Goal: Contribute content: Contribute content

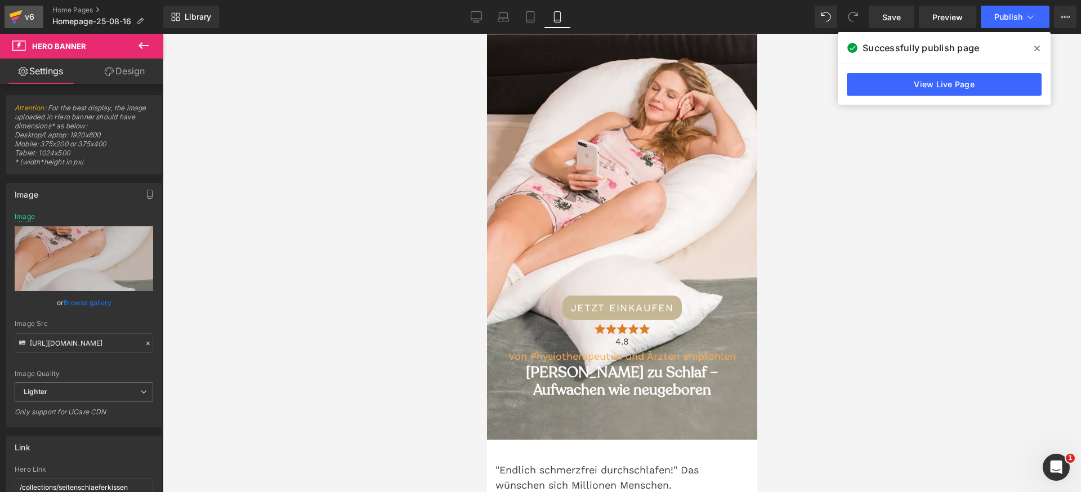
click at [26, 8] on link "v6" at bounding box center [24, 17] width 39 height 23
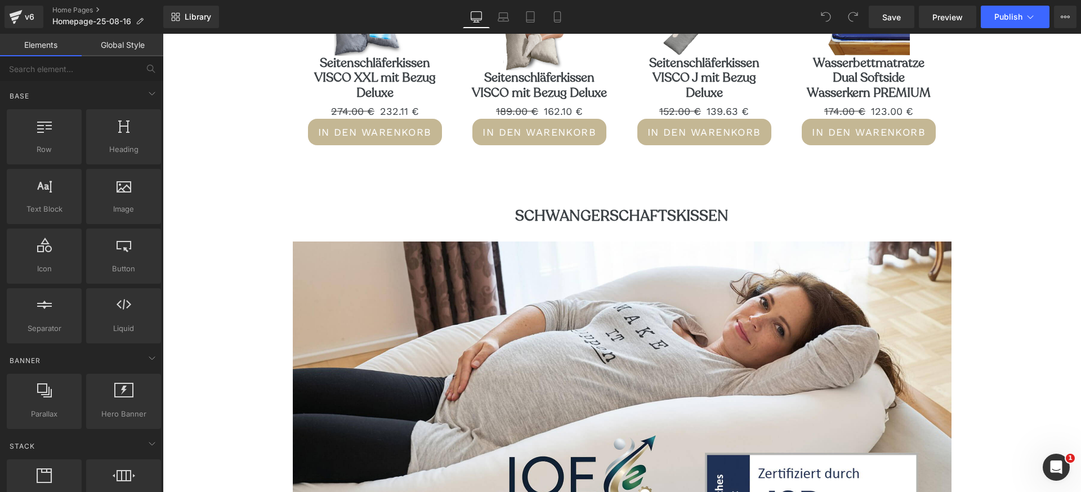
scroll to position [681, 0]
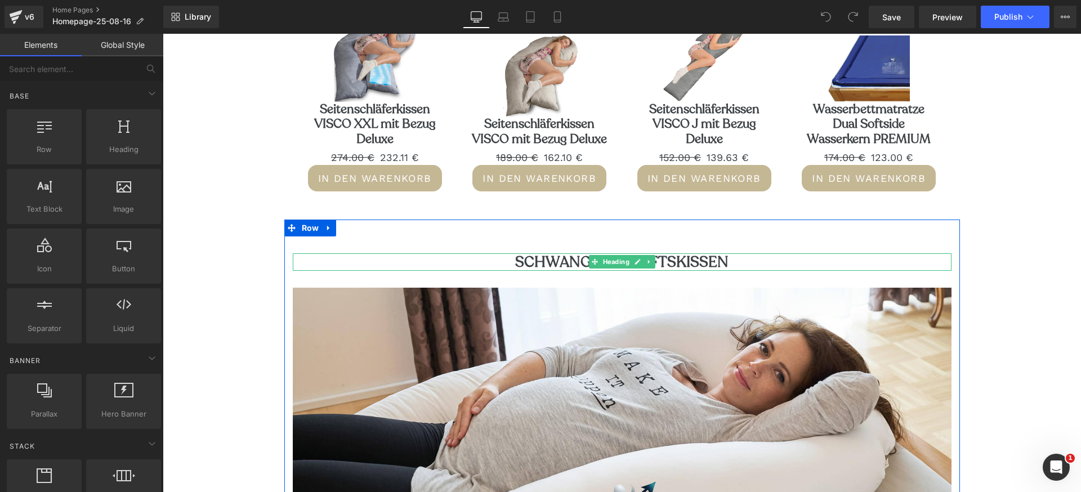
click at [571, 268] on div "Schwangerschaftskissen Heading" at bounding box center [622, 261] width 659 height 17
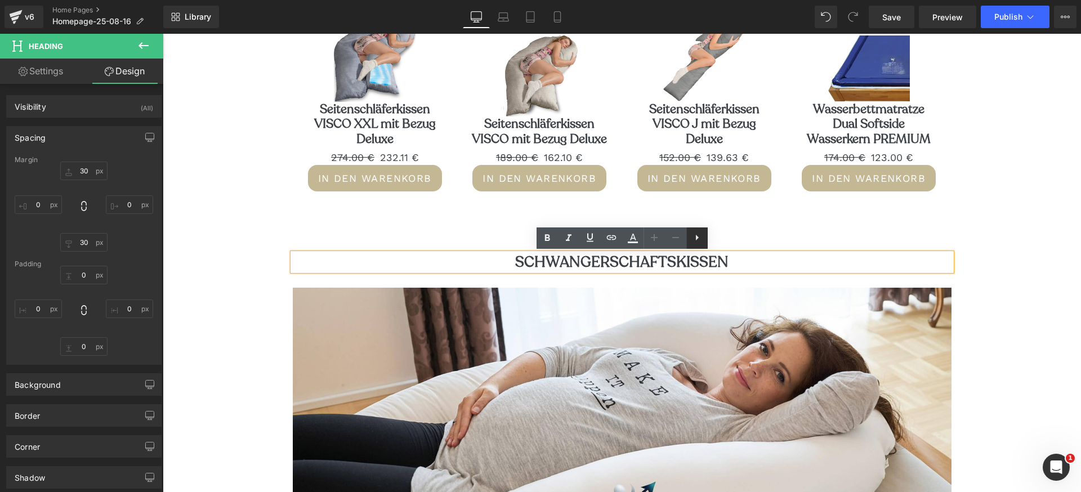
click at [696, 238] on icon at bounding box center [697, 238] width 3 height 6
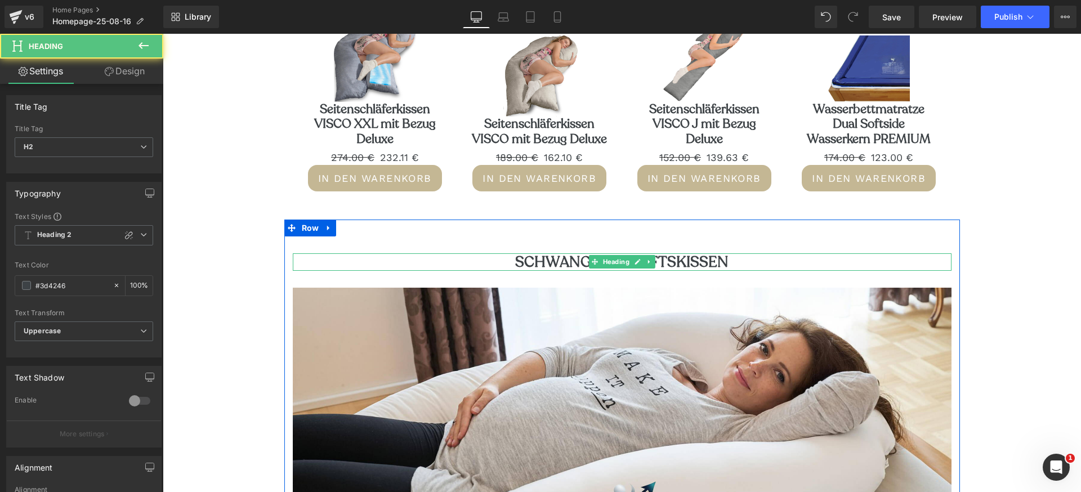
click at [551, 265] on h2 "Schwangerschaftskissen" at bounding box center [622, 261] width 659 height 17
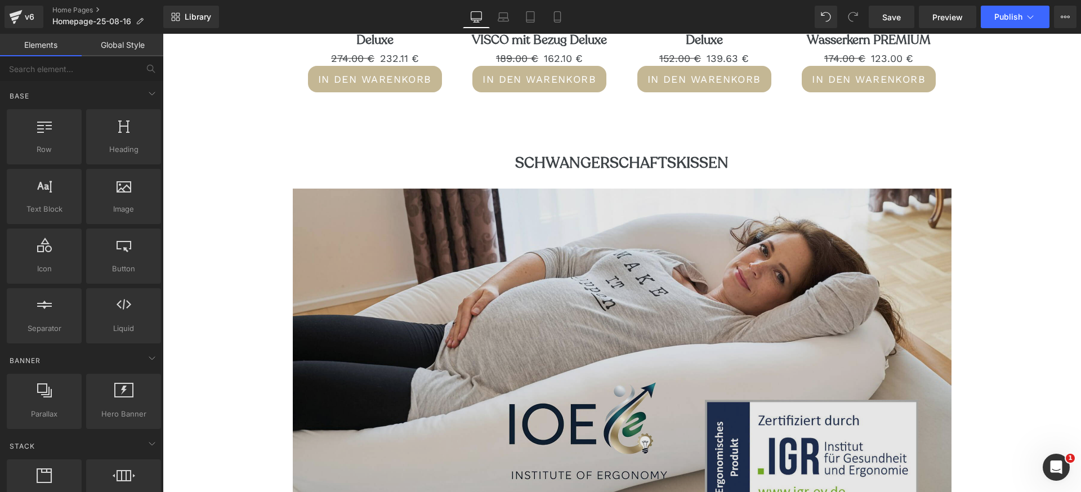
scroll to position [787, 0]
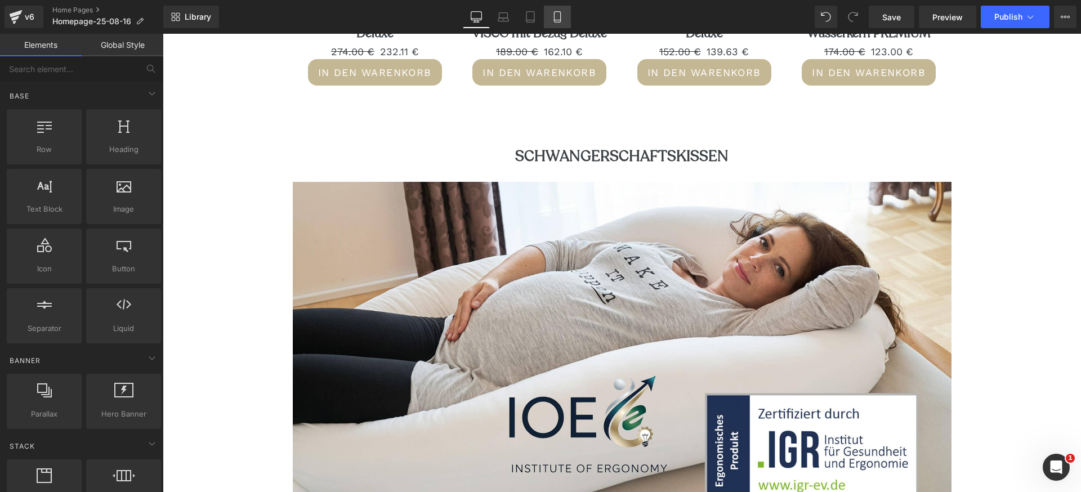
click at [560, 18] on icon at bounding box center [557, 16] width 11 height 11
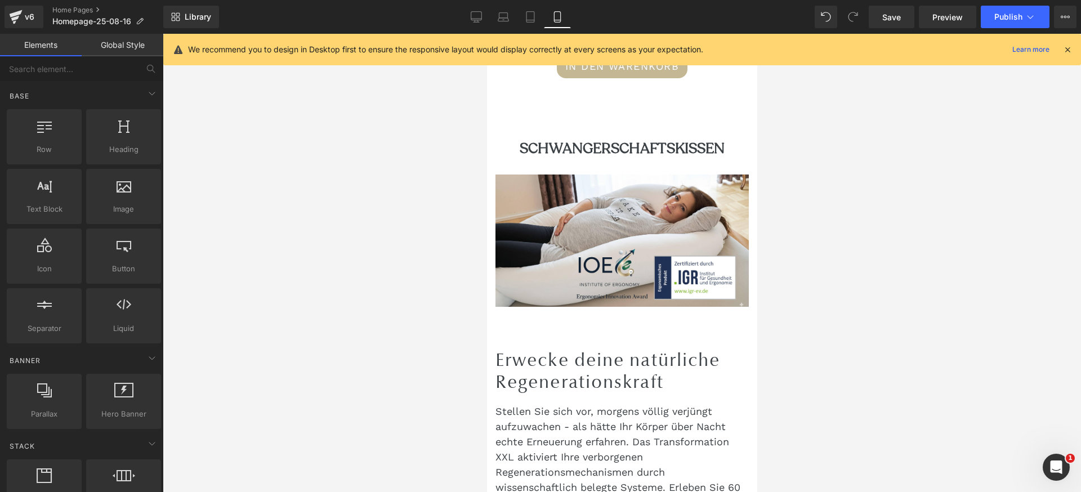
scroll to position [1628, 0]
click at [624, 159] on div "Schwangerschaftskissen Heading" at bounding box center [621, 149] width 253 height 17
click at [578, 159] on h2 "Schwangerschaftskissen" at bounding box center [621, 149] width 253 height 17
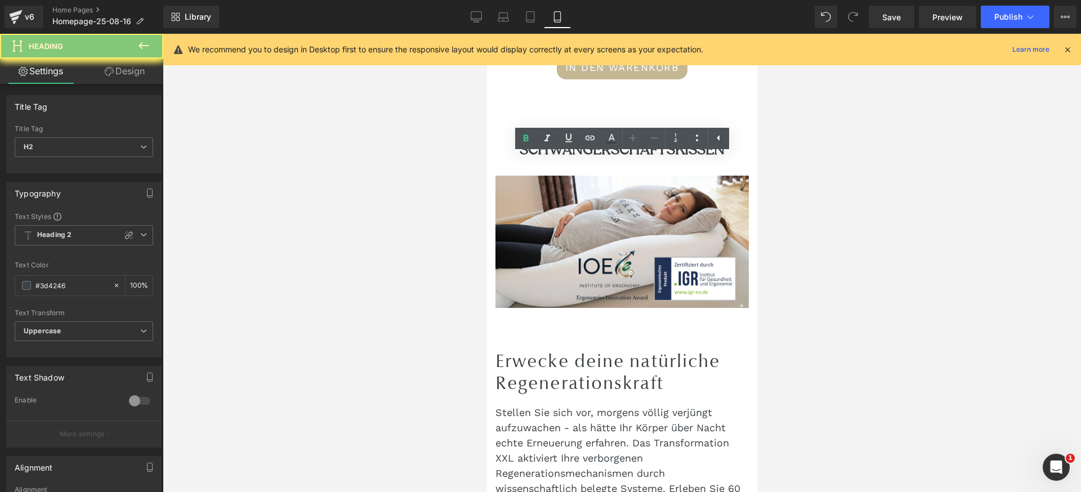
click at [641, 159] on h2 "Schwangerschaftskissen" at bounding box center [621, 149] width 253 height 17
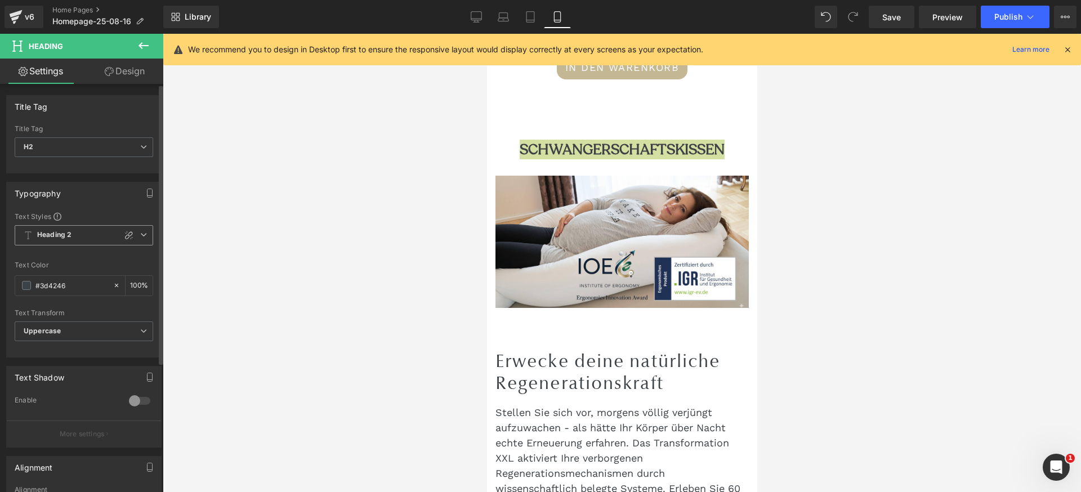
click at [65, 235] on b "Heading 2" at bounding box center [54, 235] width 34 height 10
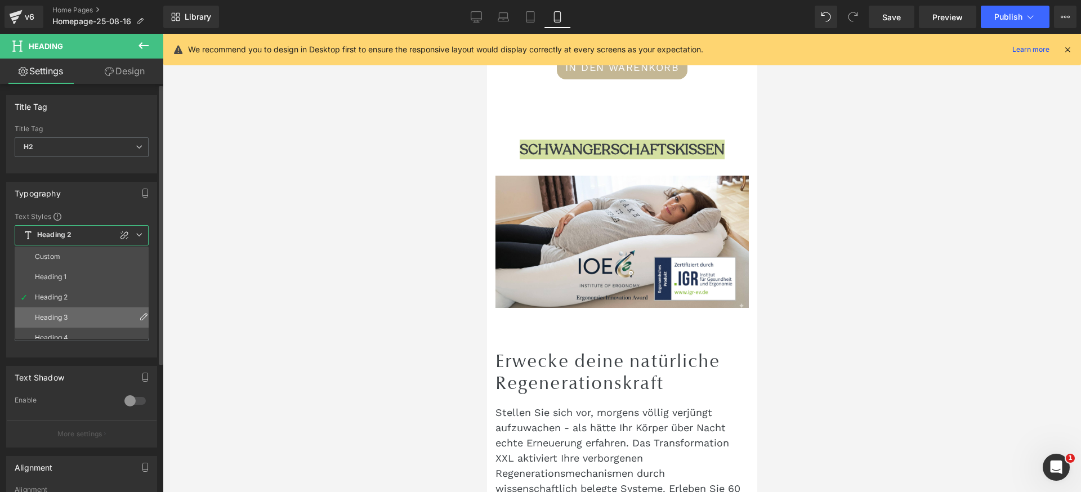
click at [62, 319] on div "Heading 3" at bounding box center [51, 318] width 33 height 8
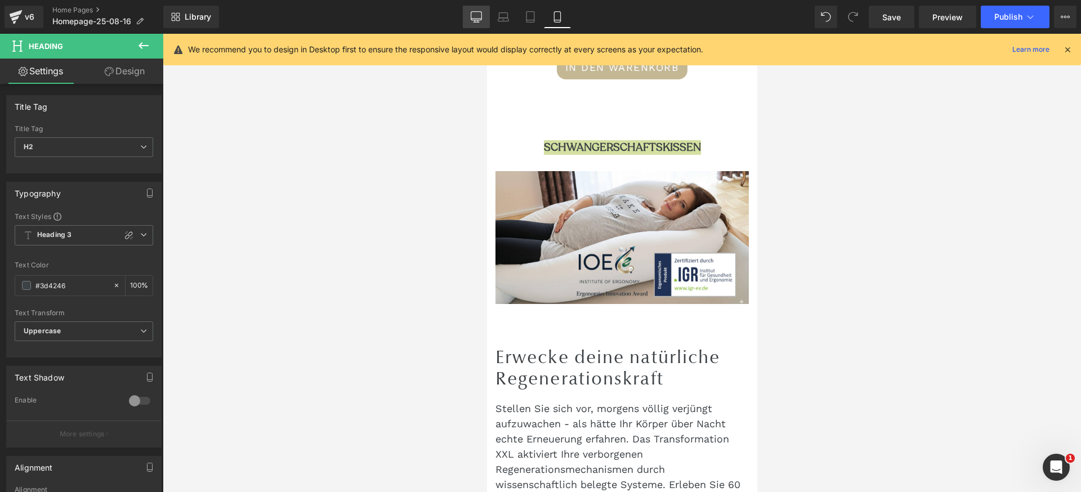
click at [475, 17] on icon at bounding box center [476, 16] width 11 height 11
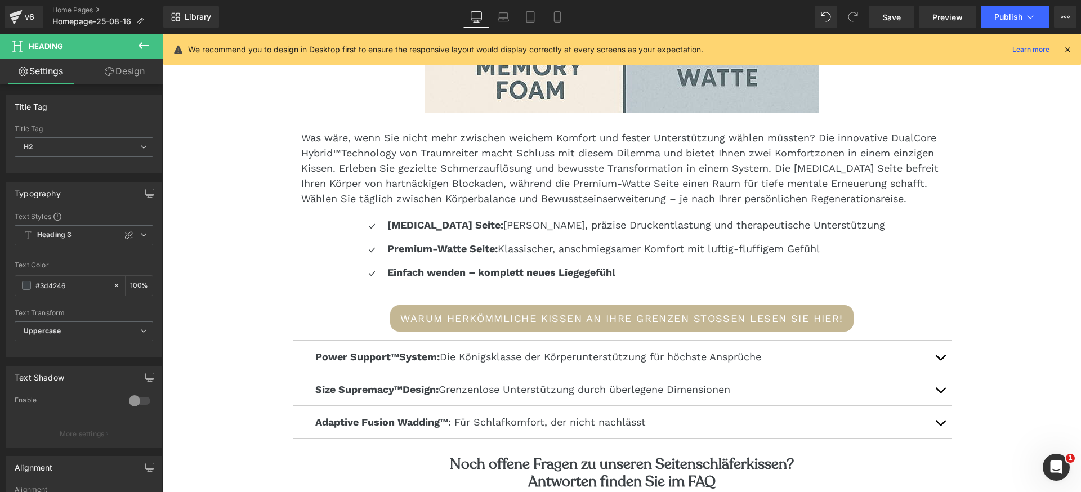
scroll to position [777, 0]
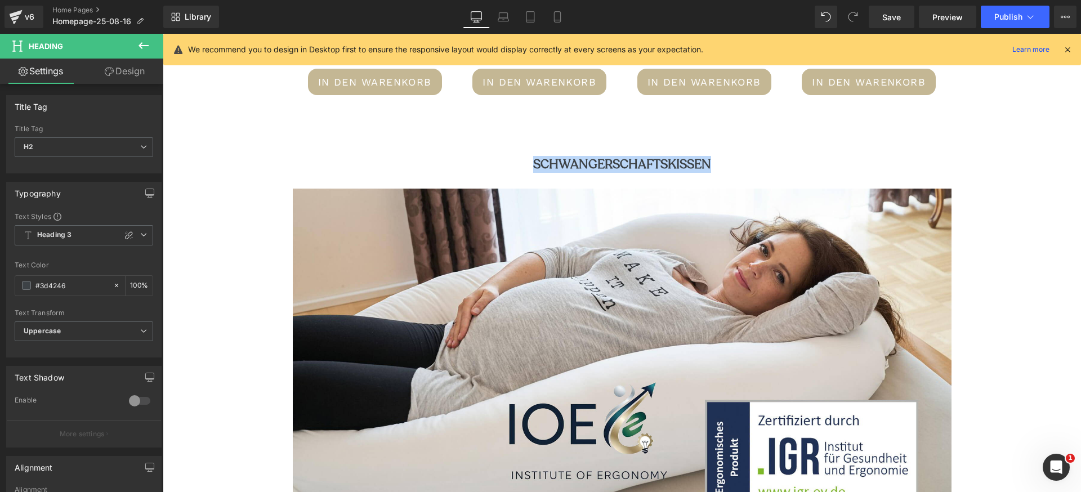
click at [590, 136] on div "Schwangerschaftskissen Heading Image Row" at bounding box center [622, 331] width 676 height 416
click at [592, 166] on div "Schwangerschaftskissen Heading" at bounding box center [622, 164] width 659 height 15
click at [592, 166] on h2 "Schwangerschaftskissen" at bounding box center [622, 164] width 659 height 15
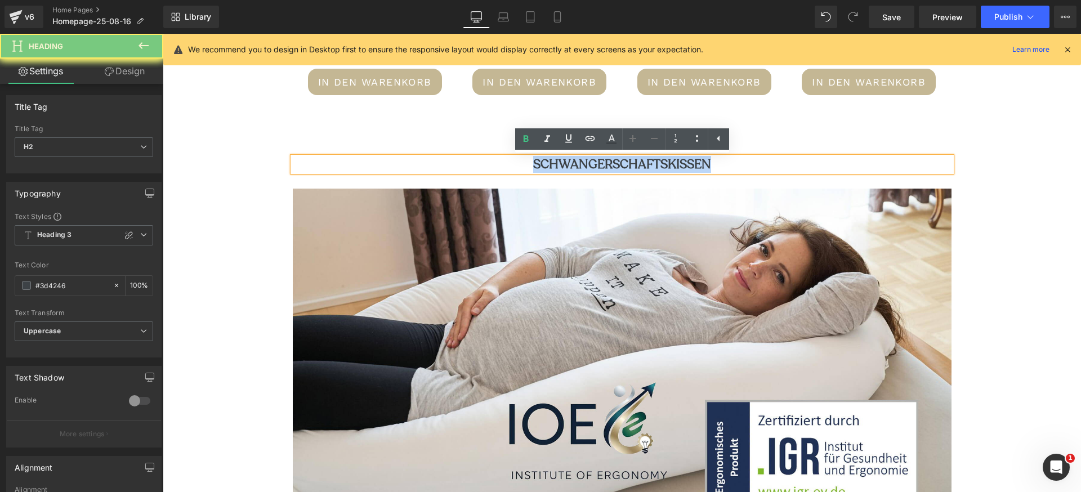
drag, startPoint x: 592, startPoint y: 166, endPoint x: 621, endPoint y: 115, distance: 59.0
click at [699, 137] on div "Schwangerschaftskissen Heading Image Row" at bounding box center [622, 331] width 676 height 416
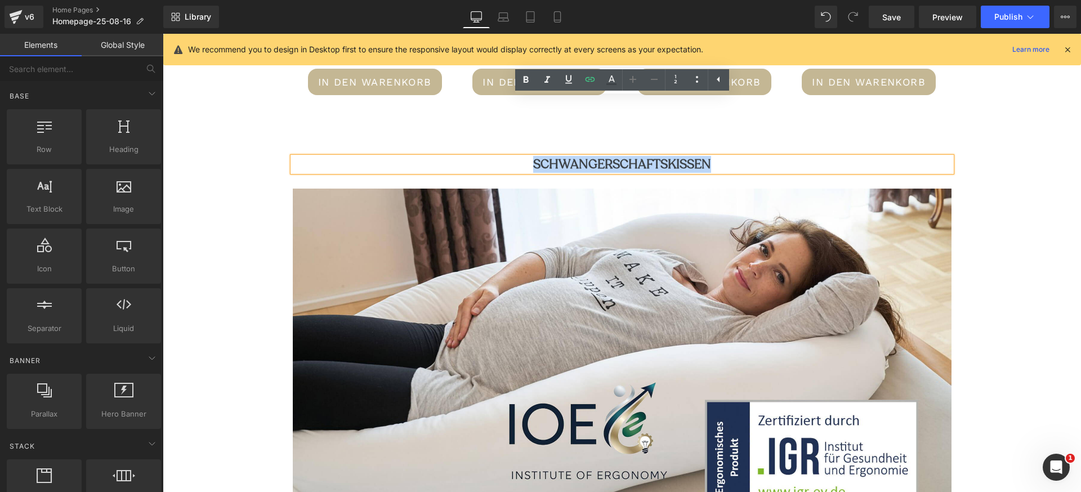
scroll to position [836, 0]
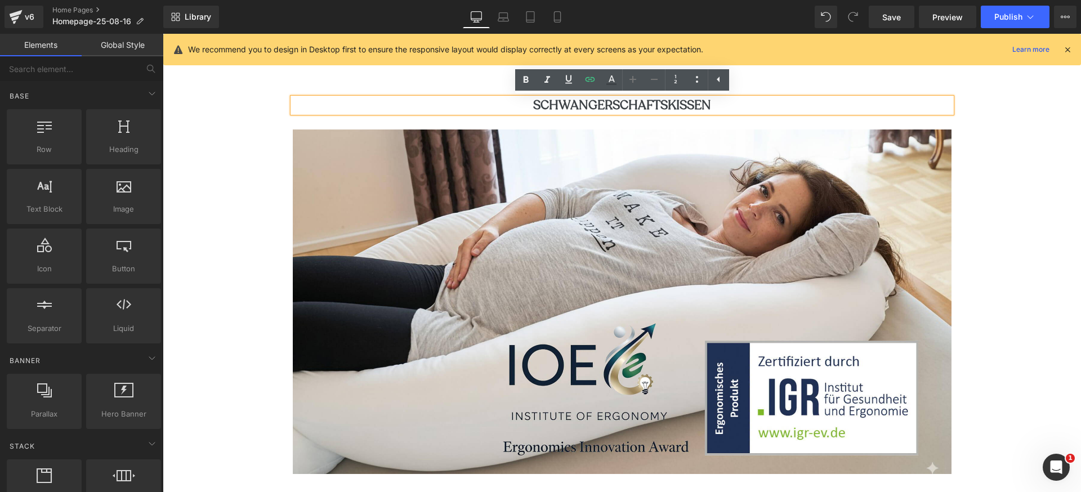
click at [613, 100] on h2 "Schwangerschaftskissen" at bounding box center [622, 105] width 659 height 15
click at [613, 103] on h2 "Schwangerschaftskissen" at bounding box center [622, 105] width 659 height 15
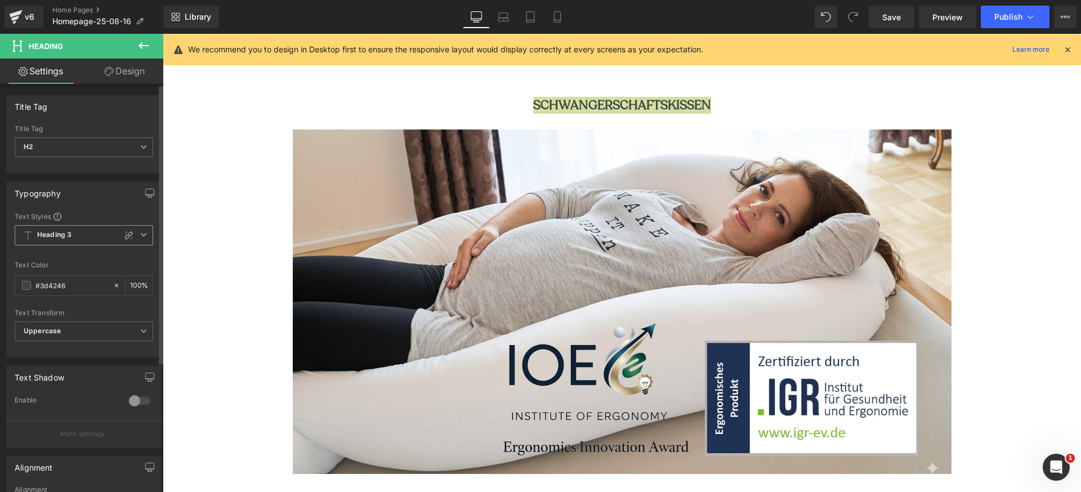
click at [67, 233] on b "Heading 3" at bounding box center [54, 235] width 34 height 10
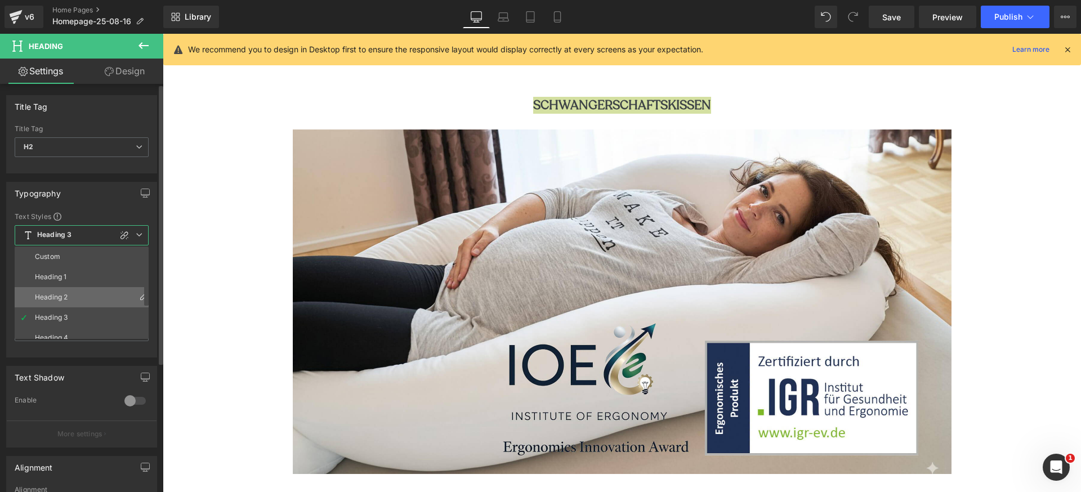
click at [66, 296] on div "Heading 2" at bounding box center [51, 297] width 33 height 8
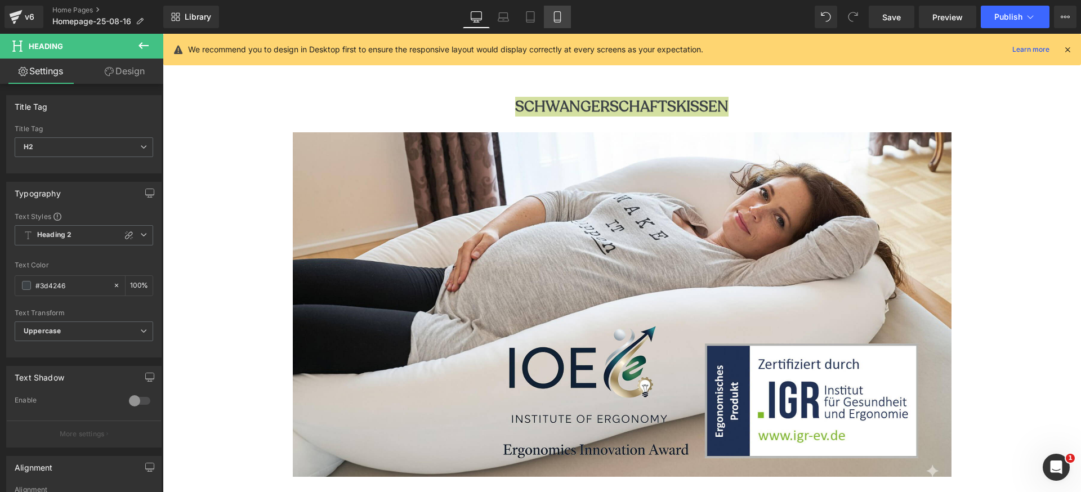
click at [558, 15] on icon at bounding box center [557, 16] width 11 height 11
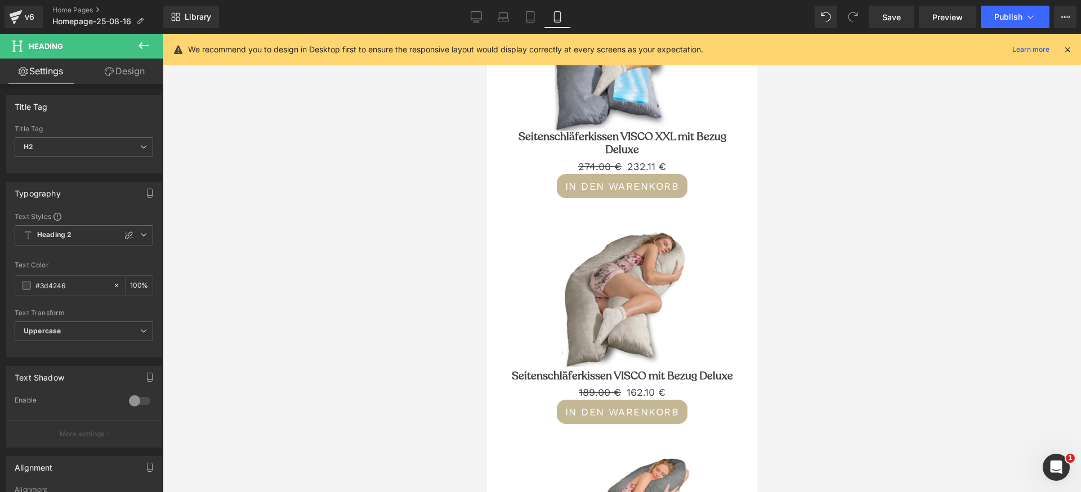
scroll to position [1688, 0]
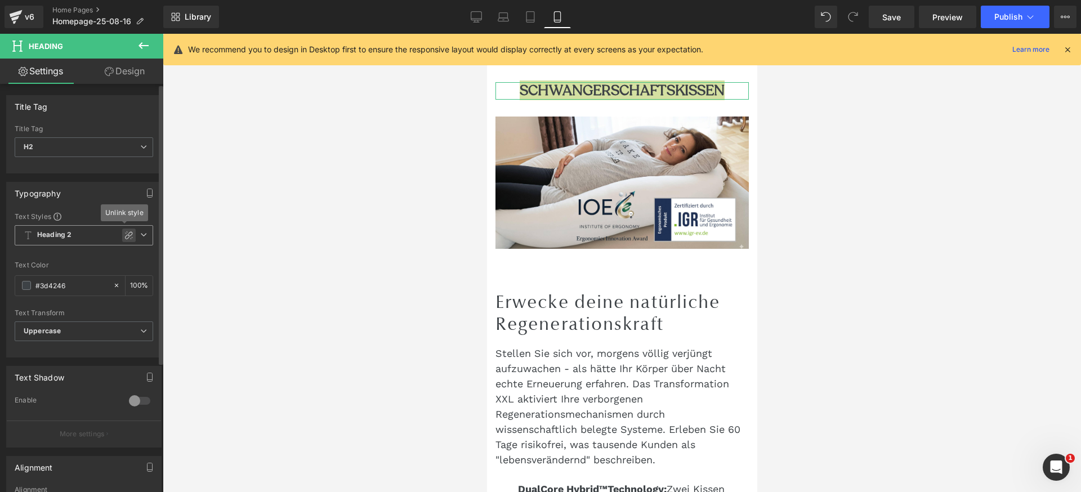
click at [124, 236] on icon at bounding box center [128, 235] width 9 height 9
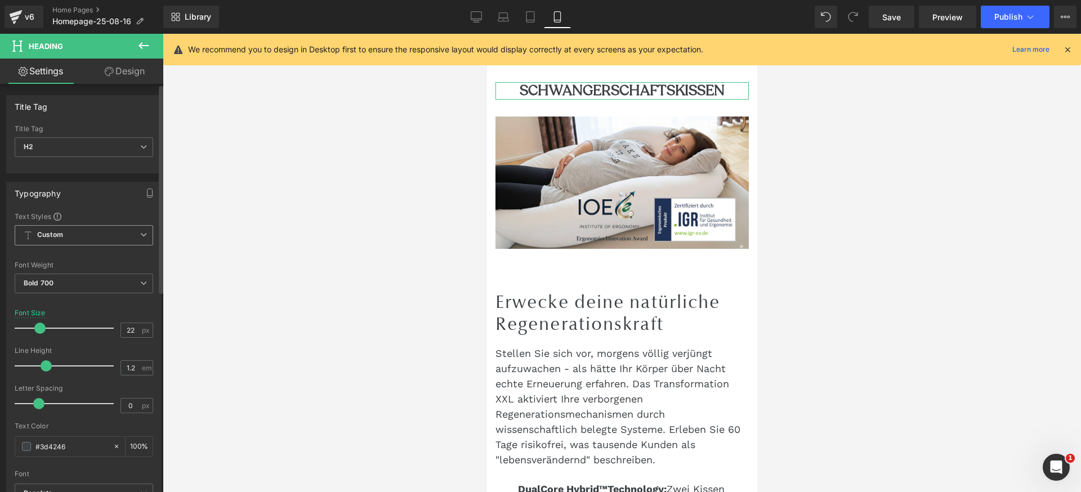
click at [123, 235] on span "Custom" at bounding box center [84, 235] width 139 height 20
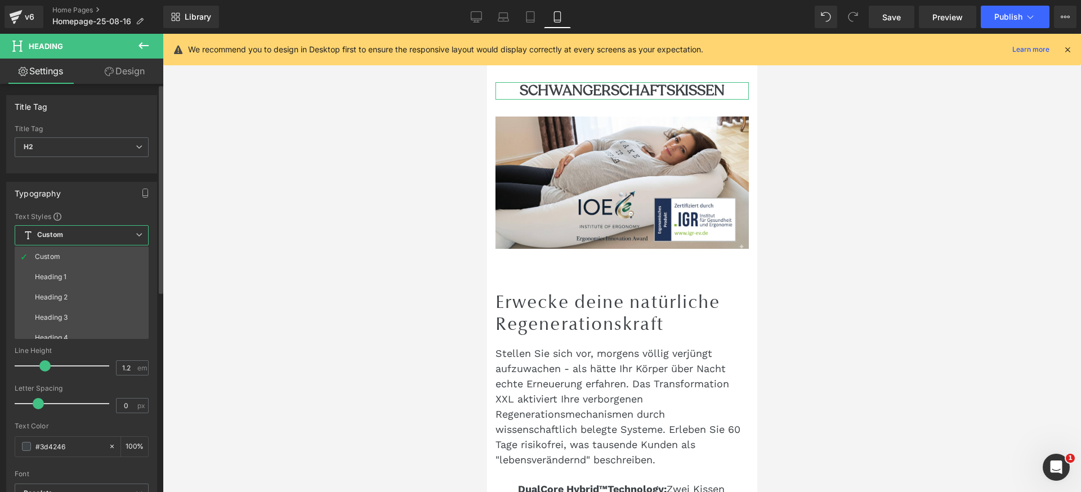
click at [116, 215] on div "Text Styles" at bounding box center [82, 216] width 134 height 9
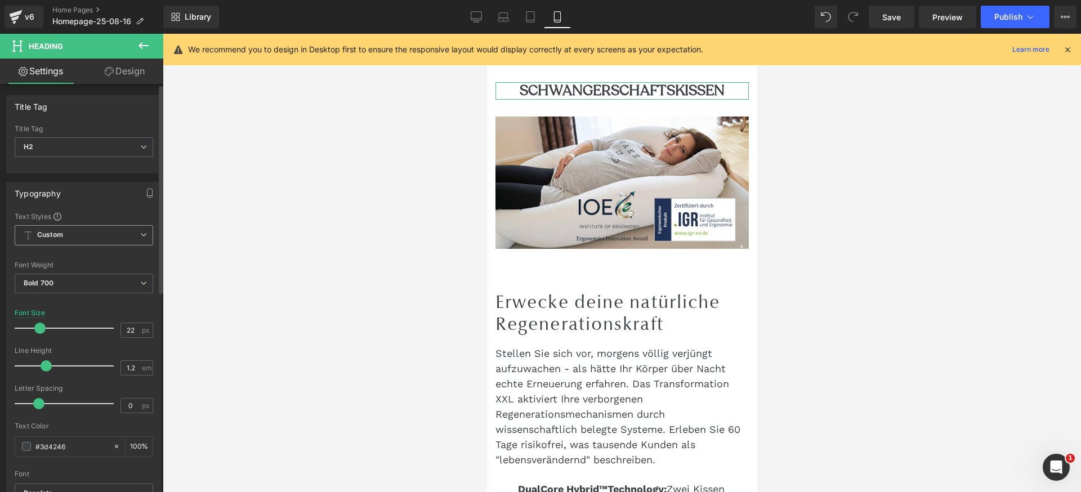
click at [114, 238] on span "Custom" at bounding box center [84, 235] width 139 height 20
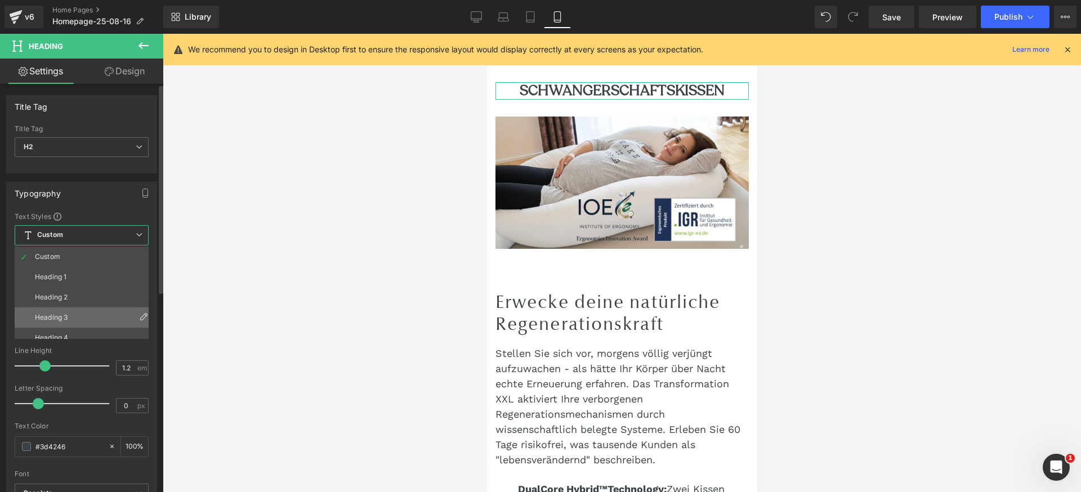
click at [83, 310] on li "Heading 3" at bounding box center [84, 318] width 139 height 20
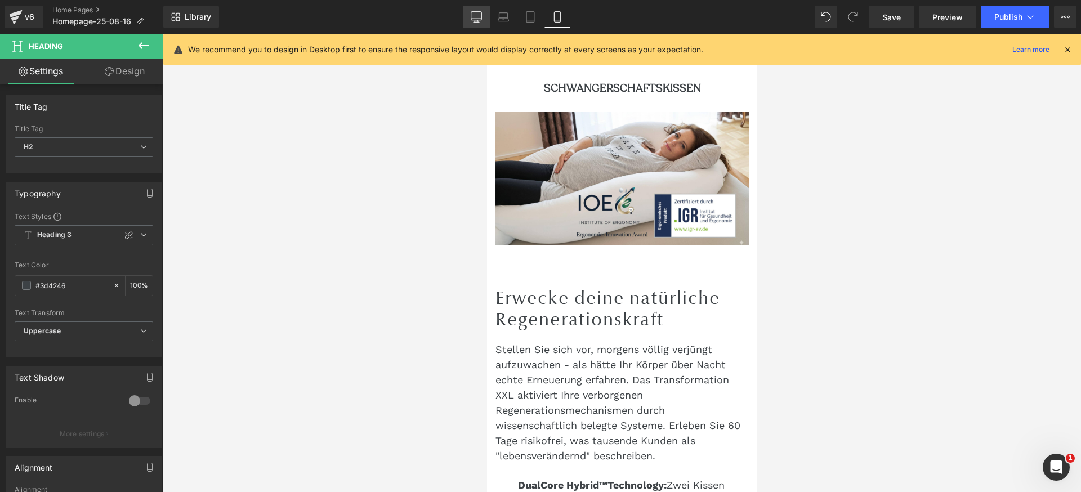
click at [477, 8] on link "Desktop" at bounding box center [476, 17] width 27 height 23
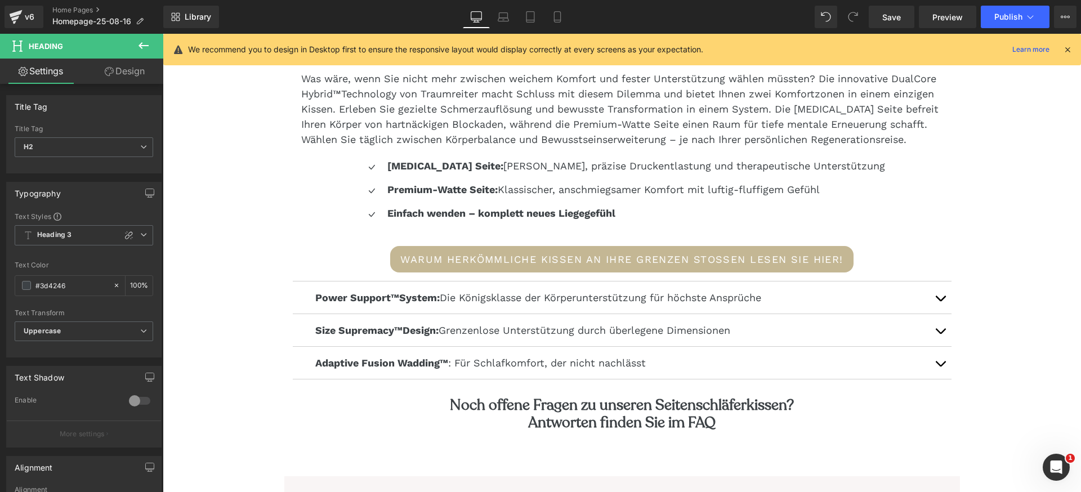
scroll to position [836, 0]
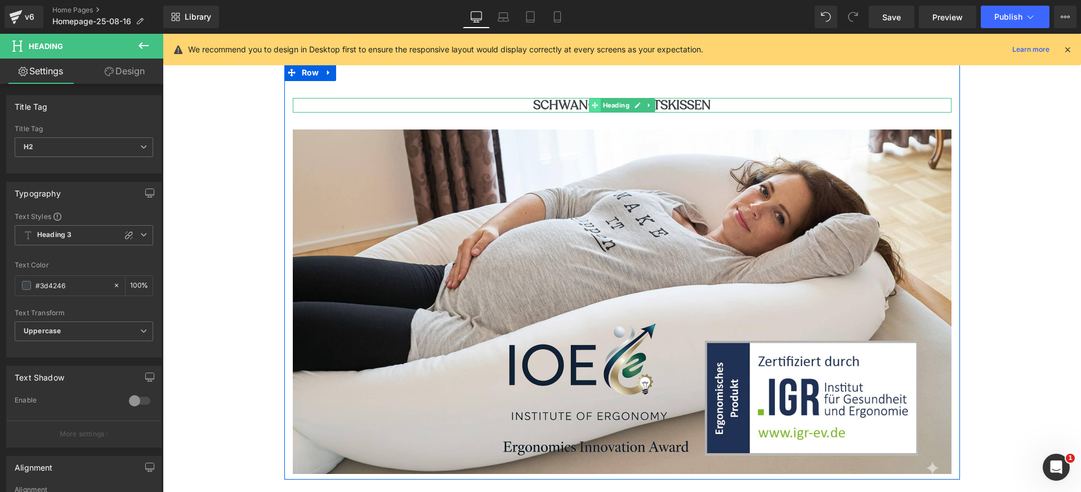
click at [590, 104] on span at bounding box center [595, 106] width 12 height 14
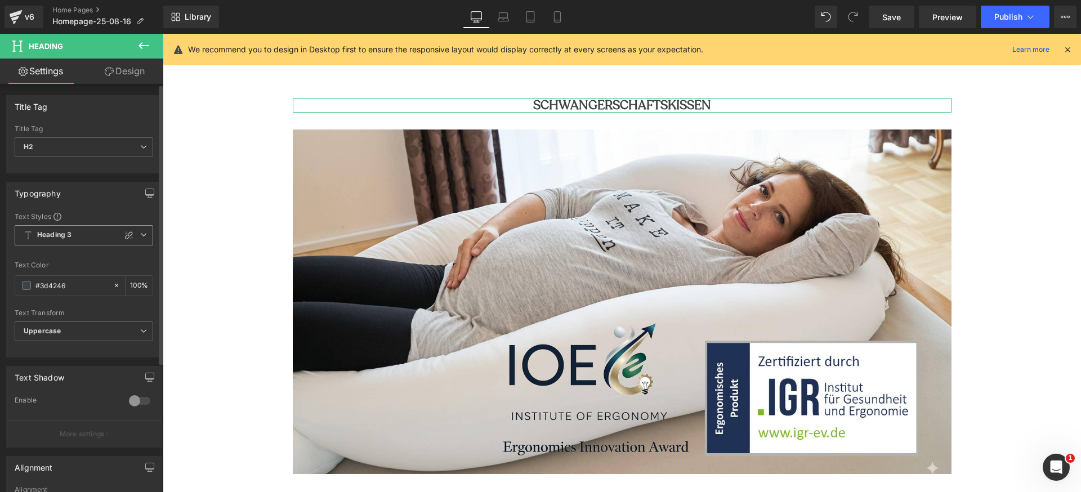
click at [90, 233] on span "Heading 3" at bounding box center [84, 235] width 139 height 20
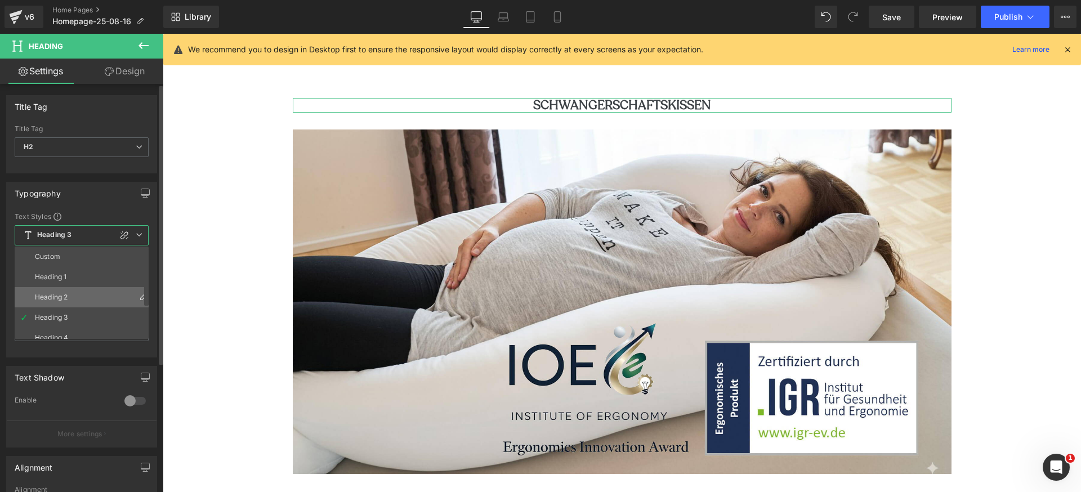
click at [59, 293] on div "Heading 2" at bounding box center [51, 297] width 33 height 8
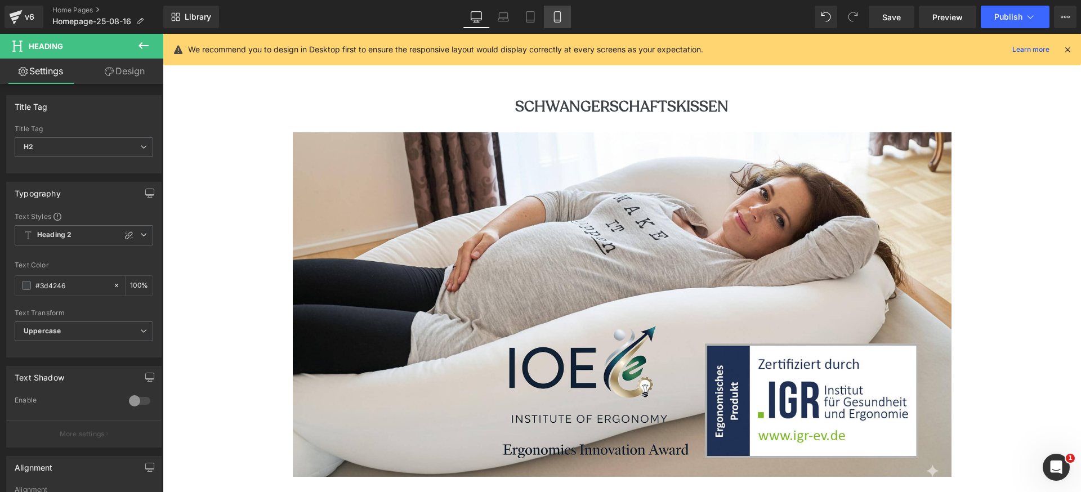
click at [562, 19] on icon at bounding box center [557, 16] width 11 height 11
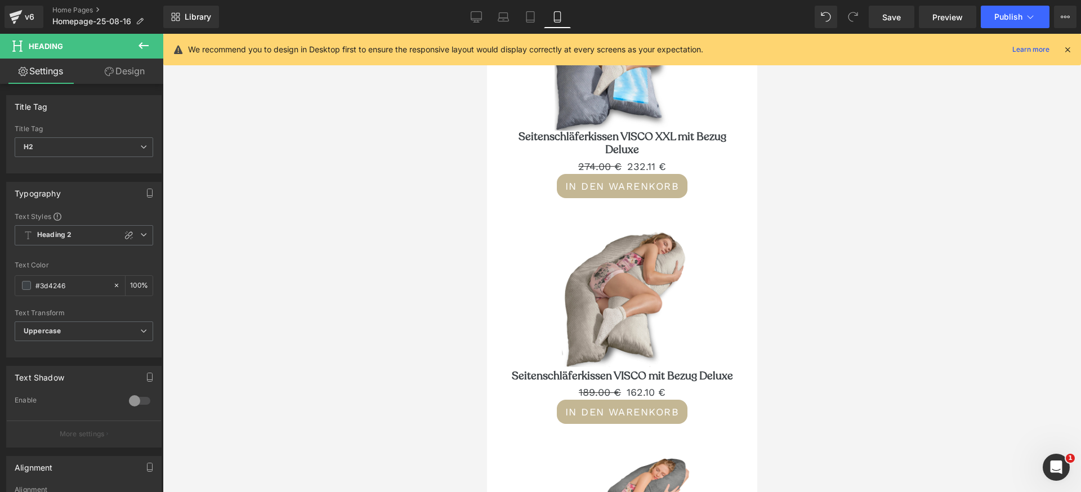
scroll to position [1688, 0]
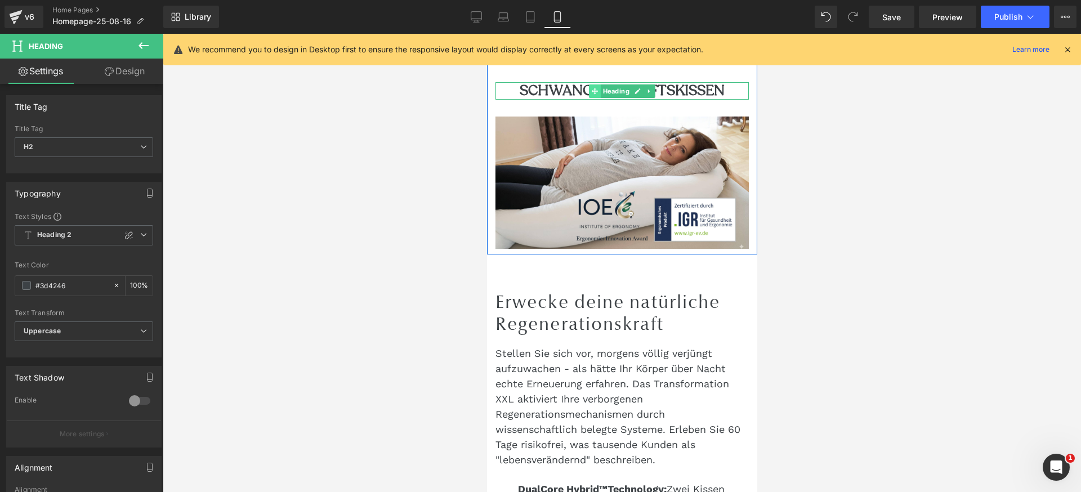
click at [591, 95] on icon at bounding box center [594, 91] width 6 height 7
click at [650, 95] on icon at bounding box center [649, 91] width 6 height 7
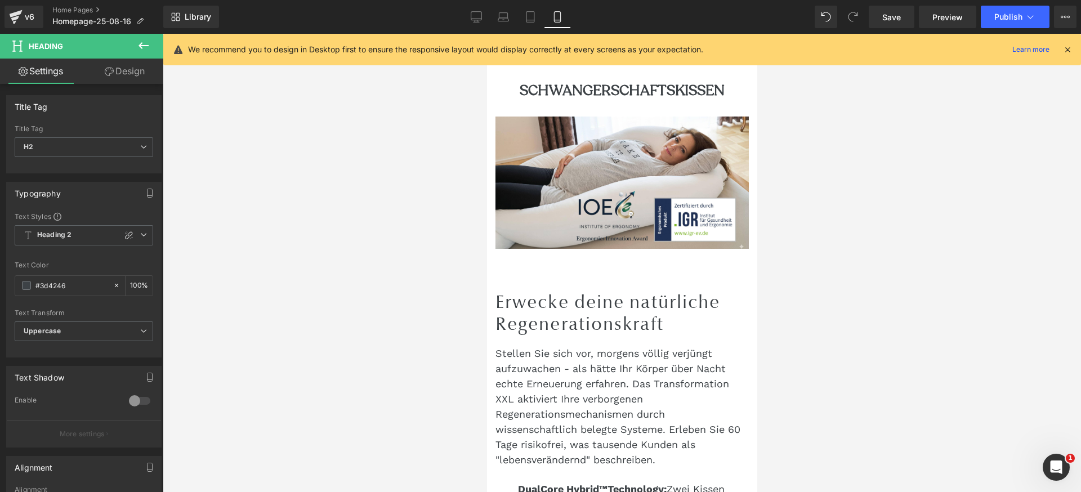
click at [802, 96] on div at bounding box center [622, 263] width 919 height 459
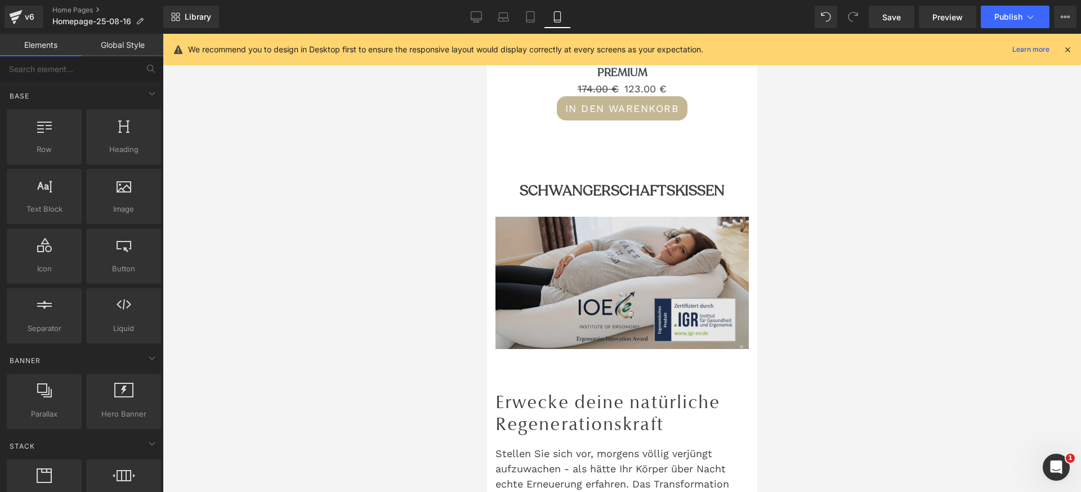
scroll to position [1584, 0]
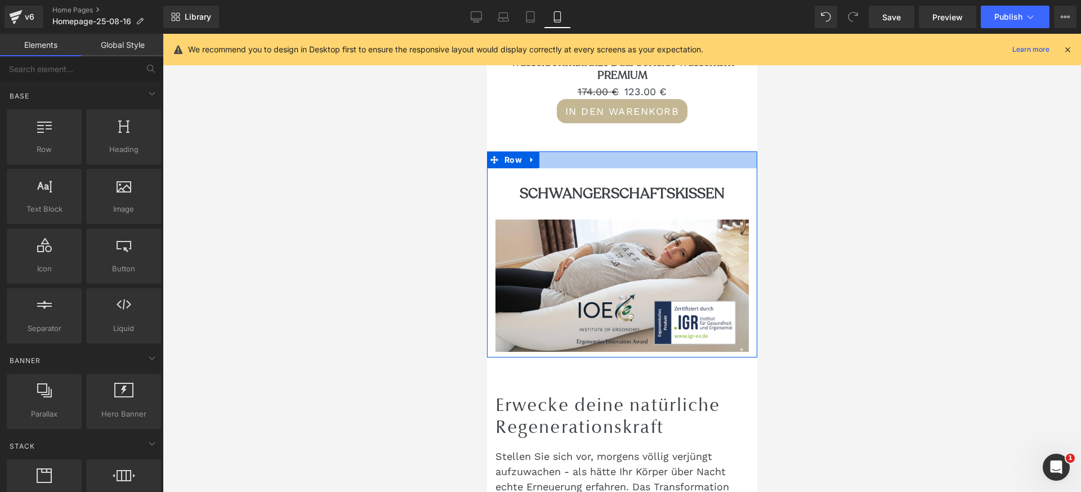
click at [587, 168] on div at bounding box center [622, 160] width 270 height 17
click at [601, 168] on div at bounding box center [622, 160] width 270 height 17
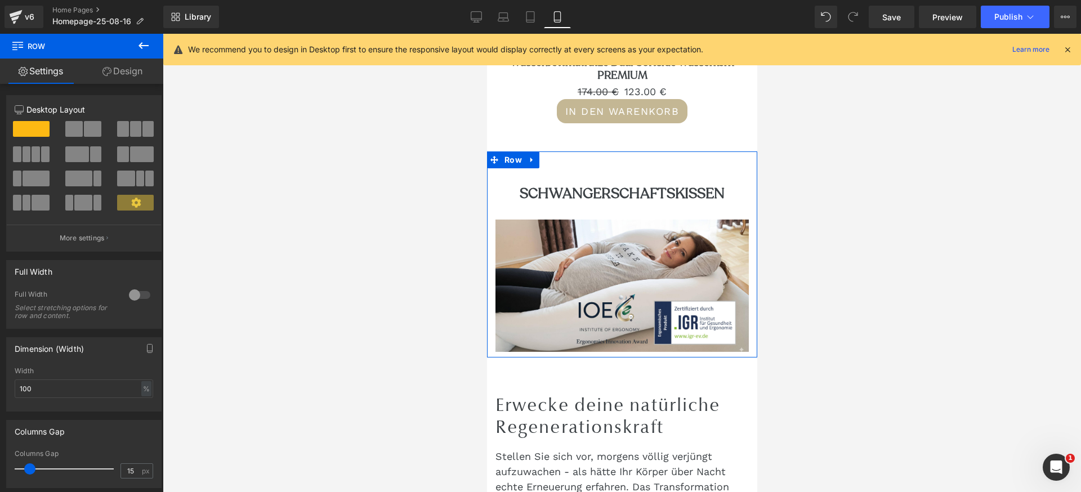
click at [128, 72] on link "Design" at bounding box center [123, 71] width 82 height 25
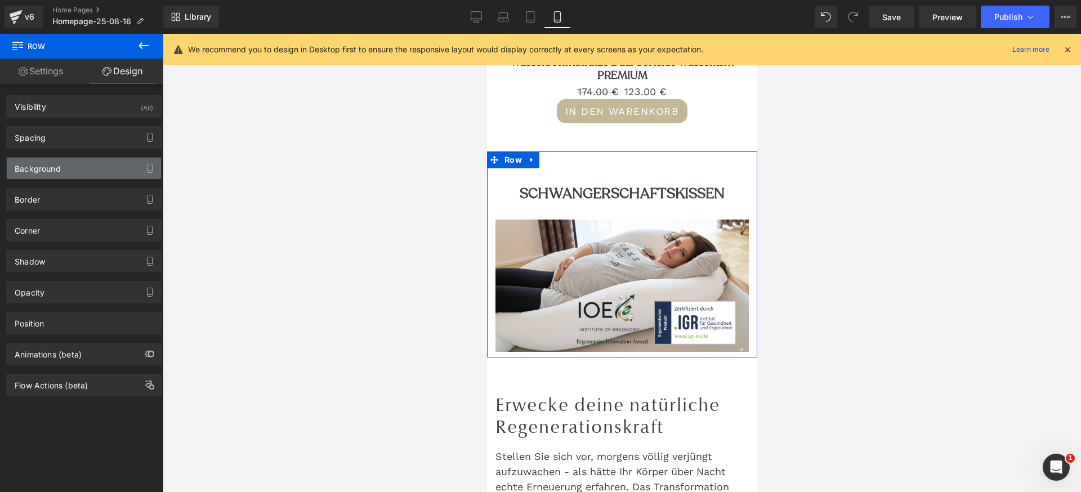
click at [79, 165] on div "Background" at bounding box center [84, 168] width 154 height 21
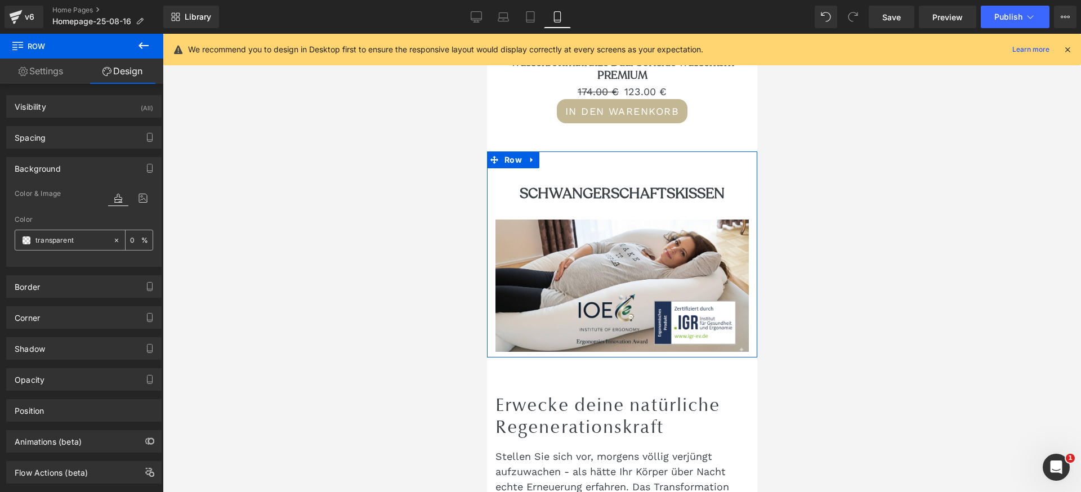
click at [25, 242] on span at bounding box center [26, 240] width 9 height 9
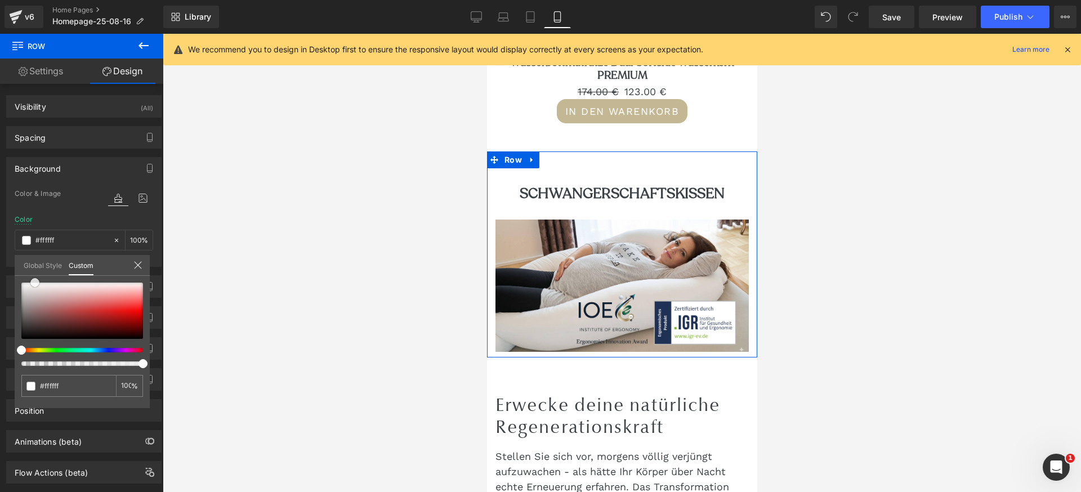
click at [35, 283] on div at bounding box center [82, 311] width 122 height 56
drag, startPoint x: 35, startPoint y: 285, endPoint x: 53, endPoint y: 285, distance: 18.0
click at [53, 285] on span at bounding box center [49, 282] width 9 height 9
click at [53, 292] on div at bounding box center [82, 311] width 122 height 56
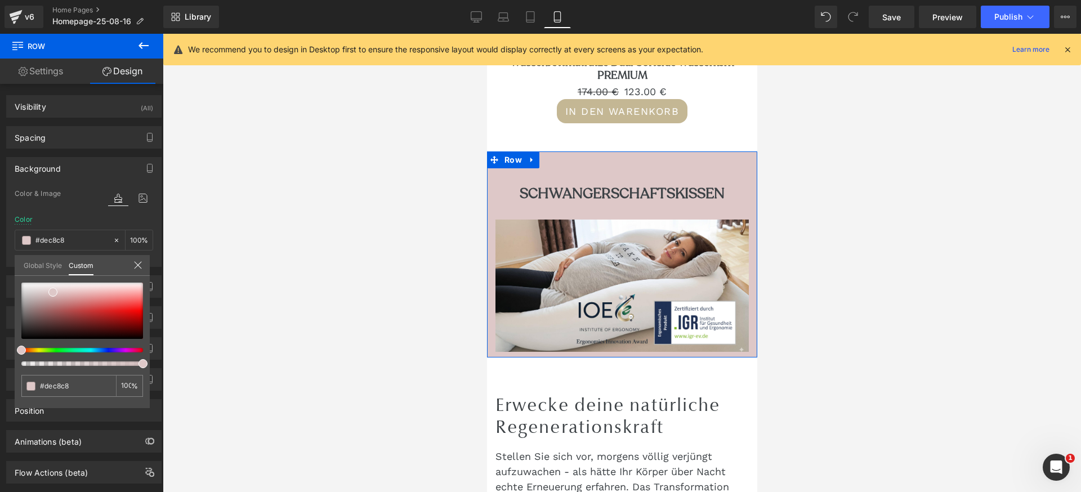
click at [35, 350] on div at bounding box center [78, 350] width 122 height 5
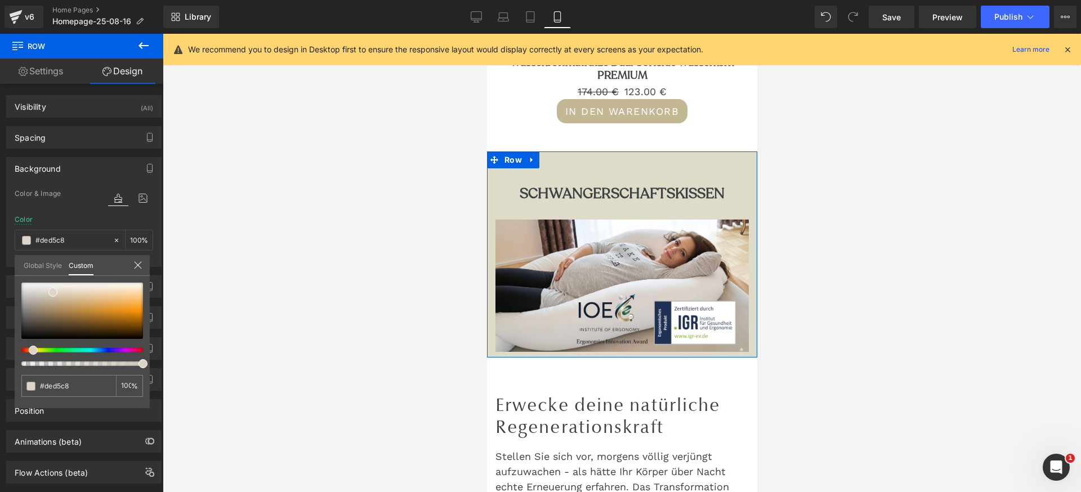
click at [29, 352] on div at bounding box center [78, 350] width 122 height 5
click at [25, 349] on div at bounding box center [78, 350] width 122 height 5
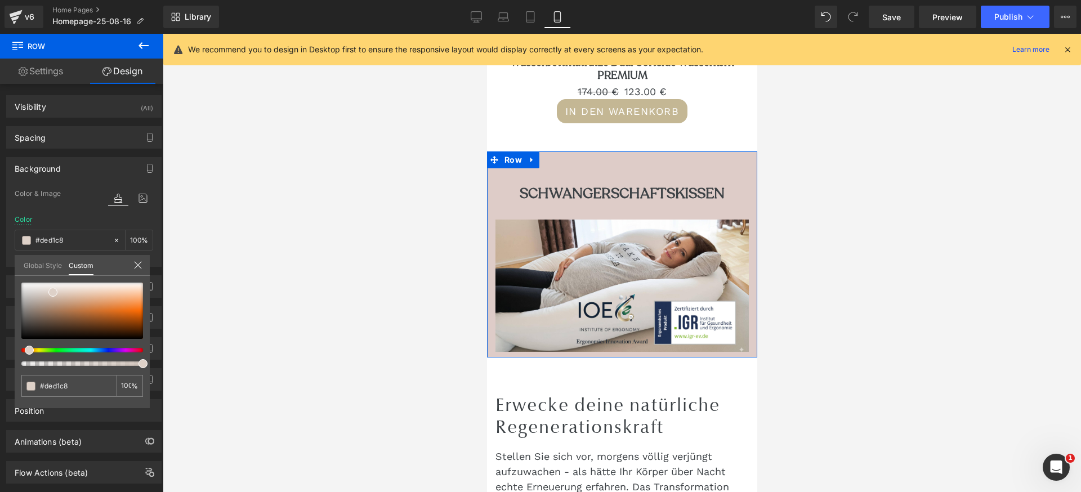
click at [20, 348] on div at bounding box center [78, 350] width 122 height 5
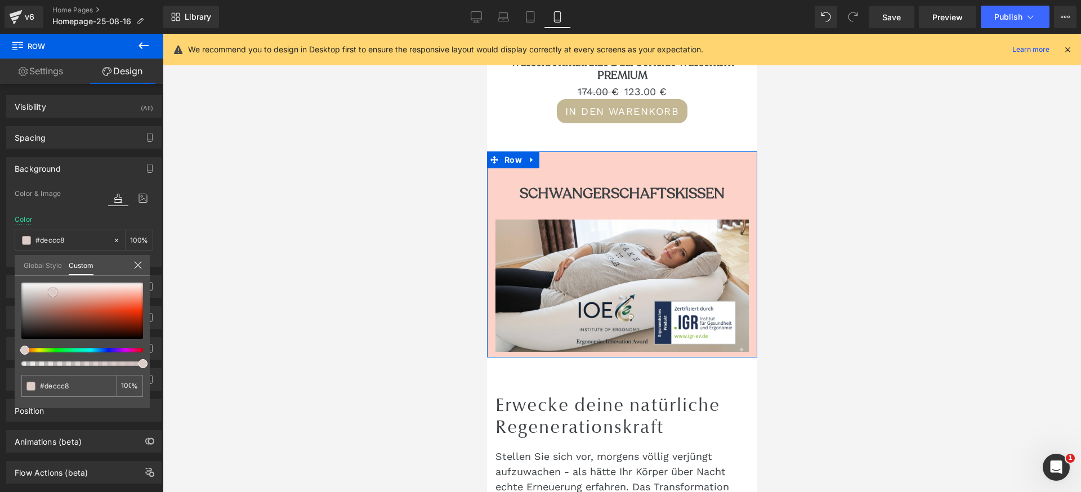
click at [139, 289] on div at bounding box center [82, 311] width 122 height 56
click at [141, 285] on span at bounding box center [138, 288] width 9 height 9
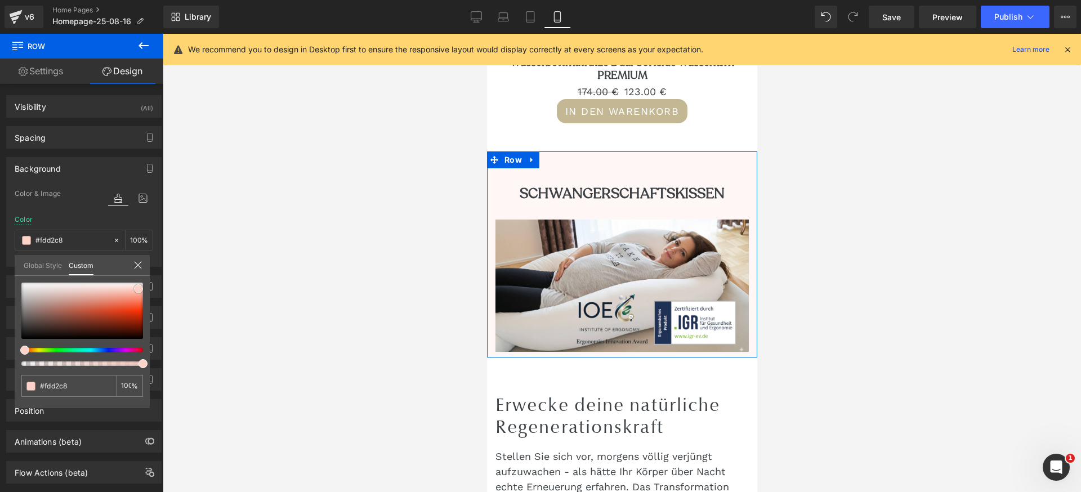
click at [134, 284] on div at bounding box center [82, 311] width 122 height 56
click at [130, 288] on div at bounding box center [82, 311] width 122 height 56
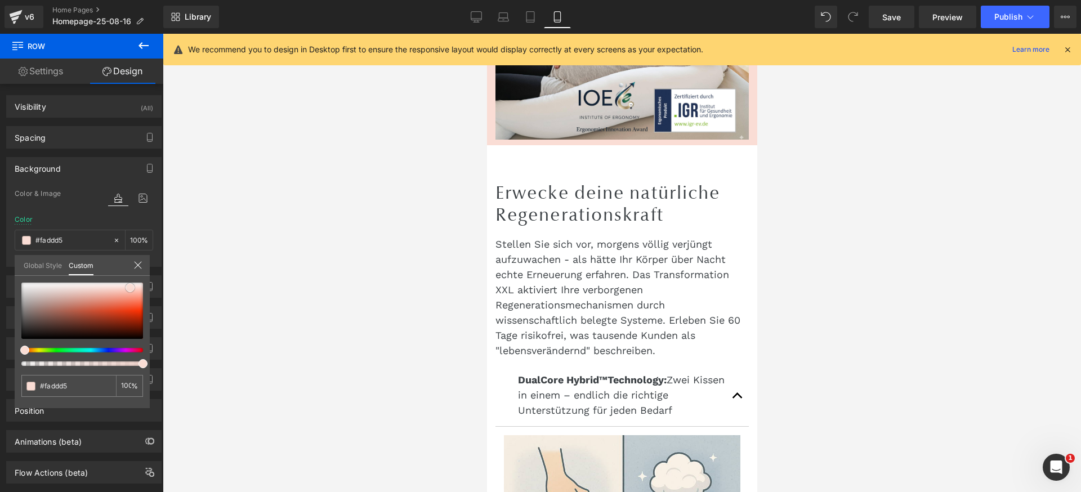
scroll to position [1791, 0]
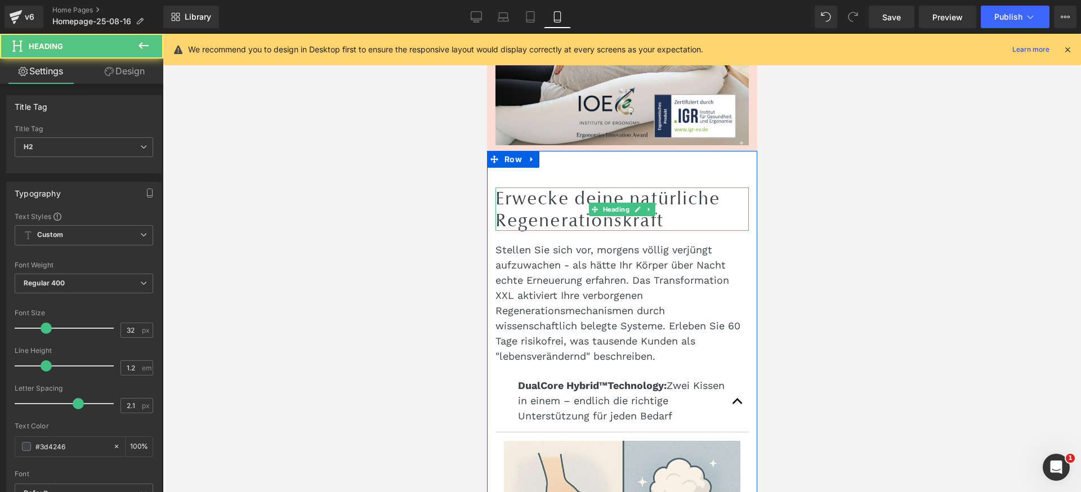
click at [551, 229] on h2 "Erwecke deine natürliche Regenerationskraft" at bounding box center [621, 209] width 253 height 43
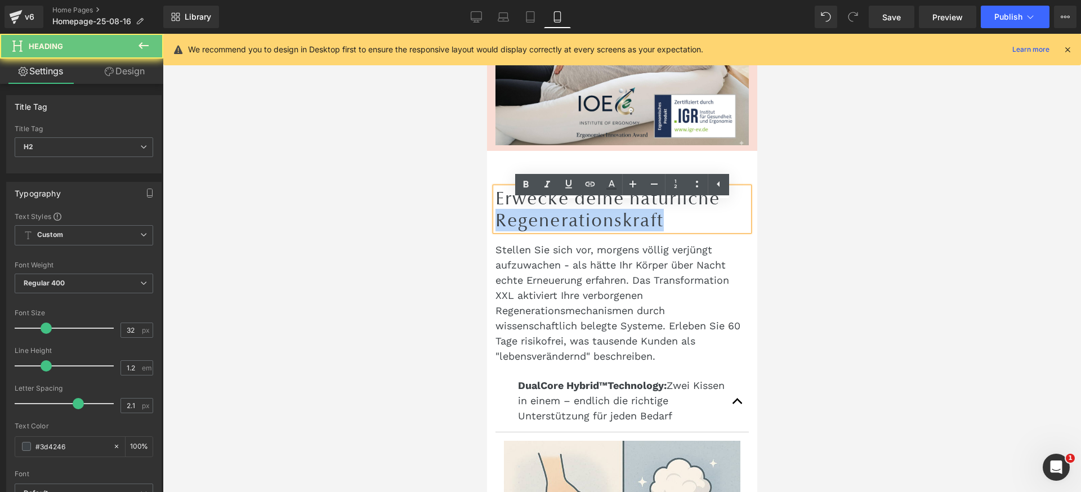
click at [551, 229] on h2 "Erwecke deine natürliche Regenerationskraft" at bounding box center [621, 209] width 253 height 43
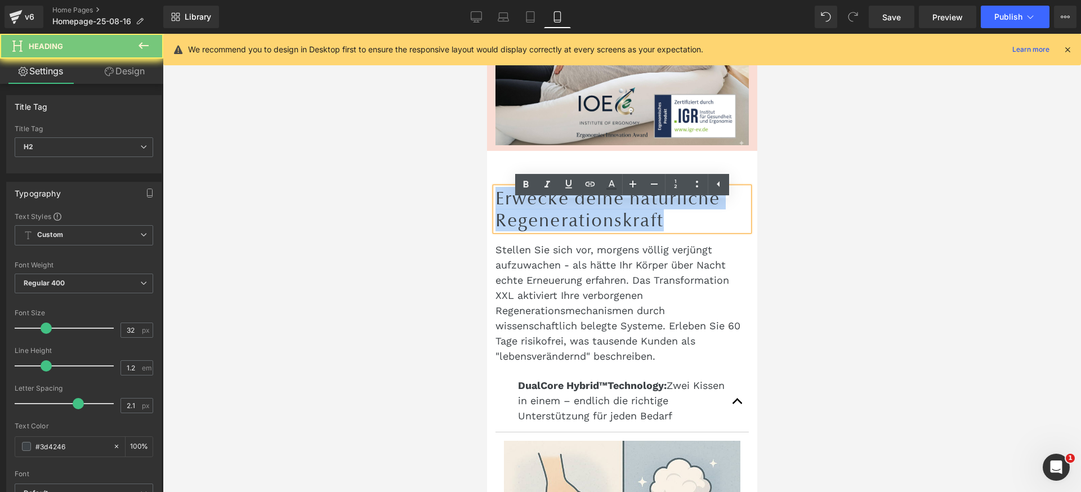
click at [551, 229] on h2 "Erwecke deine natürliche Regenerationskraft" at bounding box center [621, 209] width 253 height 43
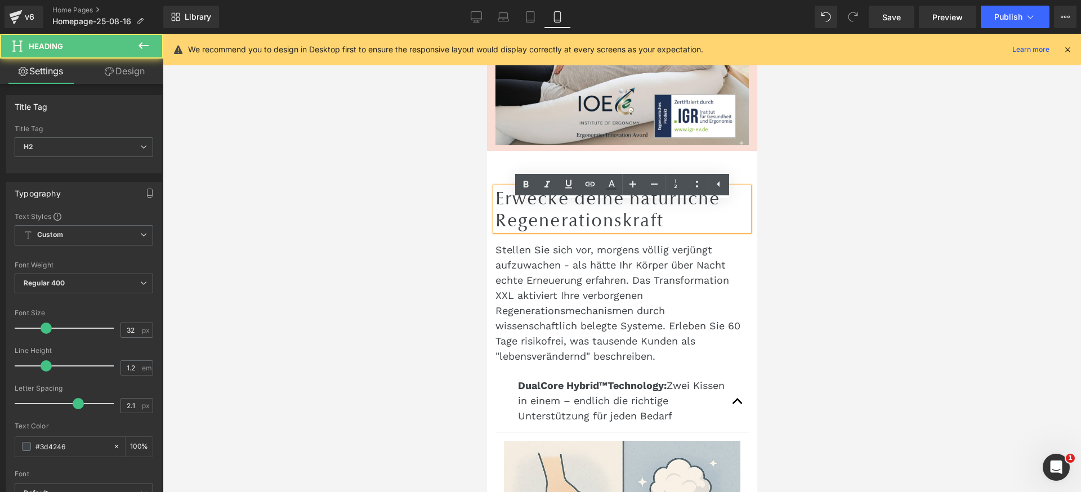
click at [549, 228] on h2 "Erwecke deine natürliche Regenerationskraft" at bounding box center [621, 209] width 253 height 43
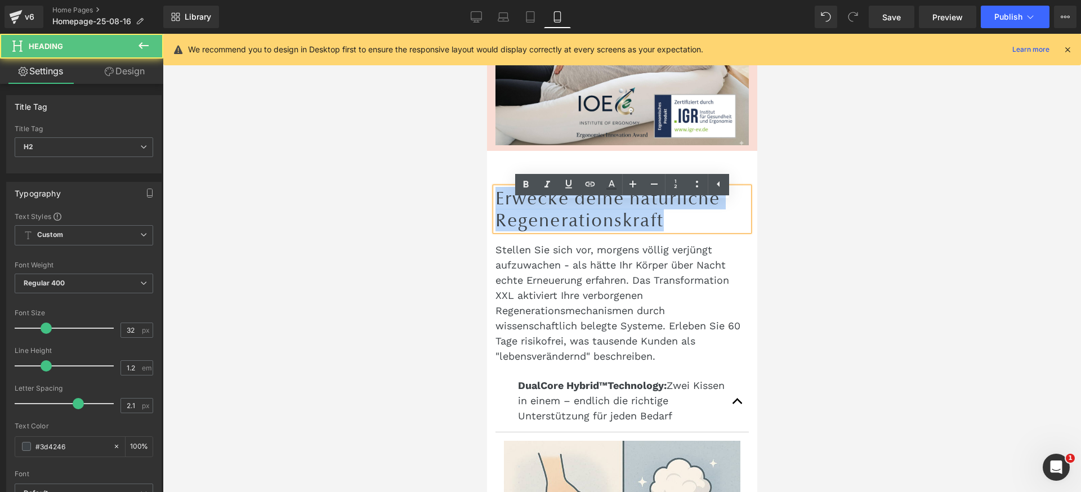
click at [549, 228] on h2 "Erwecke deine natürliche Regenerationskraft" at bounding box center [621, 209] width 253 height 43
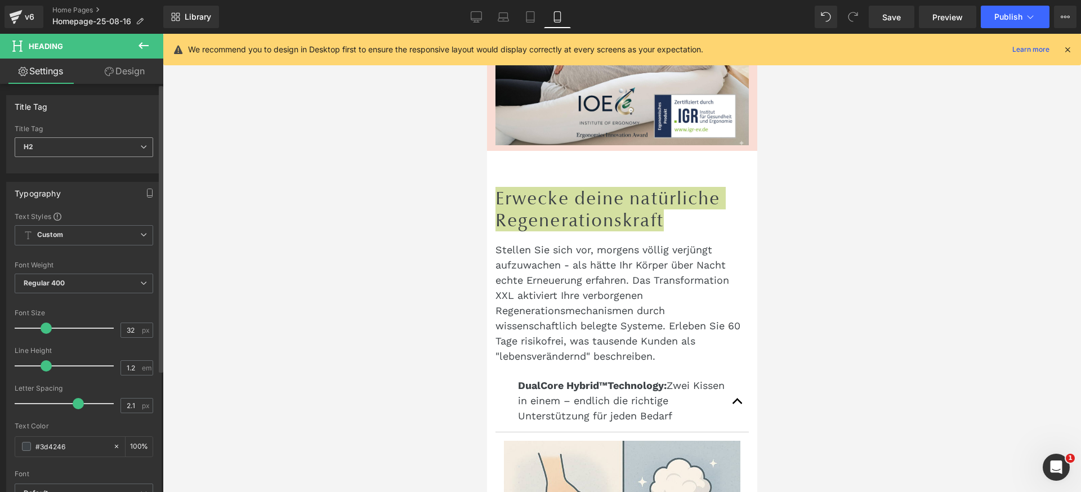
click at [59, 152] on span "H2" at bounding box center [84, 147] width 139 height 20
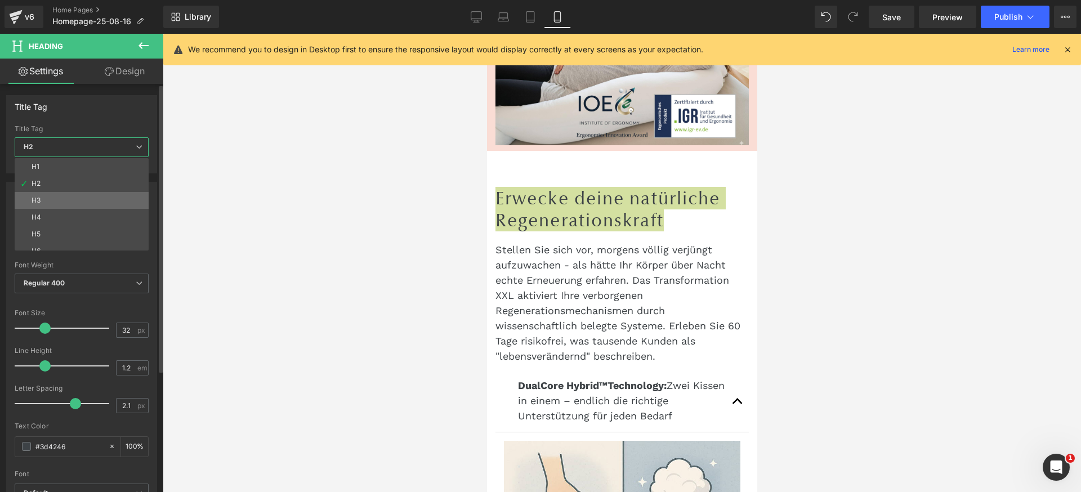
click at [58, 198] on li "H3" at bounding box center [84, 200] width 139 height 17
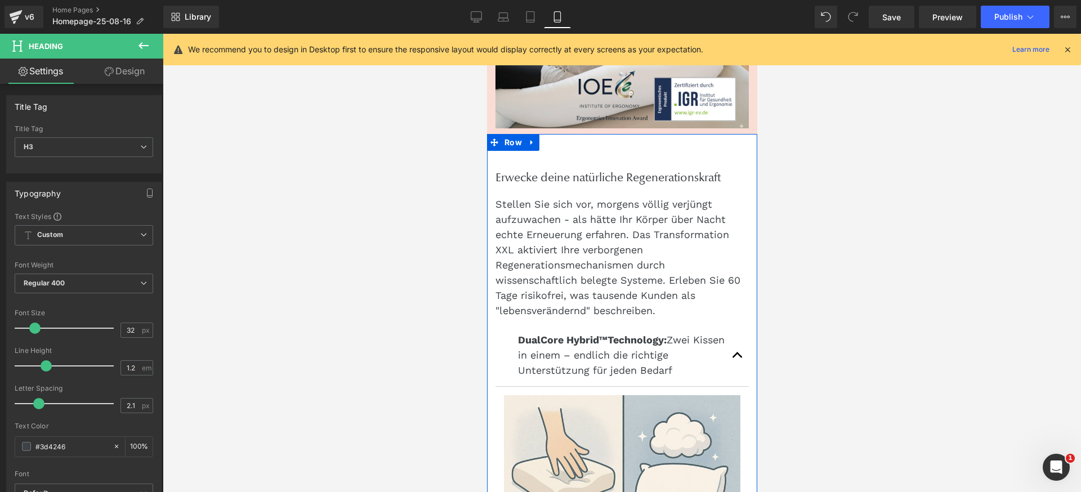
scroll to position [1798, 0]
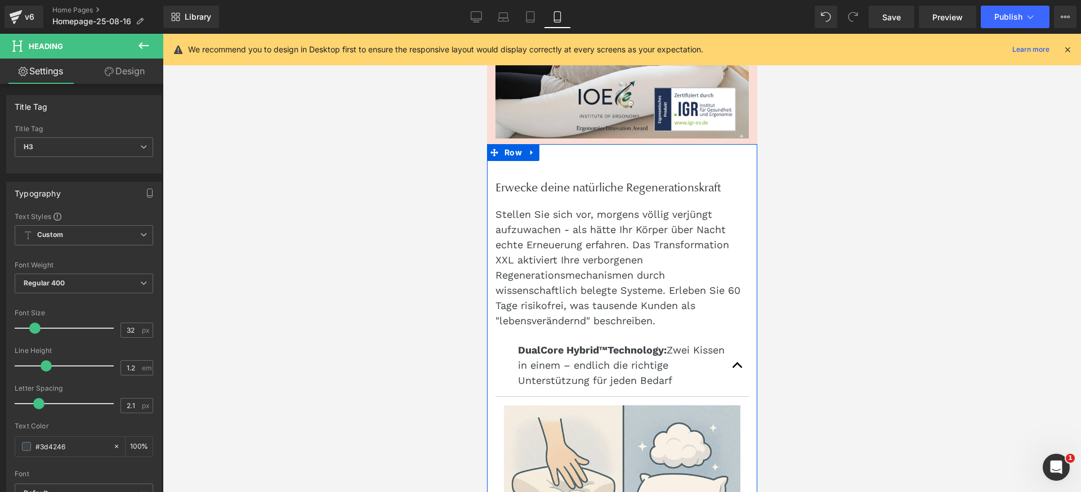
click at [497, 195] on div "Erwecke deine natürliche Regenerationskraft Heading" at bounding box center [621, 188] width 253 height 14
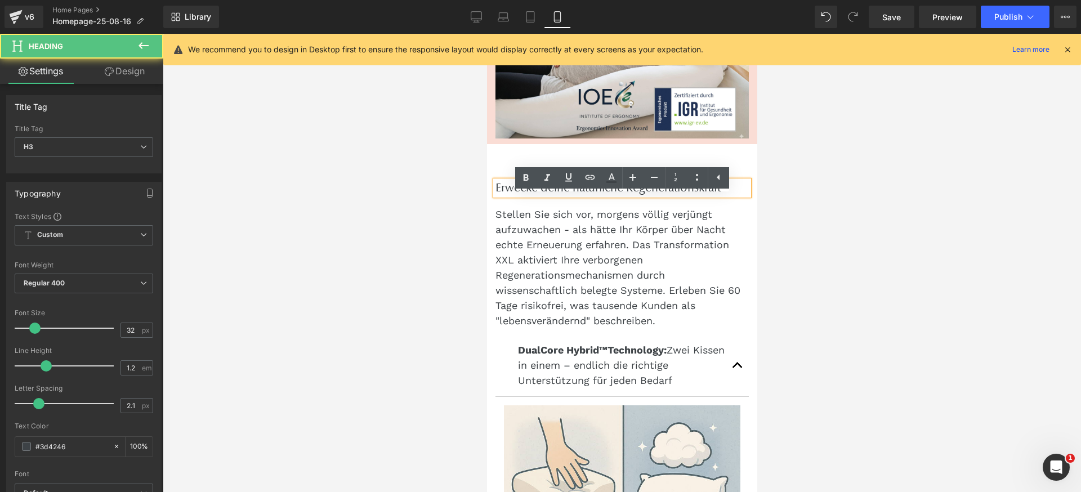
click at [497, 195] on div "Erwecke deine natürliche Regenerationskraft Heading" at bounding box center [621, 188] width 253 height 14
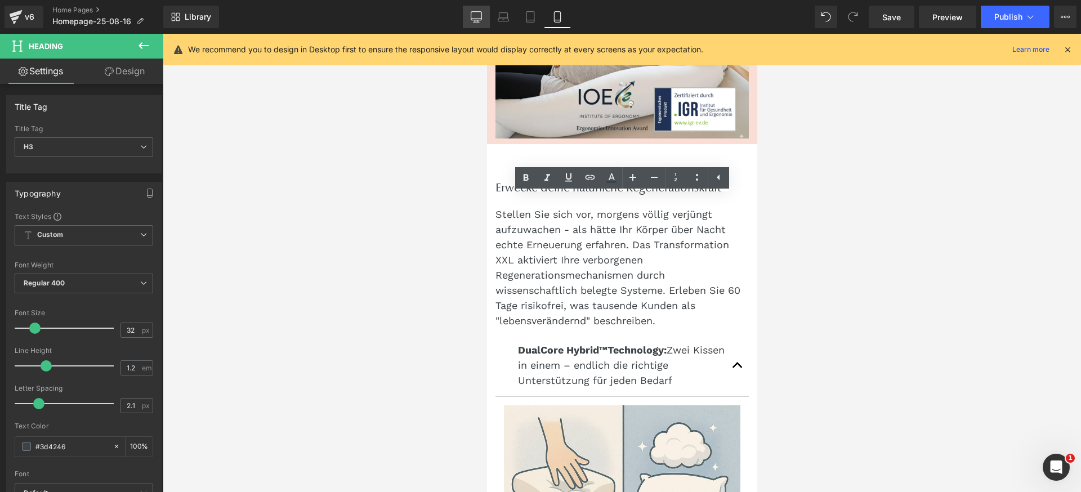
click at [471, 17] on icon at bounding box center [476, 16] width 11 height 11
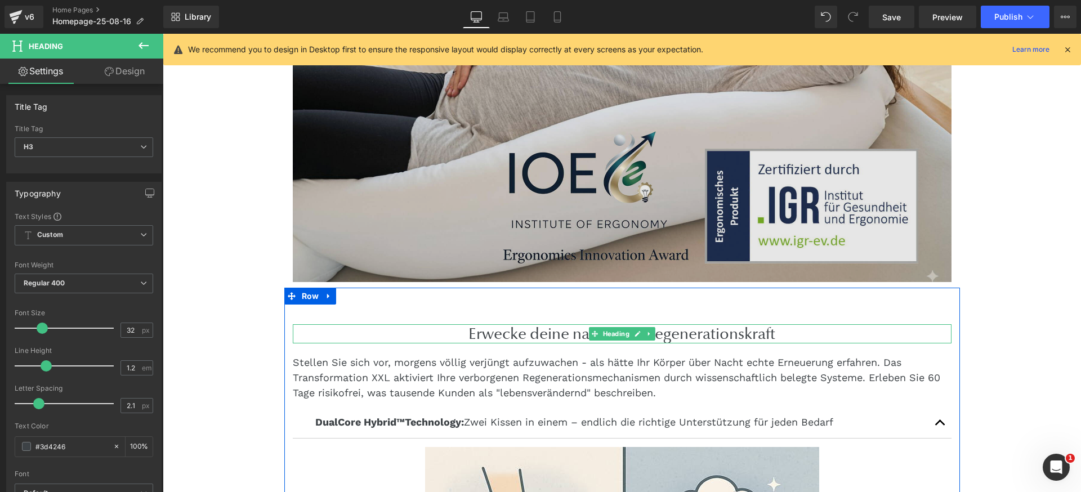
scroll to position [1028, 0]
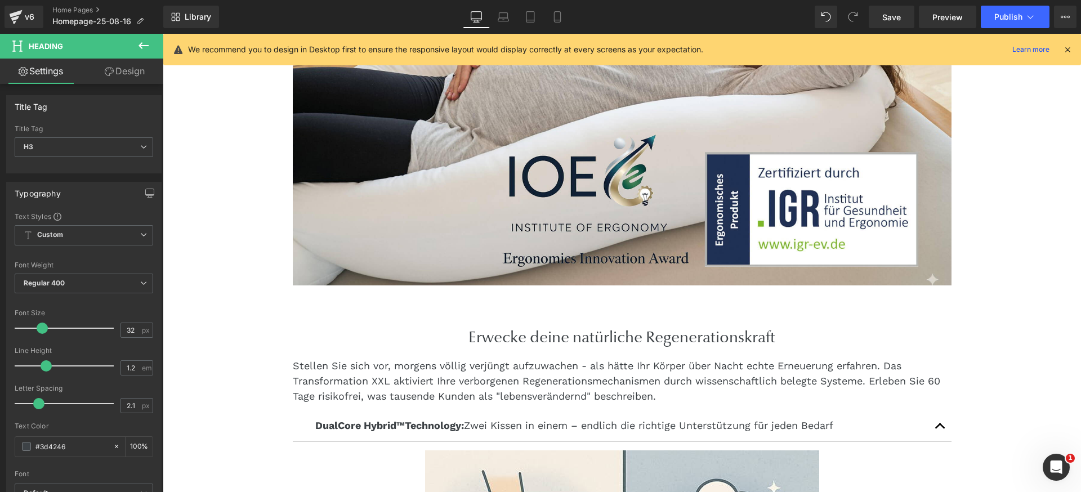
click at [142, 47] on icon at bounding box center [144, 46] width 14 height 14
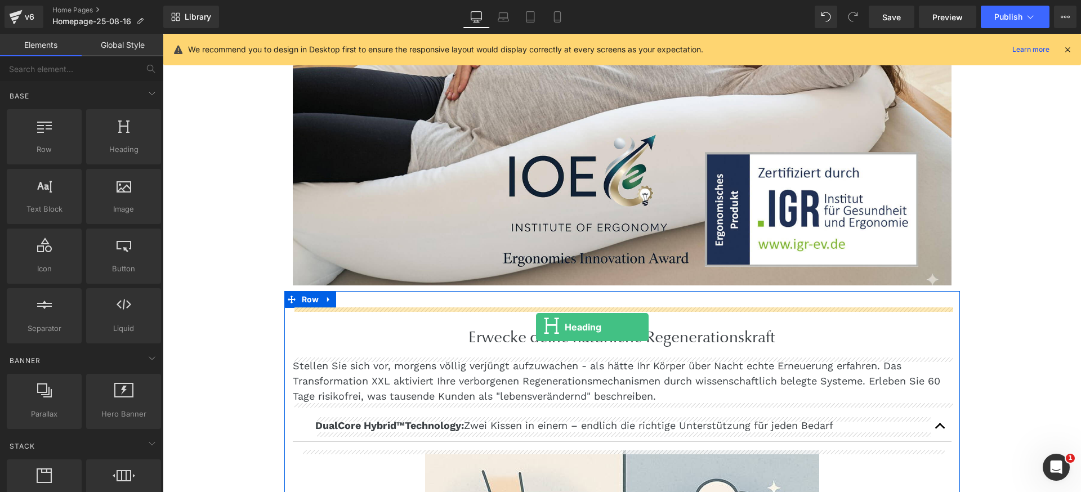
drag, startPoint x: 286, startPoint y: 180, endPoint x: 536, endPoint y: 327, distance: 289.6
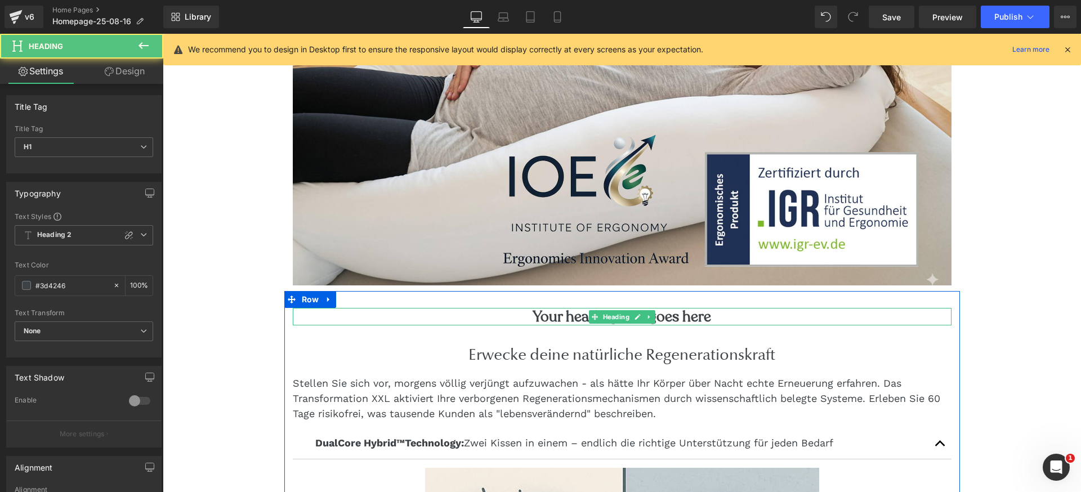
click at [581, 319] on h1 "Your heading text goes here" at bounding box center [622, 316] width 659 height 17
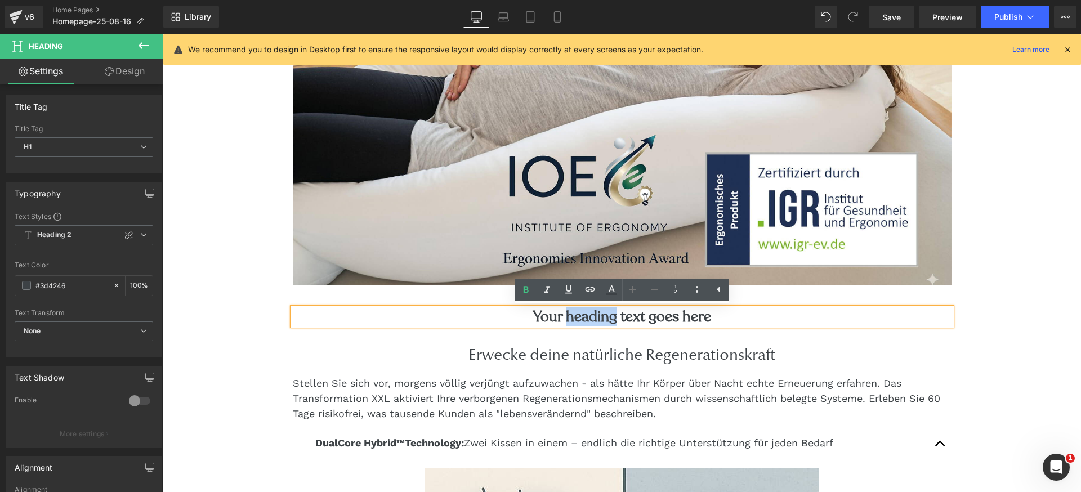
click at [581, 319] on h1 "Your heading text goes here" at bounding box center [622, 316] width 659 height 17
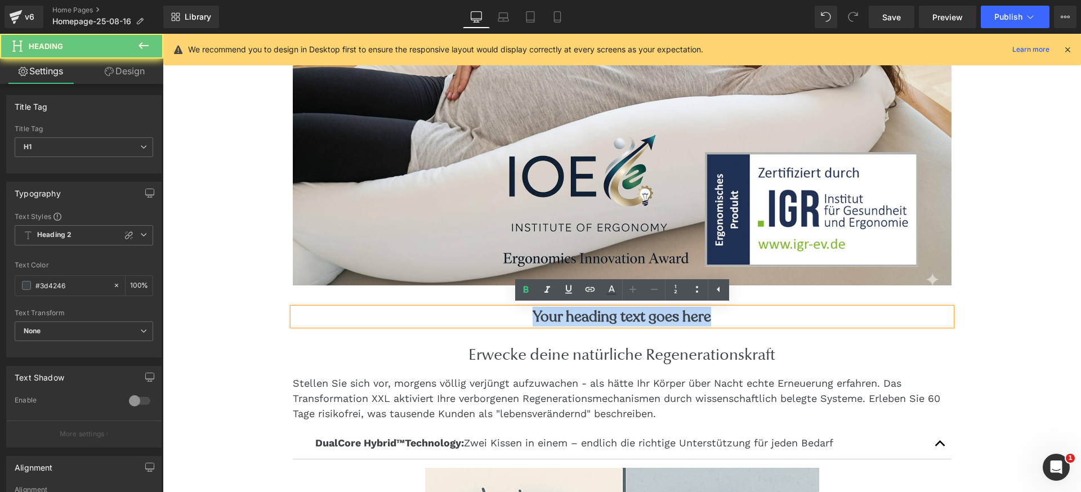
click at [581, 319] on h1 "Your heading text goes here" at bounding box center [622, 316] width 659 height 17
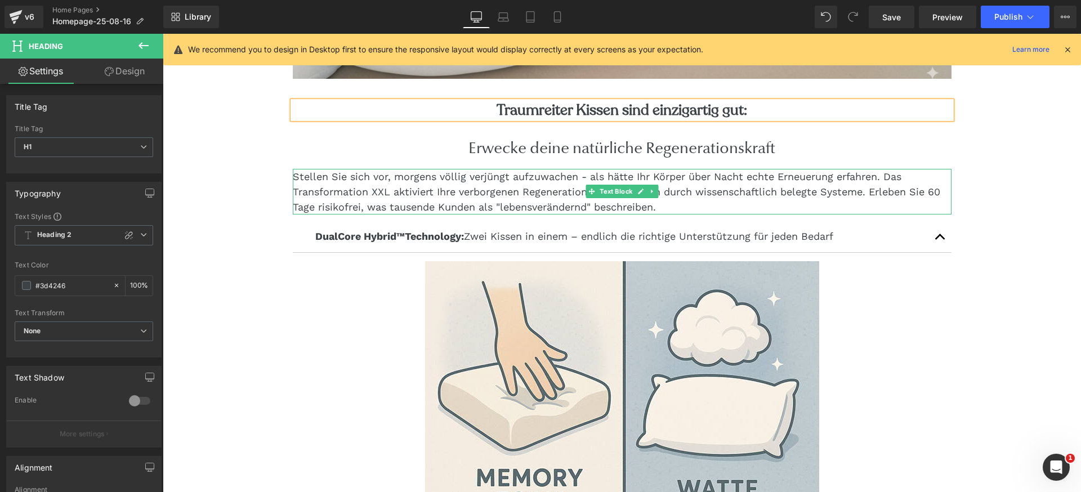
scroll to position [1234, 0]
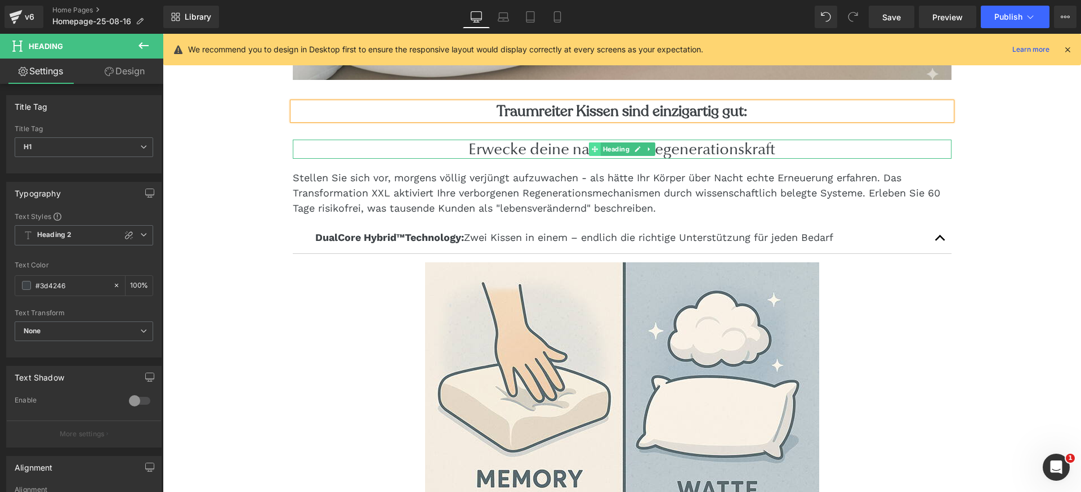
click at [590, 145] on span at bounding box center [595, 150] width 12 height 14
click at [535, 113] on h1 "Traumreiter Kissen sind einzigartig gut:" at bounding box center [622, 111] width 659 height 17
click at [600, 105] on h1 "Traumreiter Kissen sind einzigartig gut:" at bounding box center [622, 111] width 659 height 17
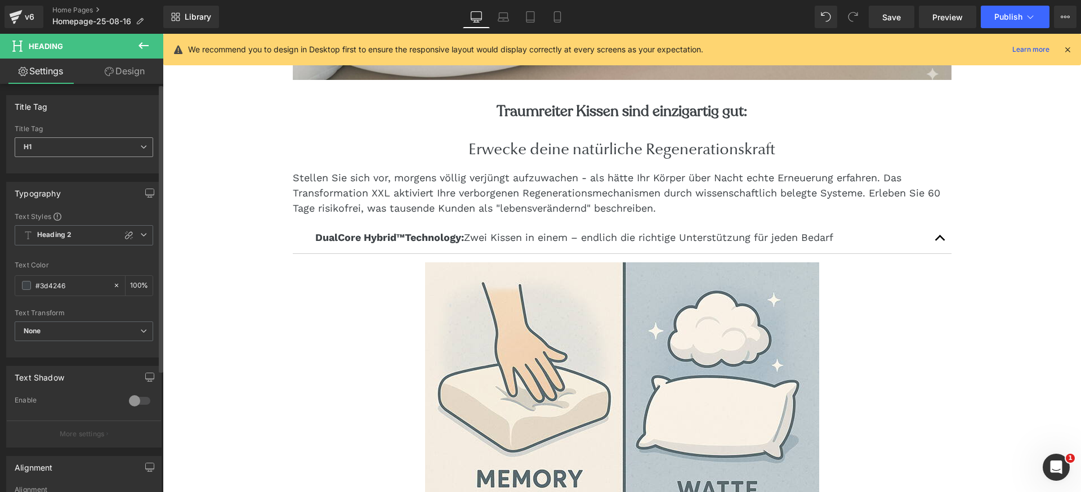
drag, startPoint x: 438, startPoint y: 72, endPoint x: 139, endPoint y: 147, distance: 308.5
click at [140, 147] on icon at bounding box center [143, 147] width 7 height 7
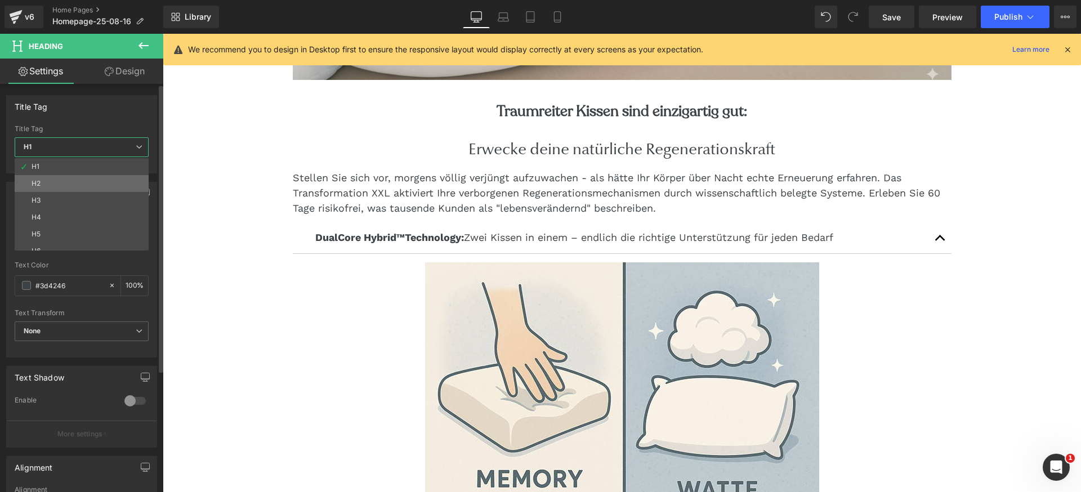
drag, startPoint x: 101, startPoint y: 177, endPoint x: 122, endPoint y: 135, distance: 47.4
click at [101, 177] on li "H2" at bounding box center [84, 183] width 139 height 17
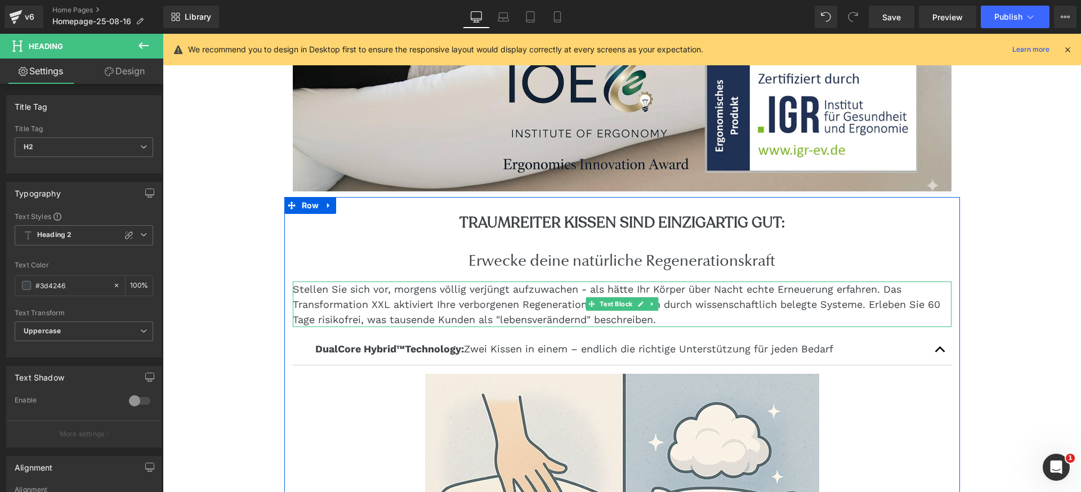
scroll to position [1121, 0]
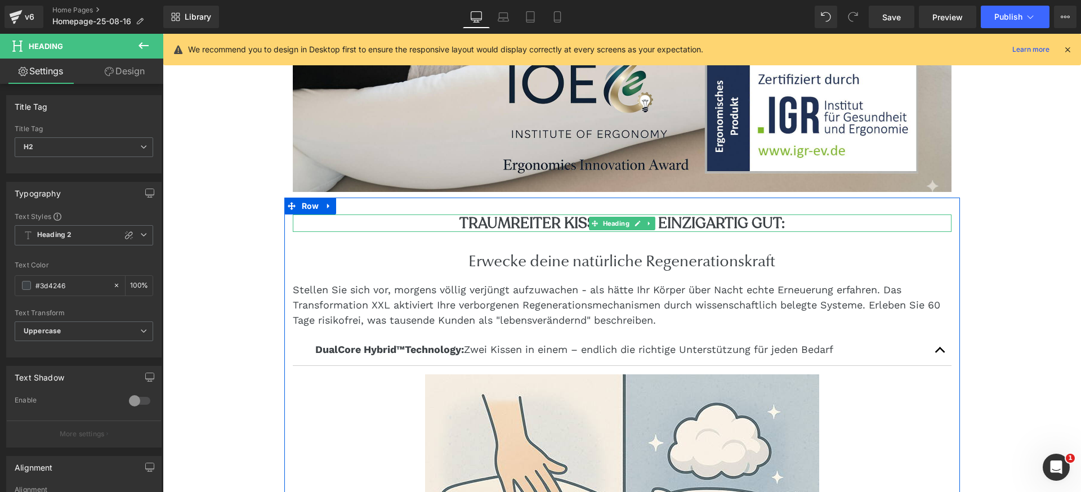
click at [768, 225] on h2 "Traumreiter Kissen sind einzigartig gut:" at bounding box center [622, 223] width 659 height 17
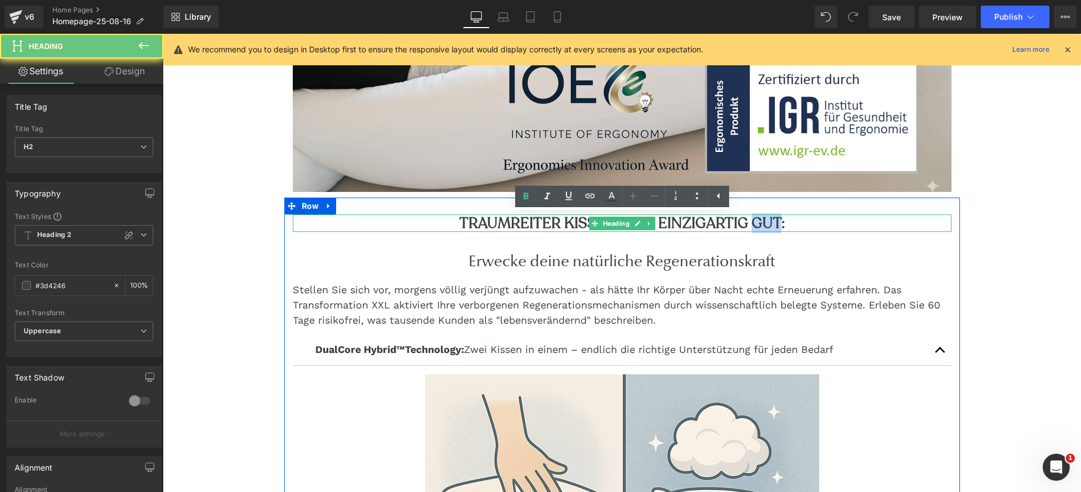
click at [768, 225] on h2 "Traumreiter Kissen sind einzigartig gut:" at bounding box center [622, 223] width 659 height 17
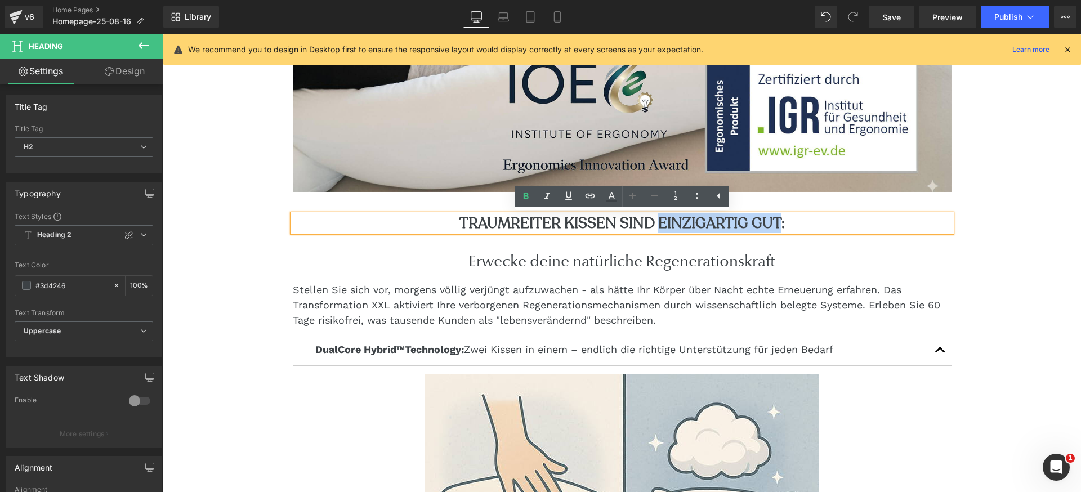
drag, startPoint x: 658, startPoint y: 224, endPoint x: 778, endPoint y: 224, distance: 120.5
click at [778, 224] on h2 "Traumreiter Kissen sind einzigartig gut:" at bounding box center [622, 223] width 659 height 17
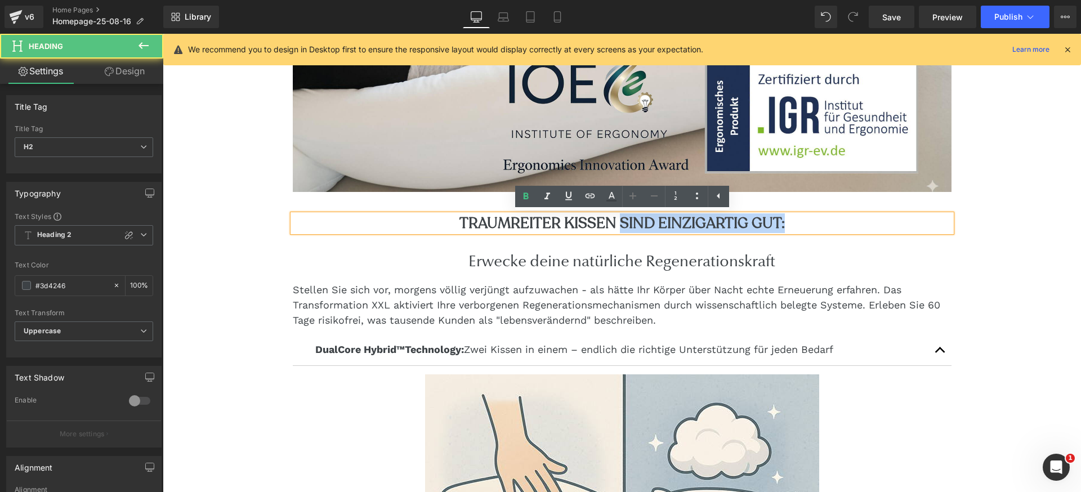
drag, startPoint x: 622, startPoint y: 222, endPoint x: 782, endPoint y: 226, distance: 160.0
click at [782, 226] on h2 "Traumreiter Kissen sind einzigartig gut:" at bounding box center [622, 223] width 659 height 17
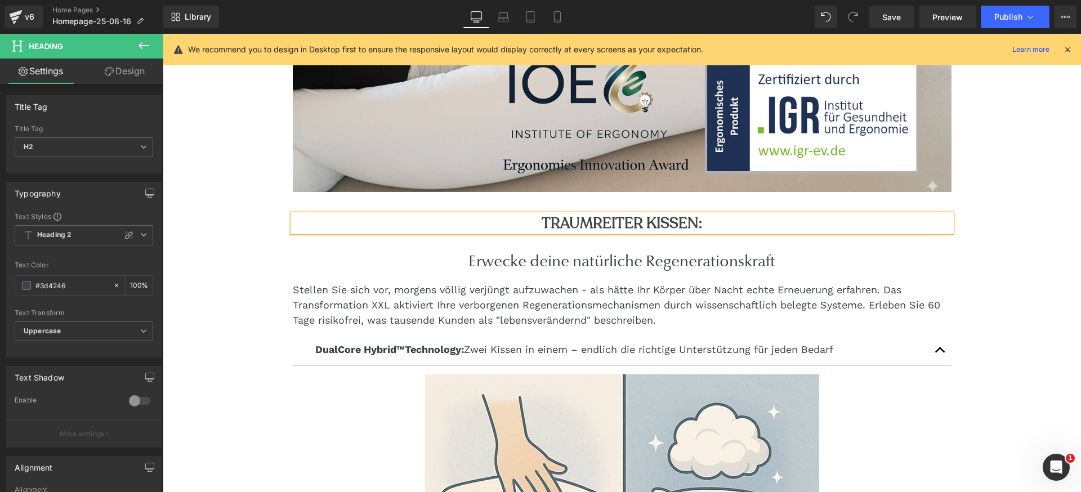
click at [541, 223] on h2 "Traumreiter Kissen:" at bounding box center [622, 223] width 659 height 17
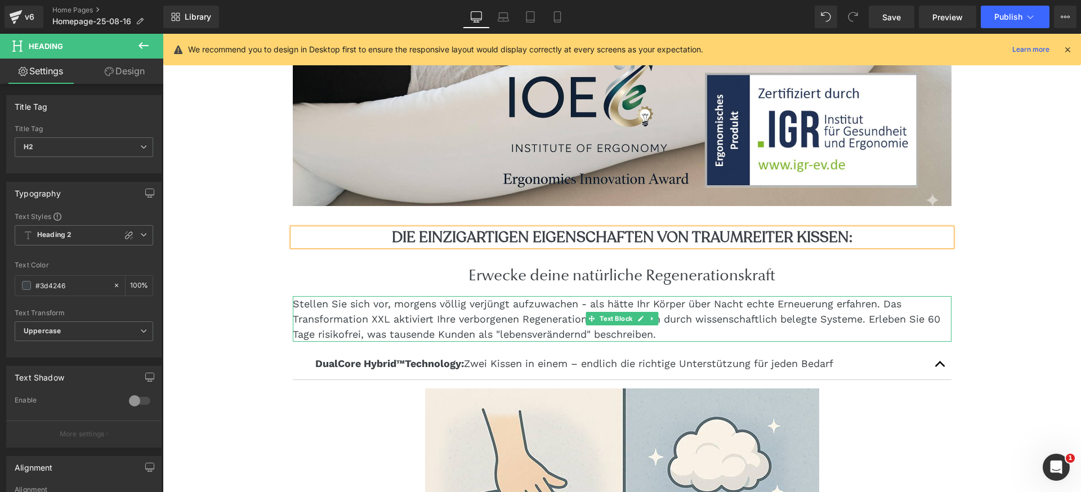
scroll to position [1102, 0]
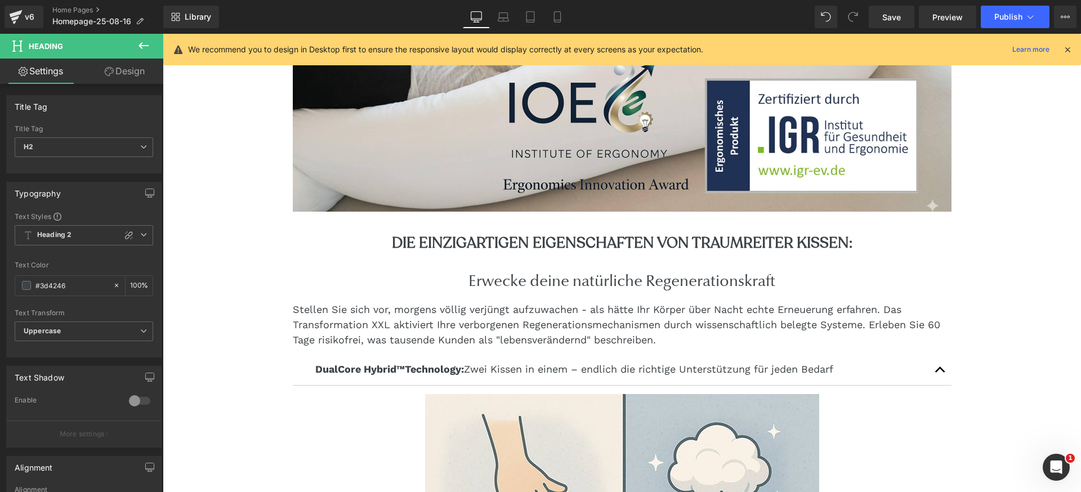
click at [143, 50] on icon at bounding box center [144, 46] width 14 height 14
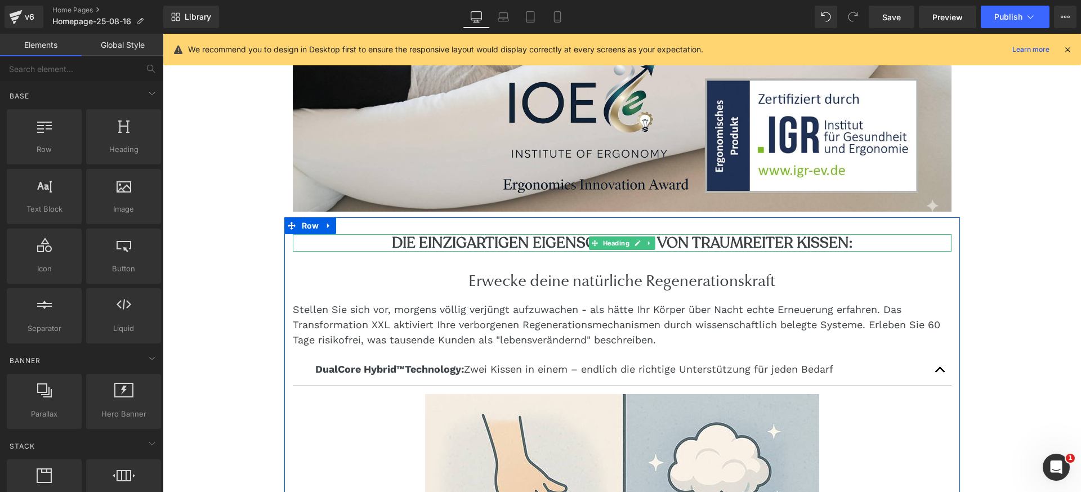
click at [498, 244] on h2 "Die einzigartigen Eigenschaften von Traumreiter Kissen:" at bounding box center [622, 242] width 659 height 17
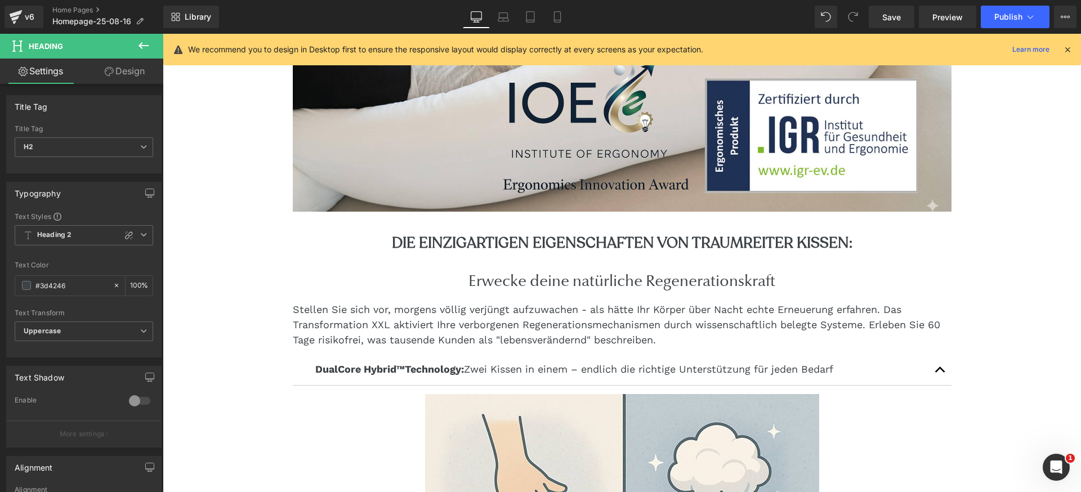
click at [136, 48] on button at bounding box center [143, 46] width 39 height 25
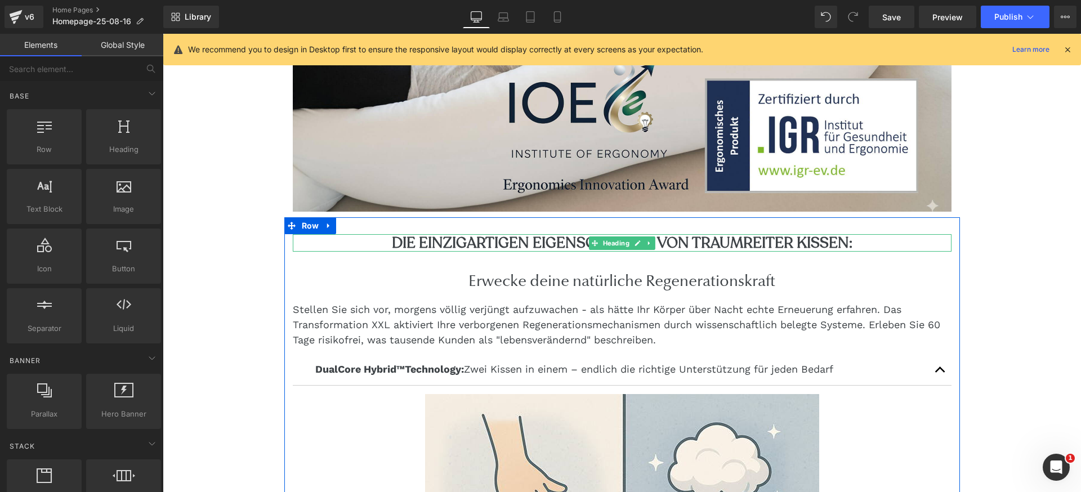
click at [408, 237] on h2 "Die einzigartigen Eigenschaften von Traumreiter Kissen:" at bounding box center [622, 242] width 659 height 17
click at [445, 246] on h2 "Die einzigartigen Eigenschaften von Traumreiter Kissen:" at bounding box center [622, 242] width 659 height 17
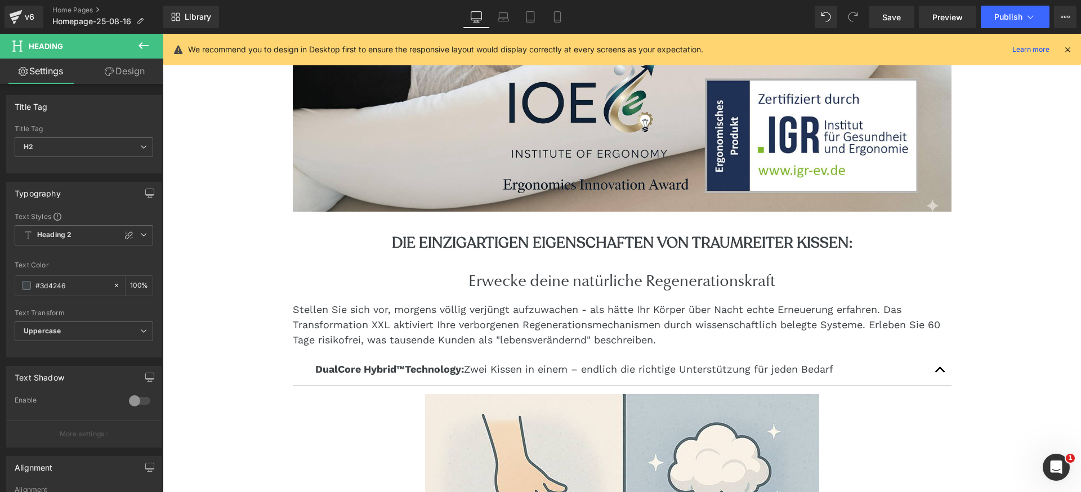
click at [132, 73] on link "Design" at bounding box center [125, 71] width 82 height 25
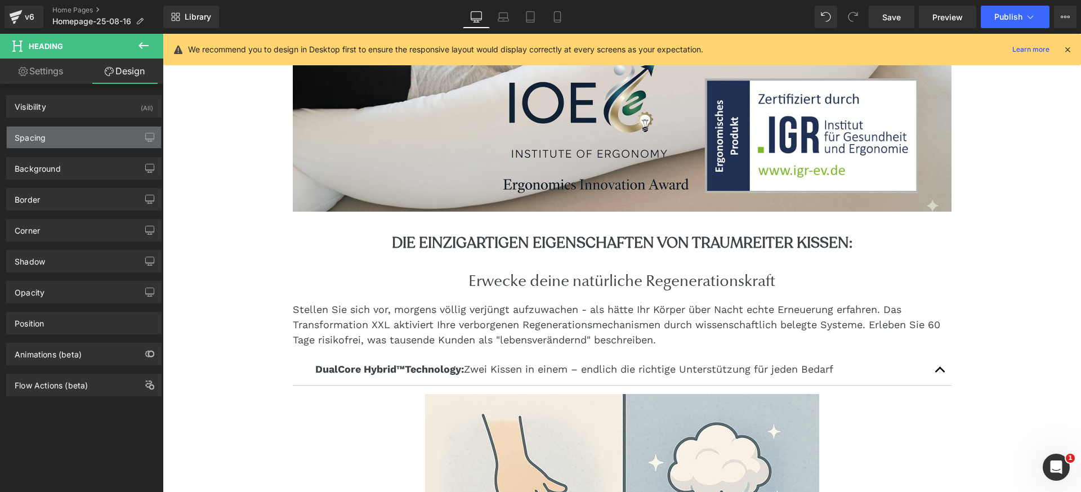
click at [95, 137] on div "Spacing" at bounding box center [84, 137] width 154 height 21
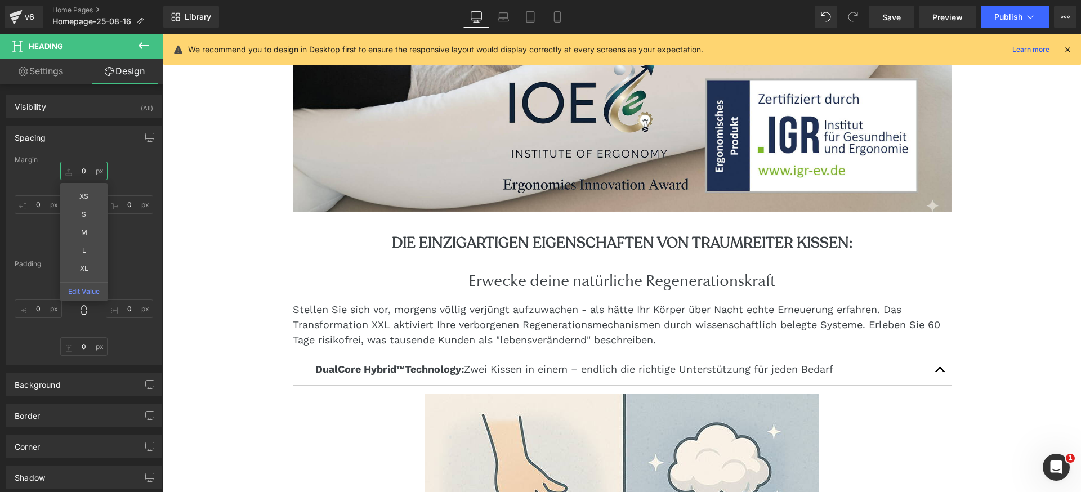
click at [78, 170] on input "text" at bounding box center [83, 171] width 47 height 19
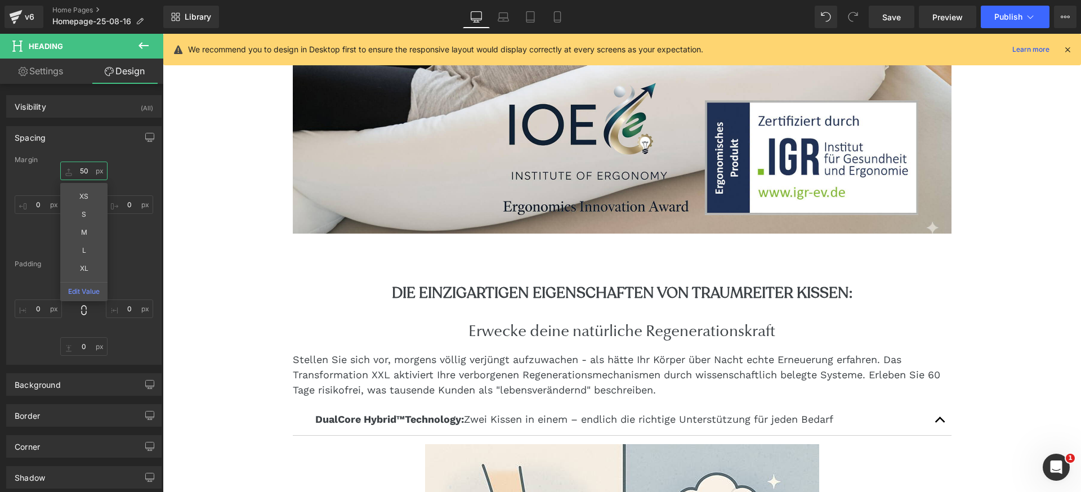
scroll to position [1076, 0]
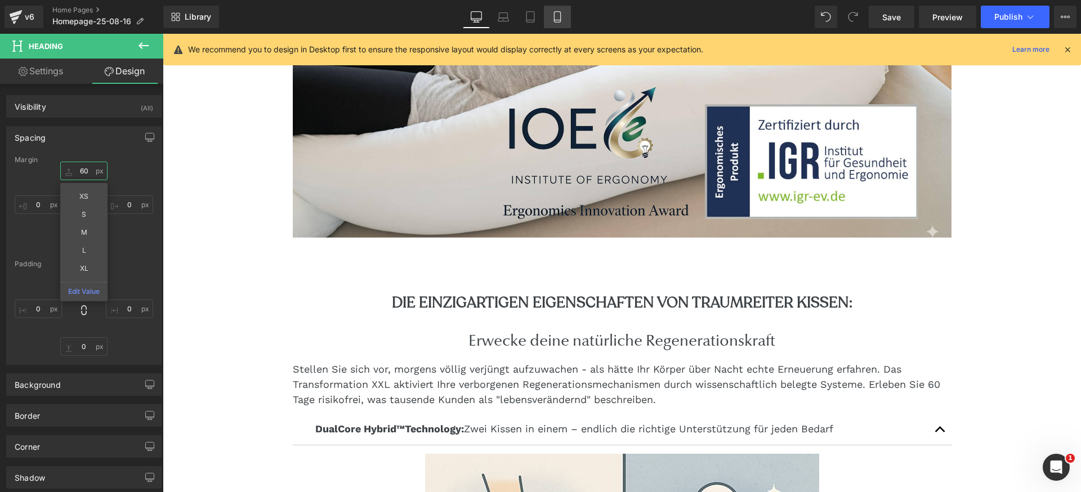
type input "60"
click at [558, 19] on icon at bounding box center [557, 16] width 11 height 11
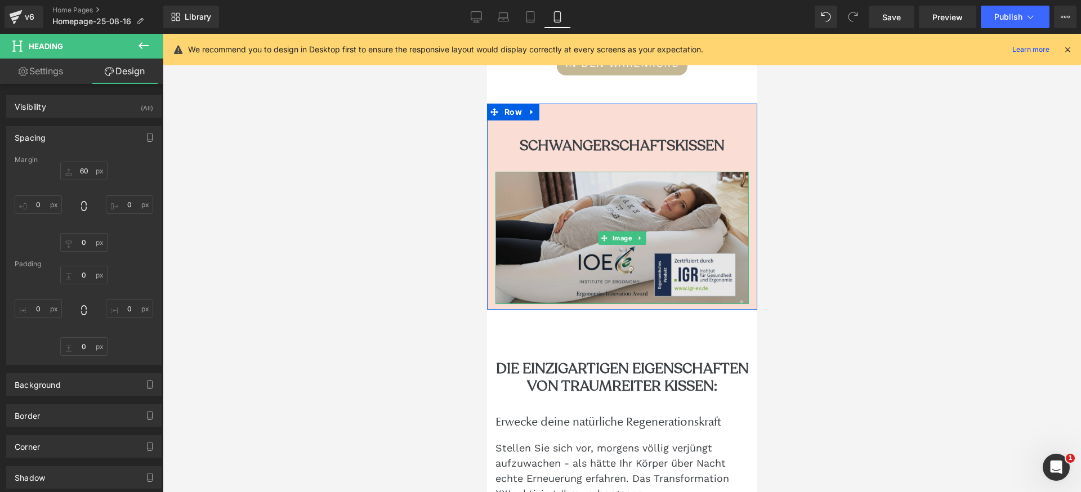
scroll to position [1627, 0]
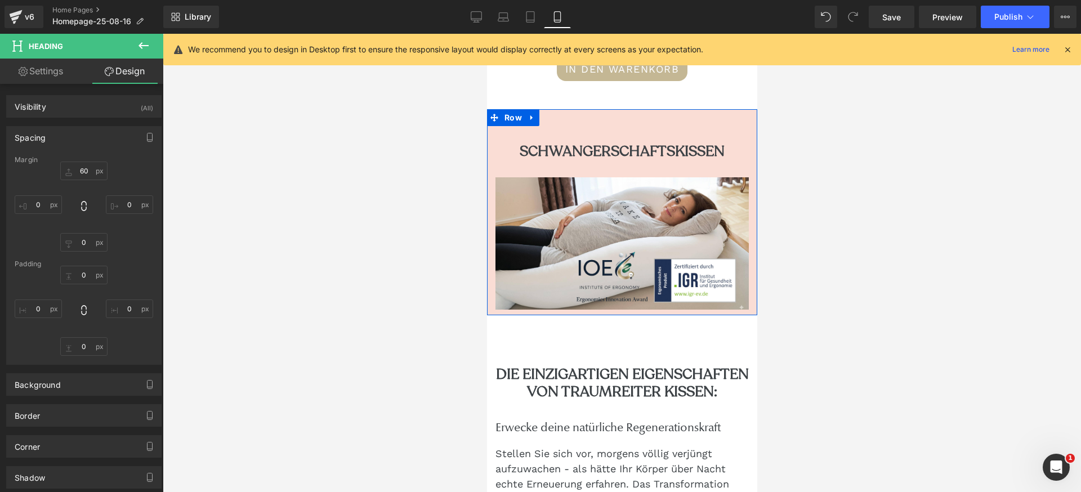
click at [599, 145] on div "Schwangerschaftskissen Heading Image" at bounding box center [622, 218] width 270 height 184
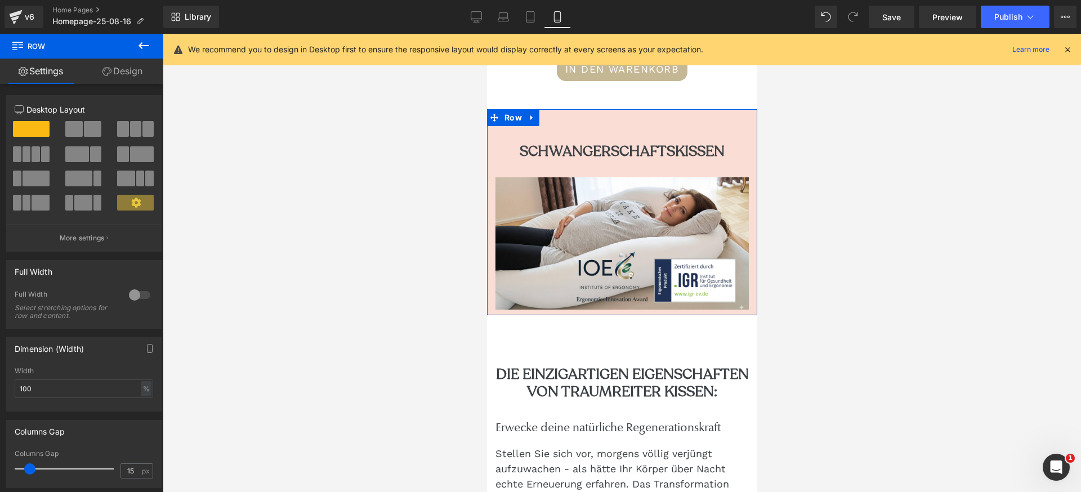
click at [129, 72] on link "Design" at bounding box center [123, 71] width 82 height 25
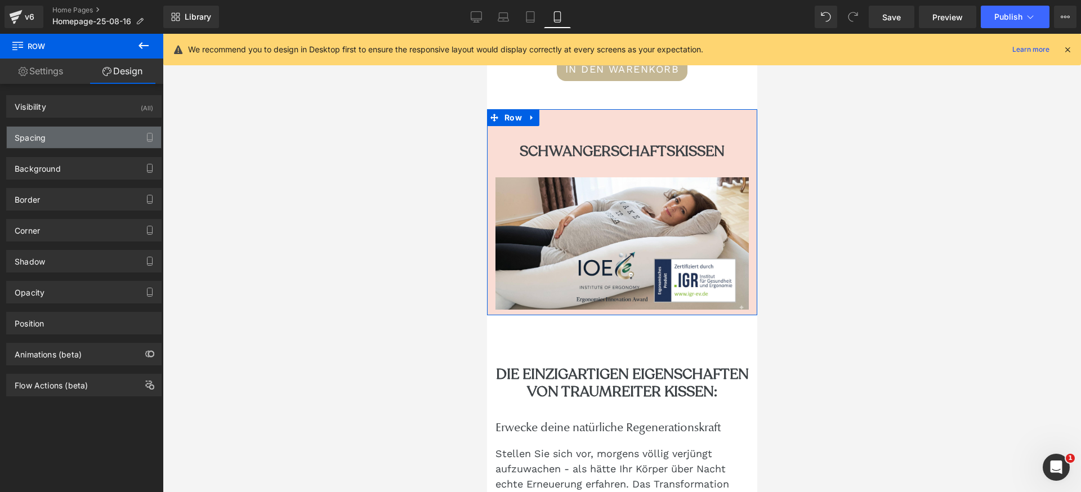
click at [69, 142] on div "Spacing" at bounding box center [84, 137] width 154 height 21
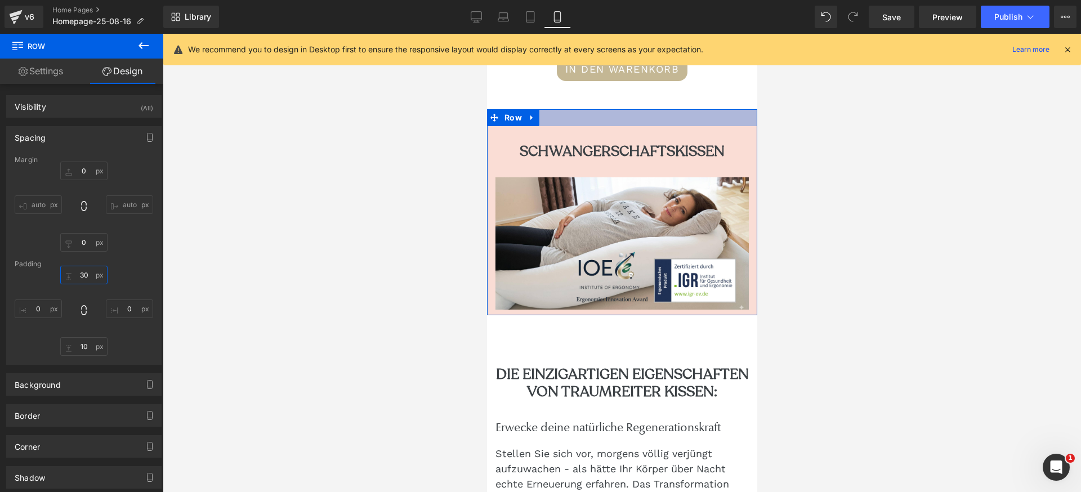
click at [77, 277] on input "30" at bounding box center [83, 275] width 47 height 19
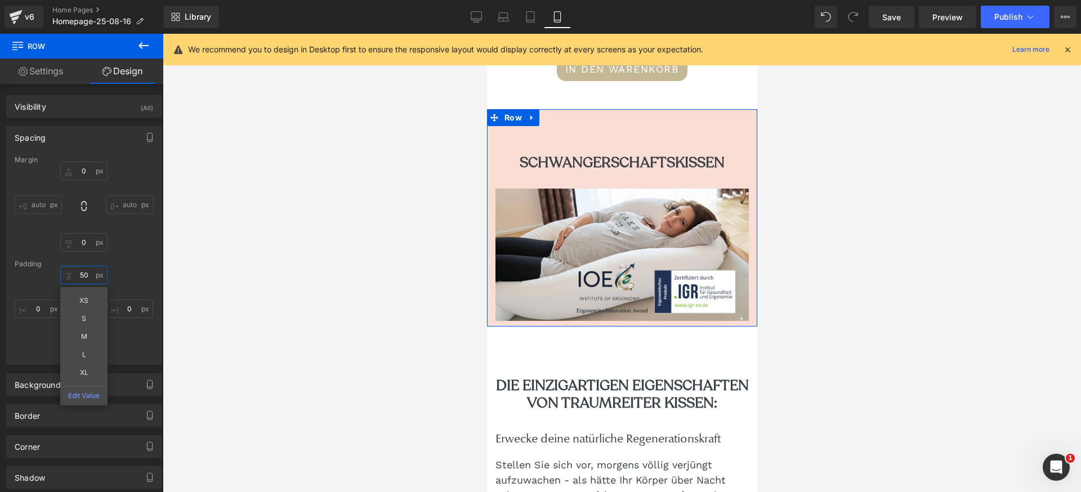
type input "5"
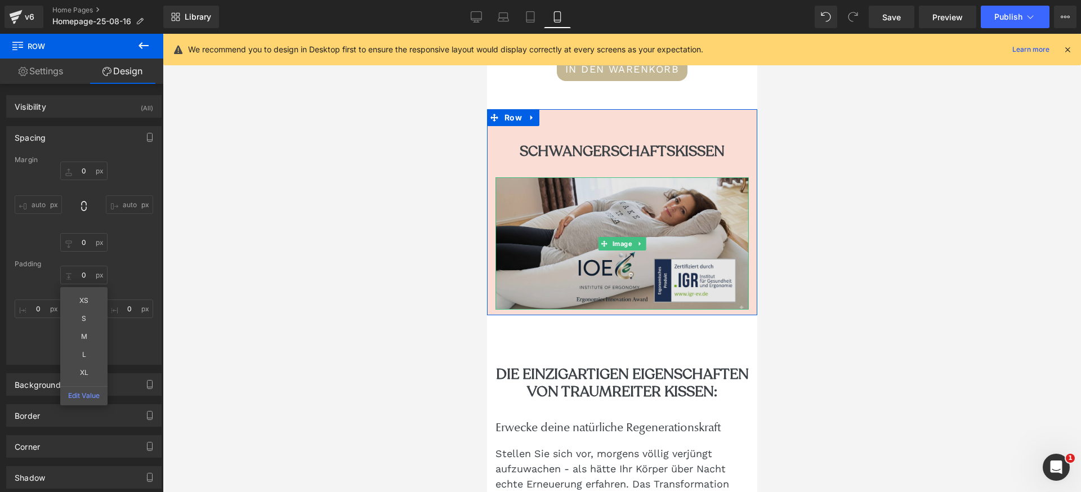
click at [538, 201] on img at bounding box center [621, 243] width 253 height 132
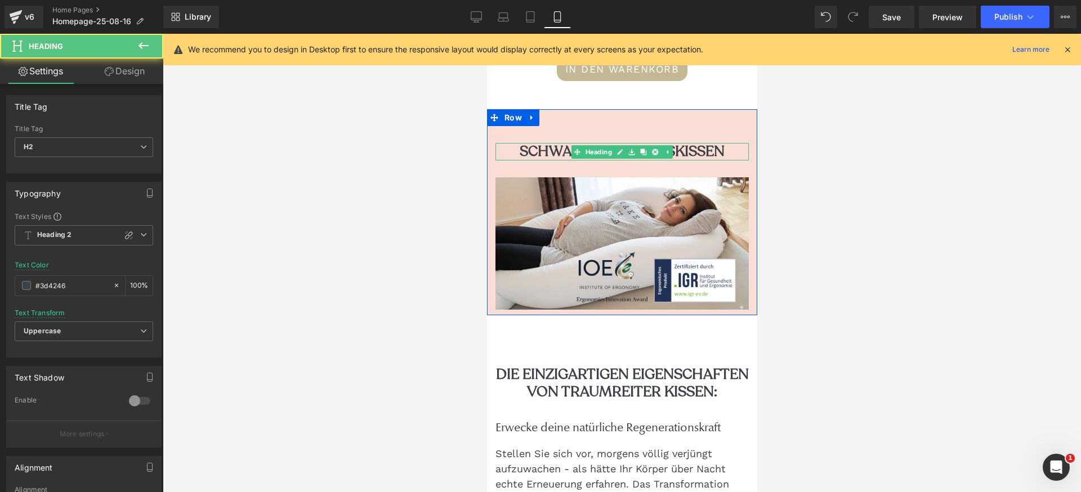
click at [569, 161] on h2 "Schwangerschaftskissen" at bounding box center [621, 151] width 253 height 17
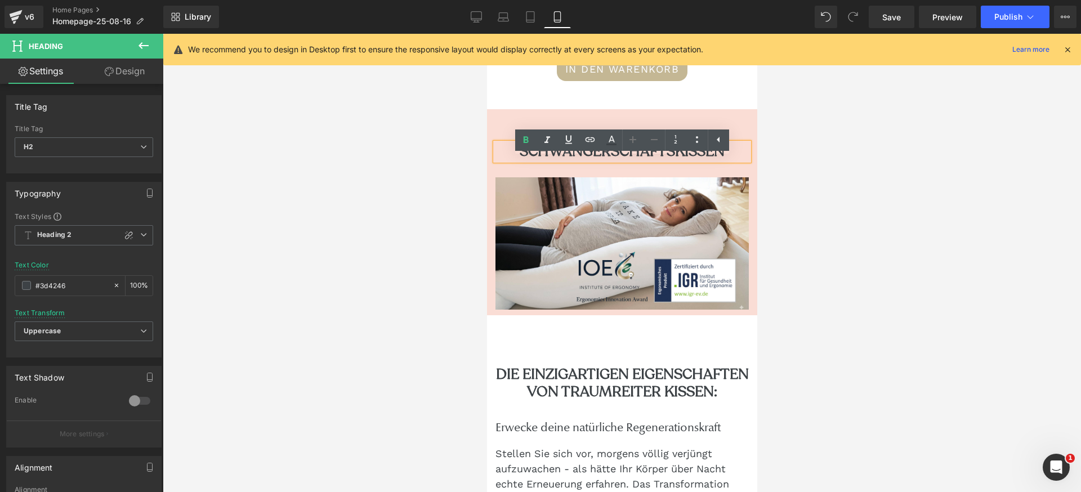
click at [492, 132] on div "Schwangerschaftskissen Heading Image Row NaNpx" at bounding box center [622, 212] width 270 height 206
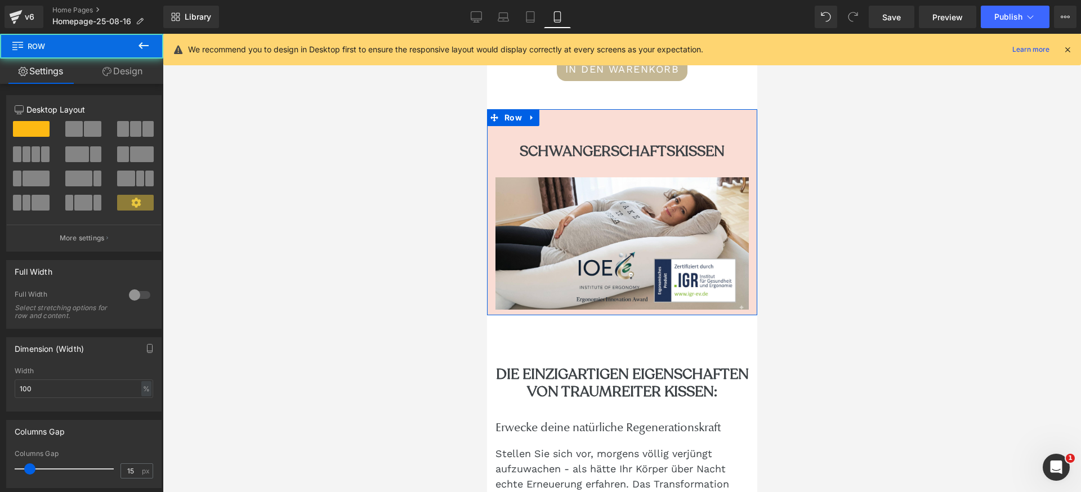
click at [513, 148] on div "Schwangerschaftskissen Heading Image" at bounding box center [622, 218] width 270 height 184
click at [132, 72] on link "Design" at bounding box center [123, 71] width 82 height 25
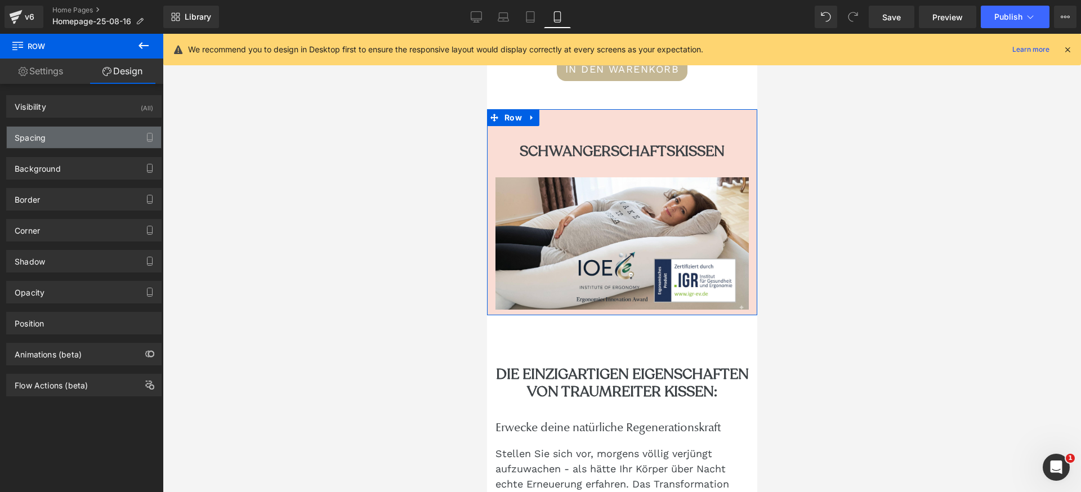
click at [72, 137] on div "Spacing" at bounding box center [84, 137] width 154 height 21
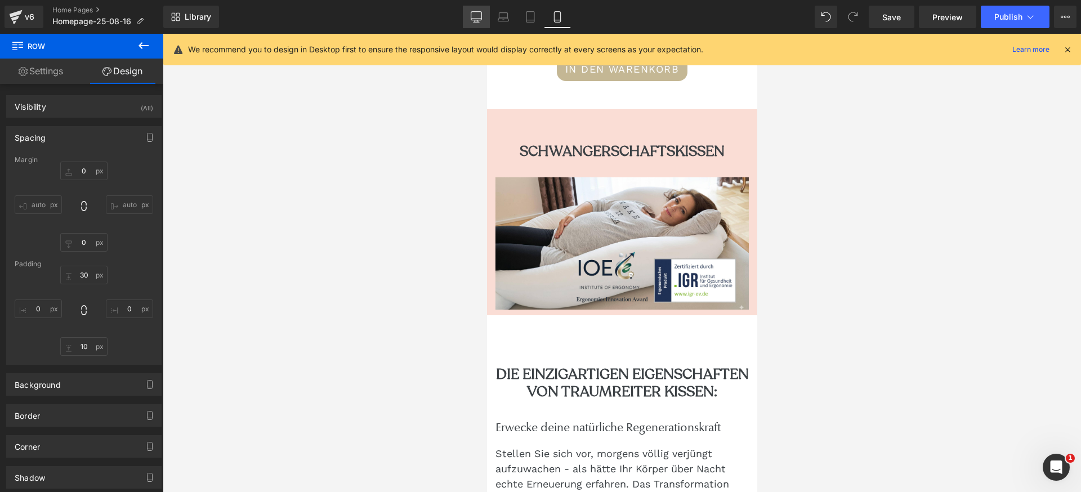
click at [473, 14] on icon at bounding box center [476, 16] width 11 height 11
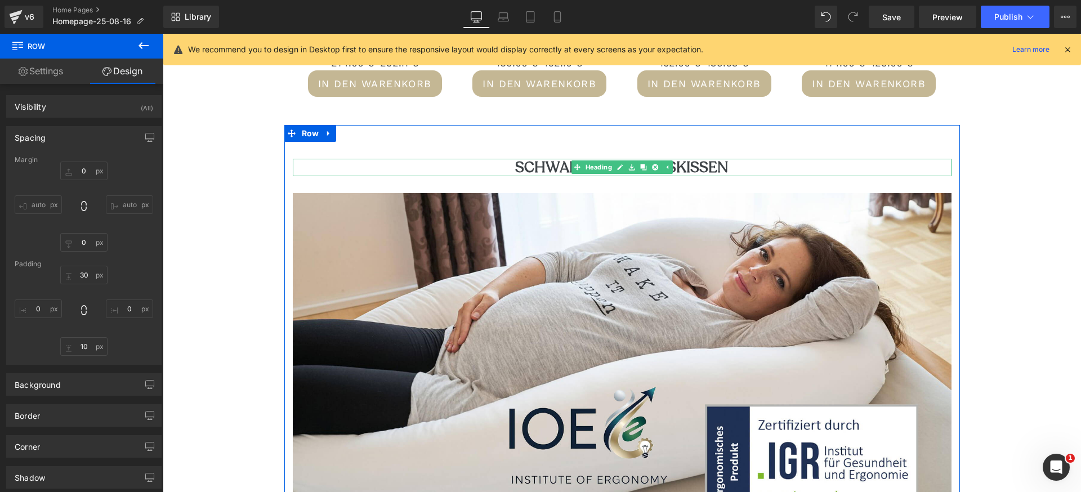
click at [492, 172] on h2 "Schwangerschaftskissen" at bounding box center [622, 167] width 659 height 17
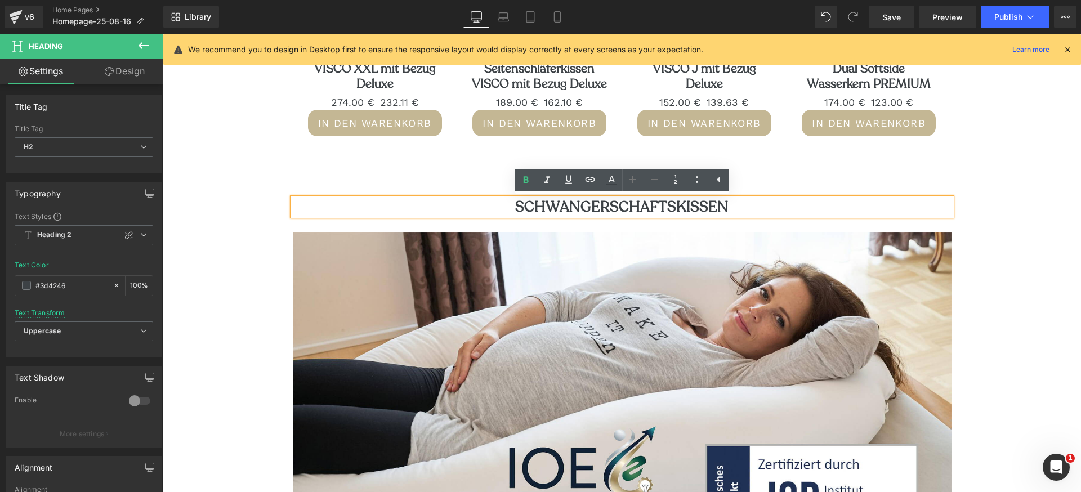
scroll to position [737, 0]
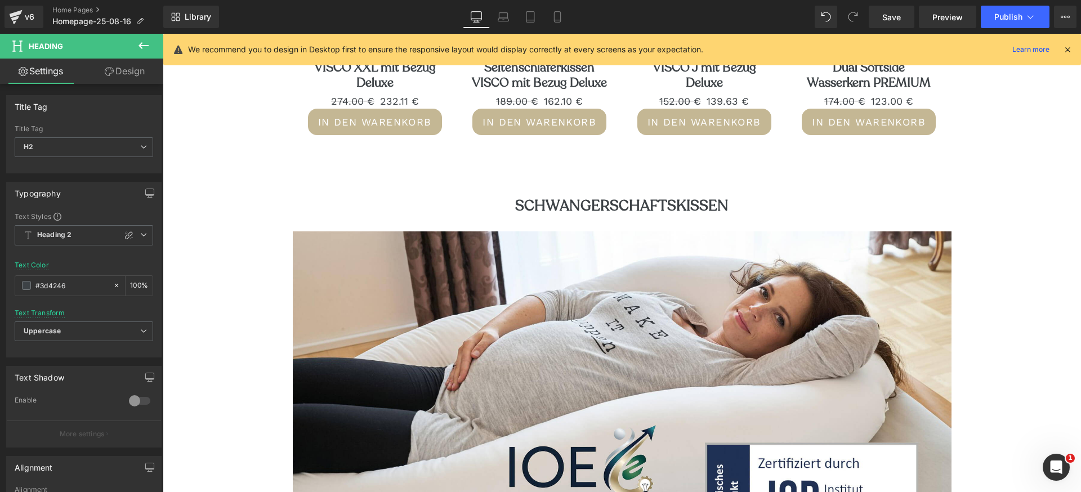
click at [123, 70] on link "Design" at bounding box center [125, 71] width 82 height 25
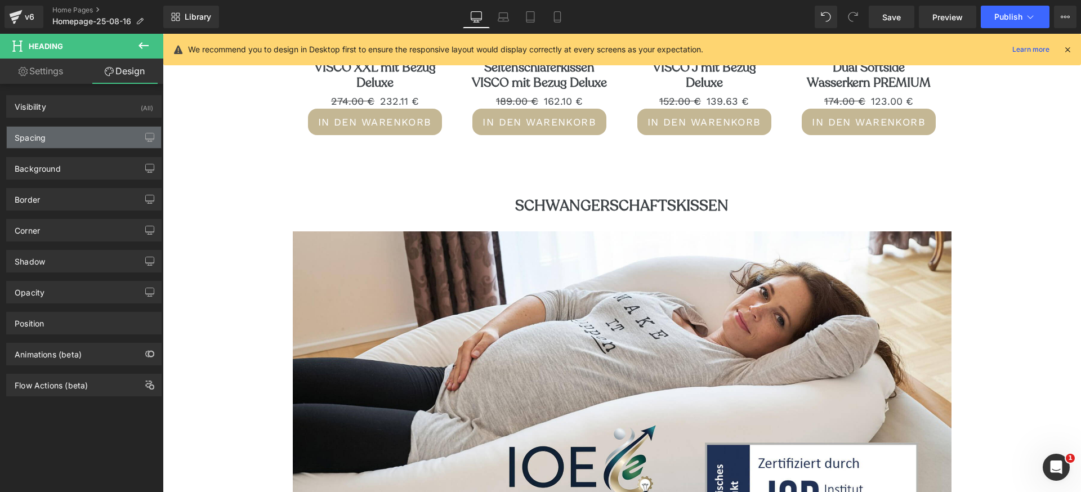
click at [89, 131] on div "Spacing" at bounding box center [84, 137] width 154 height 21
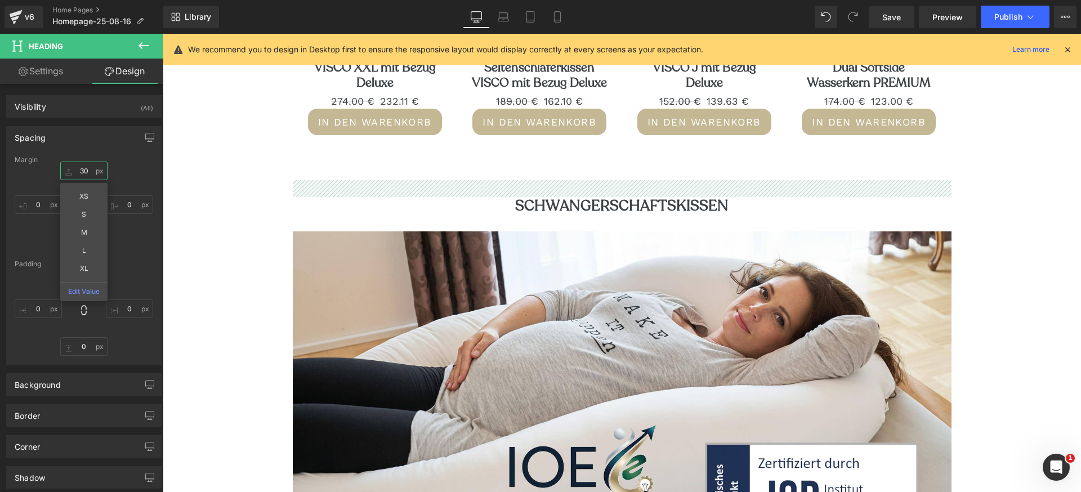
click at [79, 170] on input "text" at bounding box center [83, 171] width 47 height 19
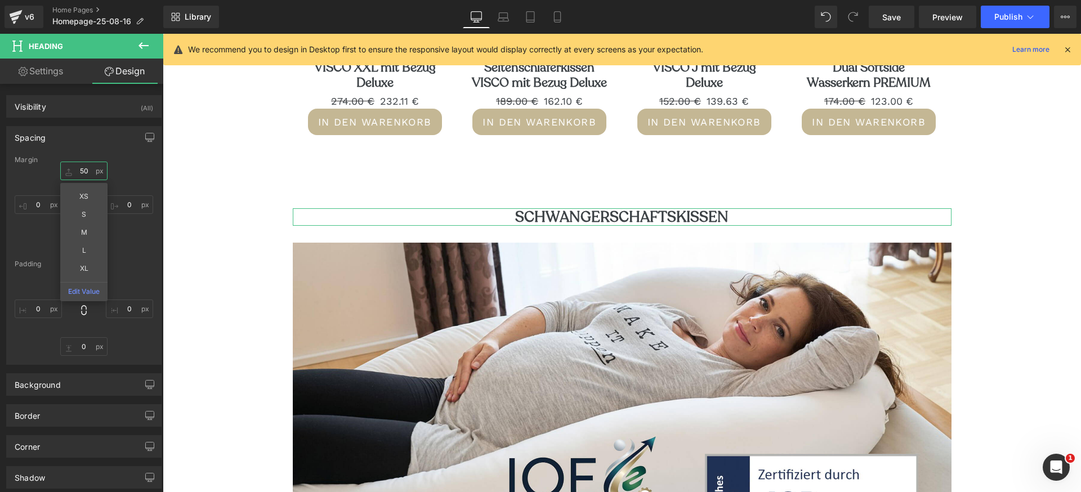
type input "50"
click at [114, 68] on link "Design" at bounding box center [125, 71] width 82 height 25
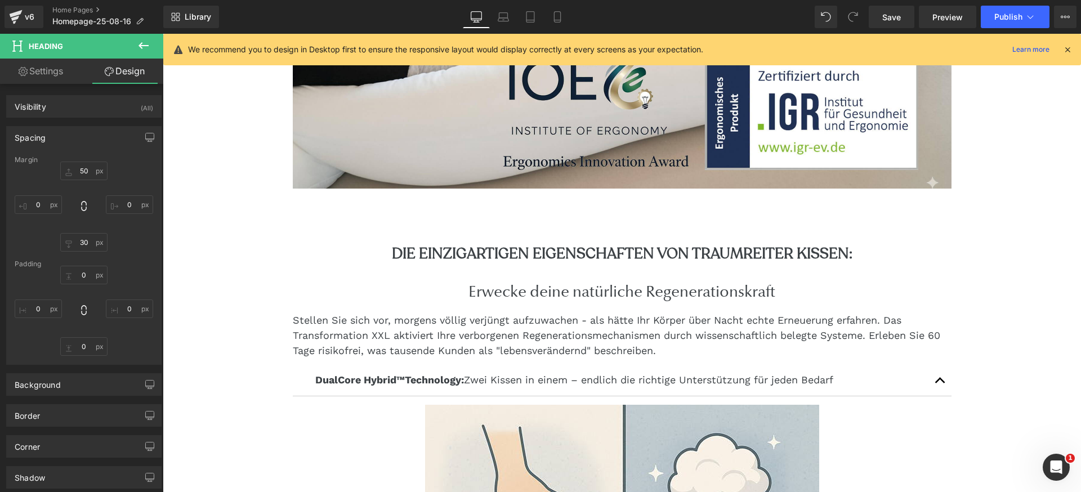
scroll to position [1152, 0]
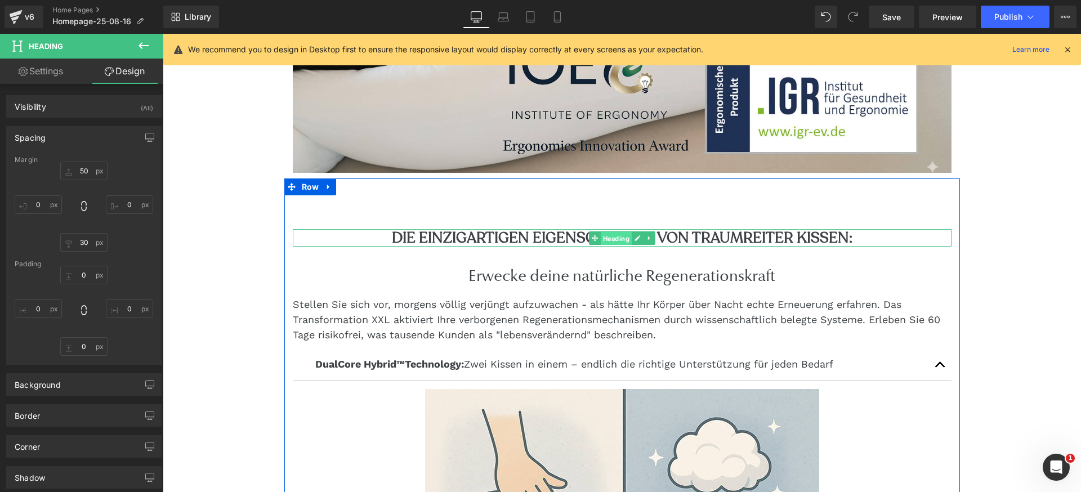
click at [612, 238] on span "Heading" at bounding box center [615, 239] width 31 height 14
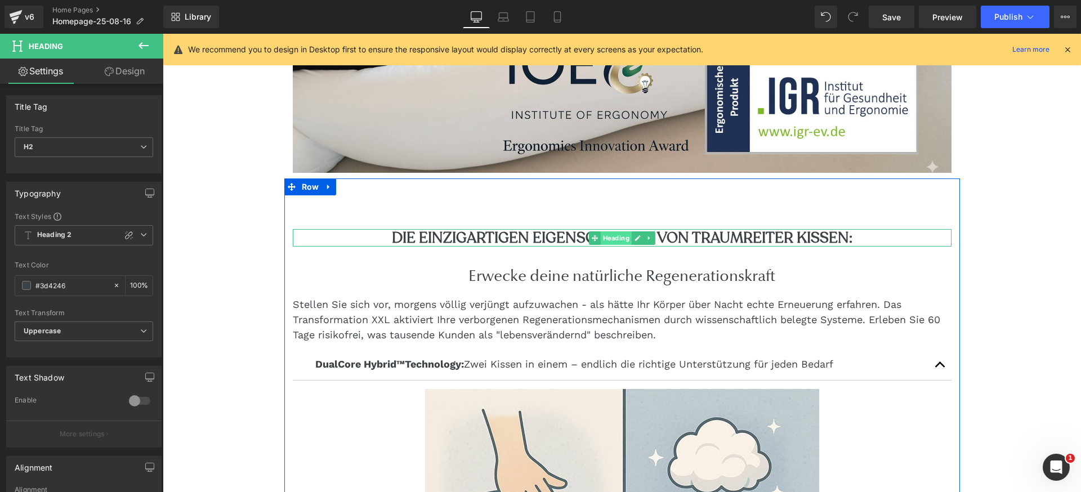
click at [616, 235] on span "Heading" at bounding box center [615, 239] width 31 height 14
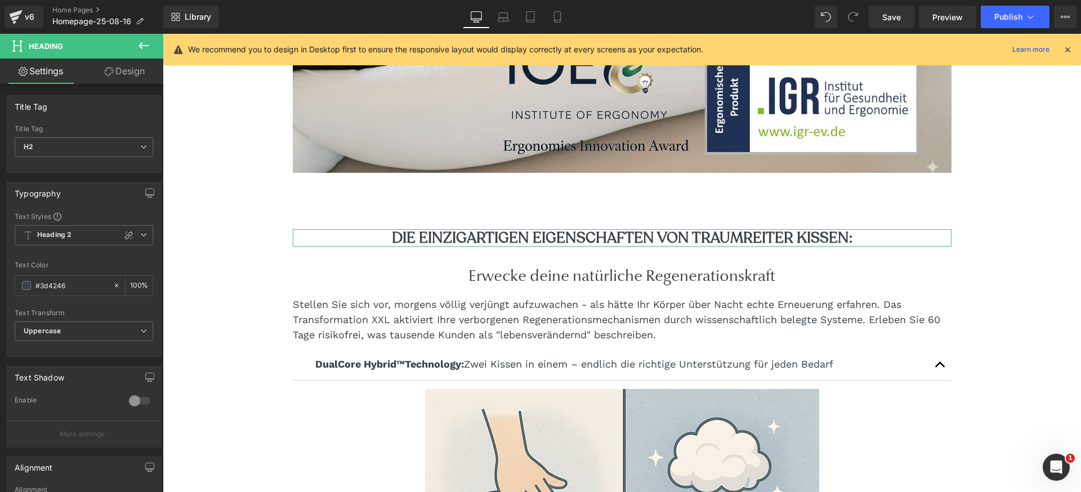
click at [126, 74] on link "Design" at bounding box center [125, 71] width 82 height 25
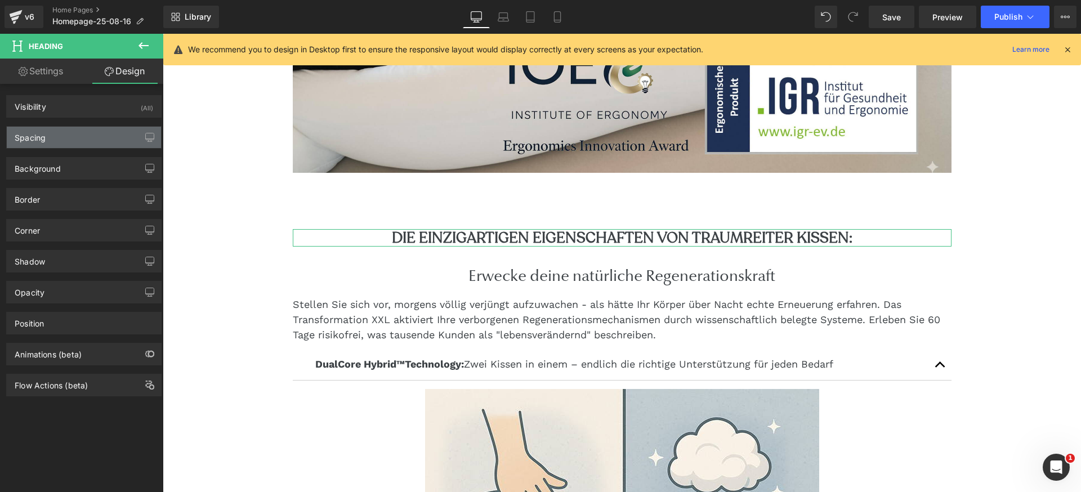
click at [73, 133] on div "Spacing" at bounding box center [84, 137] width 154 height 21
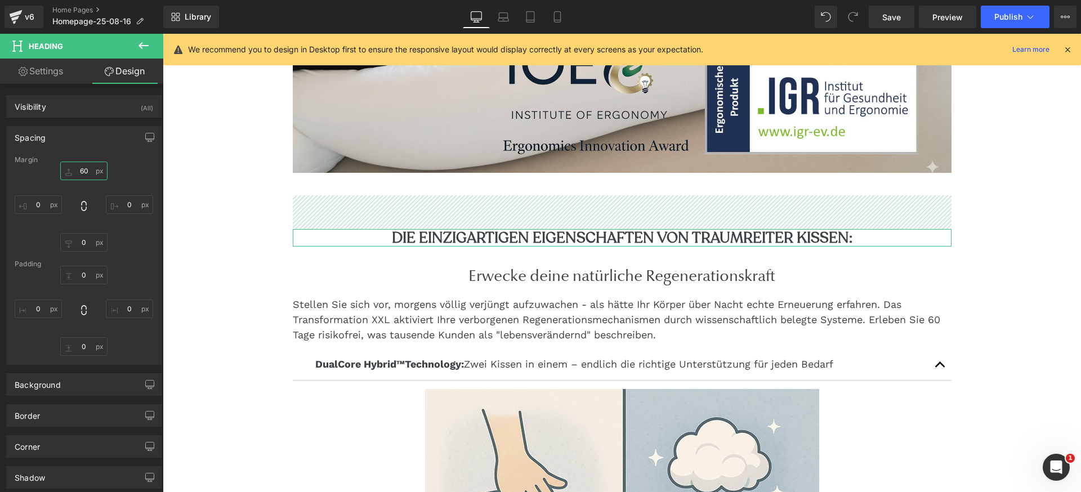
click at [75, 172] on input "60" at bounding box center [83, 171] width 47 height 19
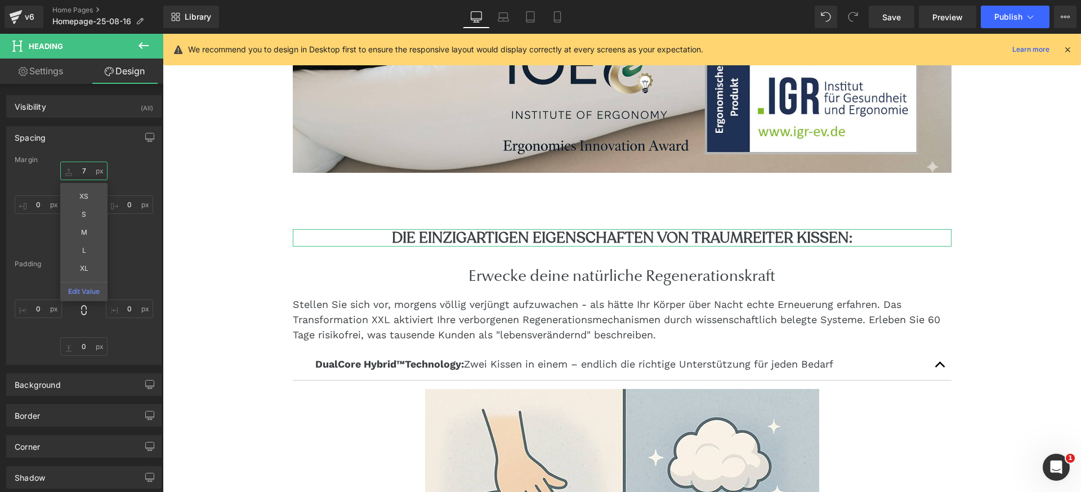
type input "70"
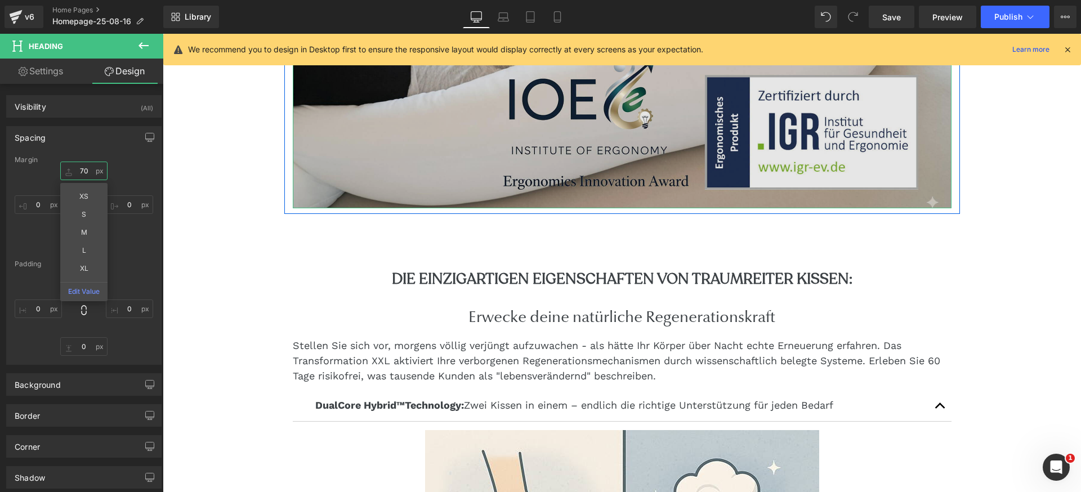
scroll to position [1102, 0]
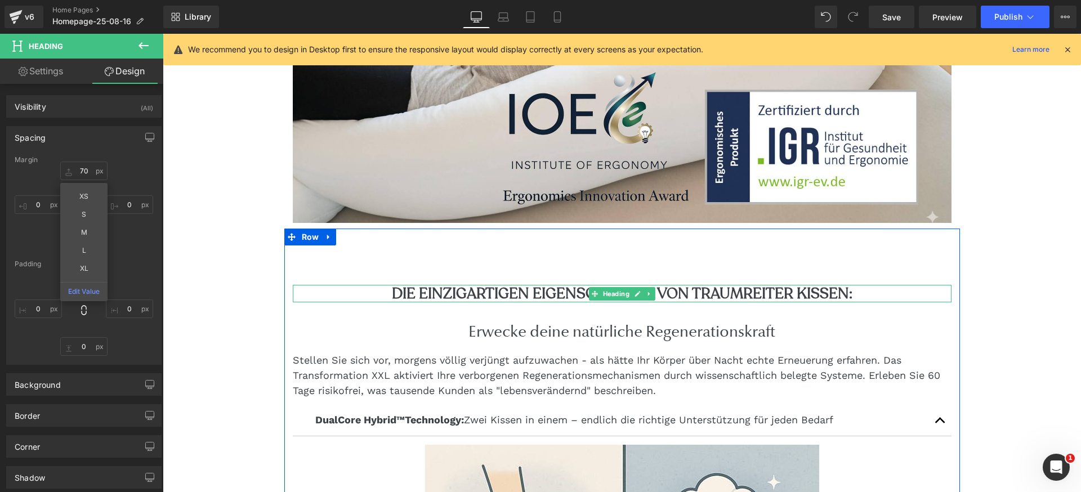
click at [666, 293] on h2 "Die einzigartigen Eigenschaften von Traumreiter Kissen:" at bounding box center [622, 293] width 659 height 17
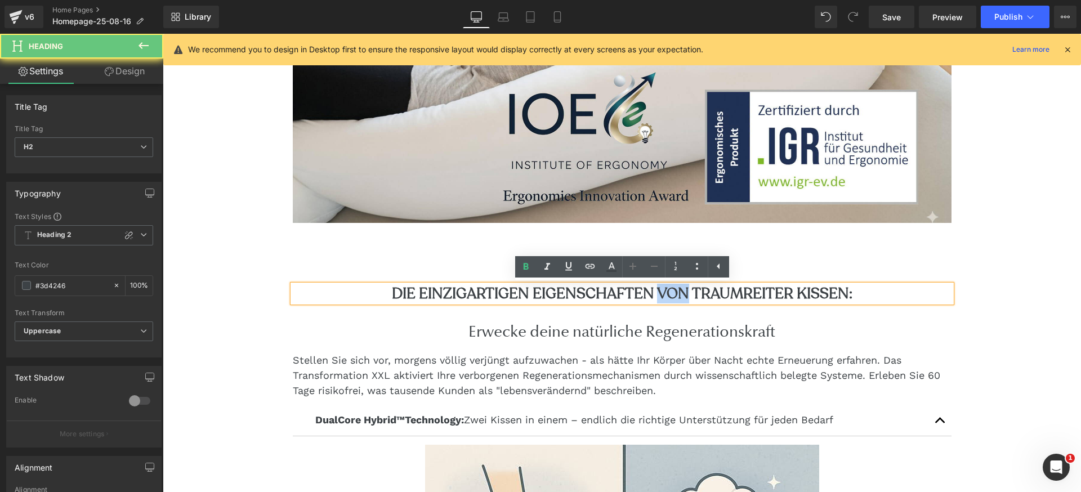
click at [666, 293] on h2 "Die einzigartigen Eigenschaften von Traumreiter Kissen:" at bounding box center [622, 293] width 659 height 17
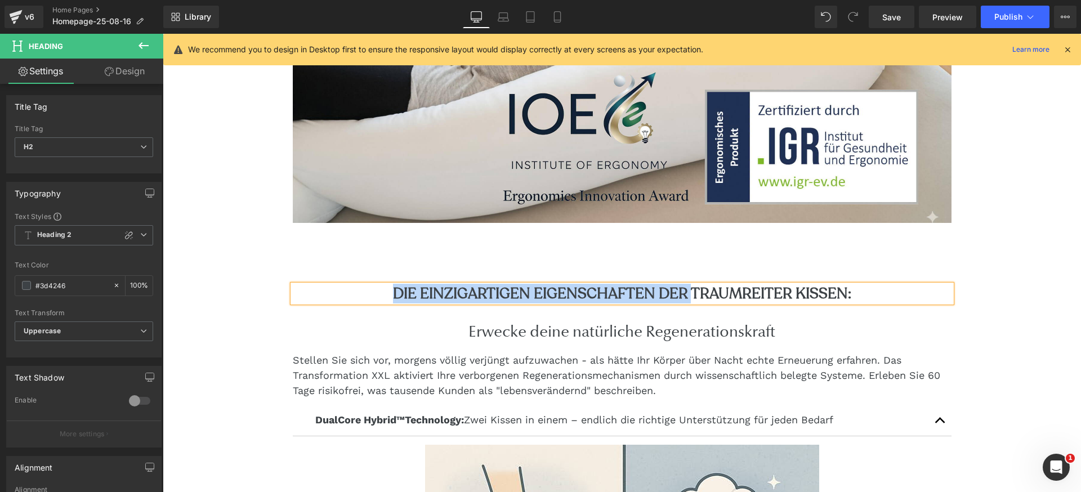
drag, startPoint x: 692, startPoint y: 292, endPoint x: 397, endPoint y: 292, distance: 294.6
click at [397, 292] on h2 "Die einzigartigen Eigenschaften DER Traumreiter Kissen:" at bounding box center [622, 293] width 659 height 17
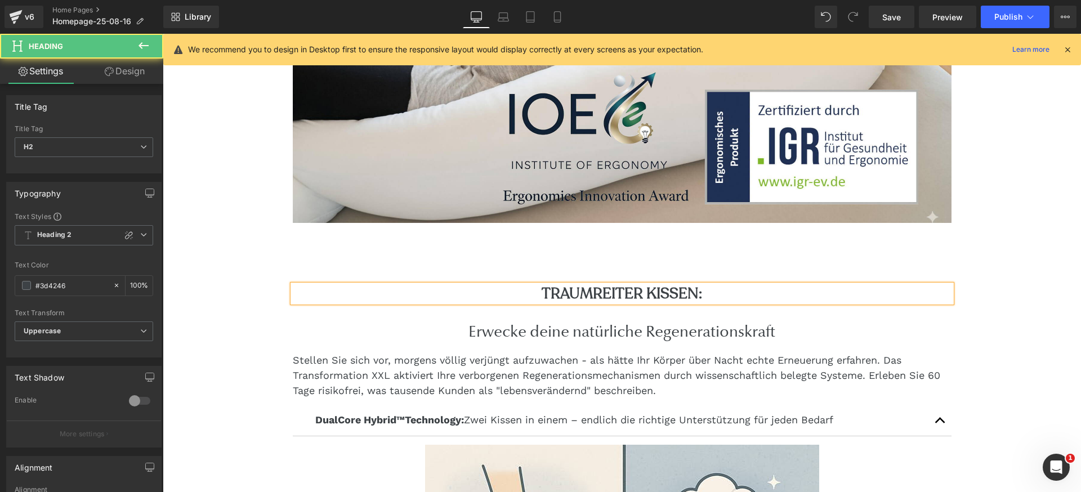
click at [697, 288] on h2 "Traumreiter Kissen:" at bounding box center [622, 293] width 659 height 17
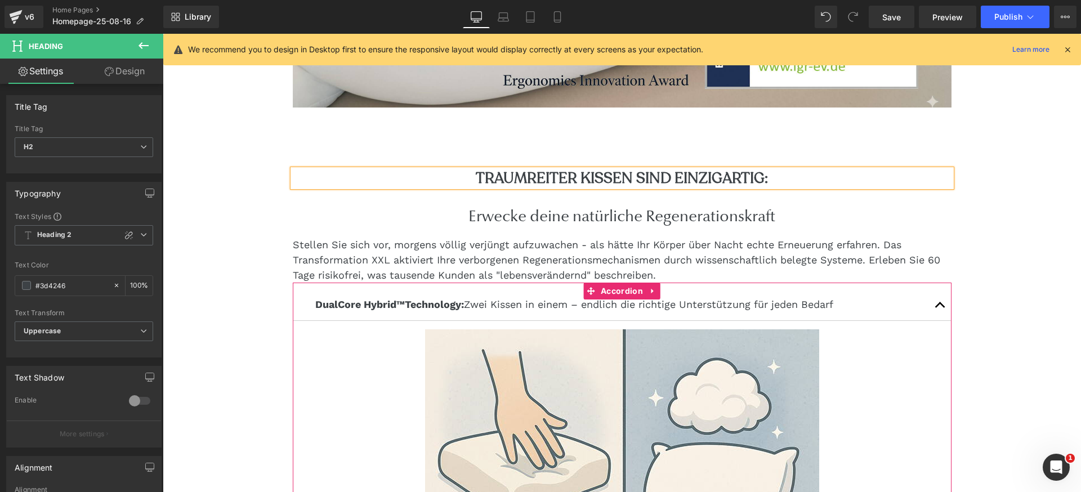
scroll to position [1218, 0]
click at [1011, 19] on span "Publish" at bounding box center [1009, 16] width 28 height 9
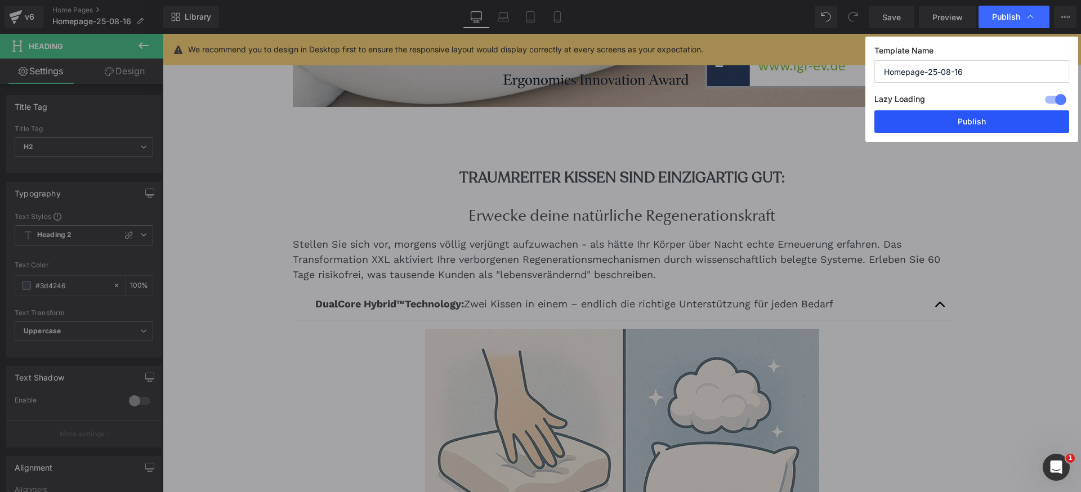
drag, startPoint x: 961, startPoint y: 121, endPoint x: 798, endPoint y: 87, distance: 166.3
click at [961, 121] on button "Publish" at bounding box center [972, 121] width 195 height 23
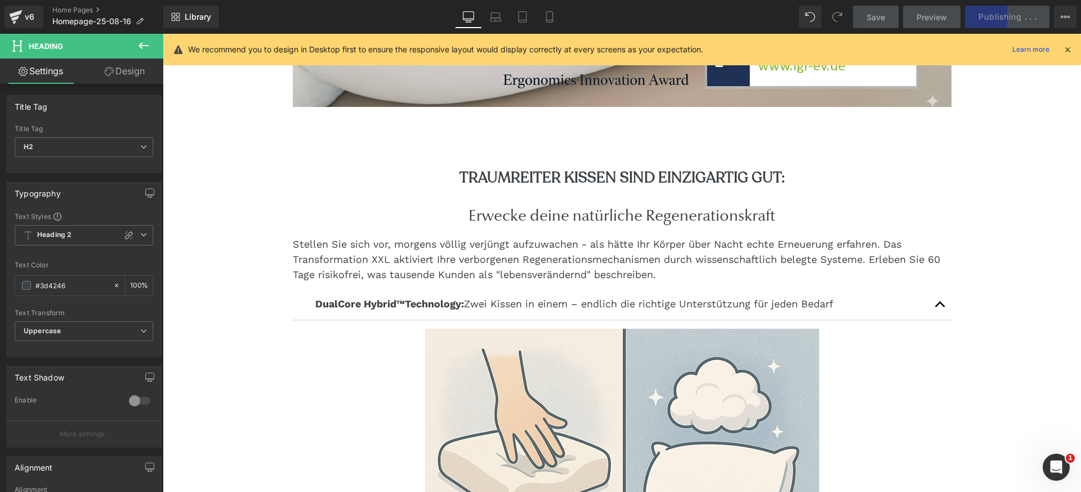
click at [1065, 50] on icon at bounding box center [1068, 49] width 10 height 10
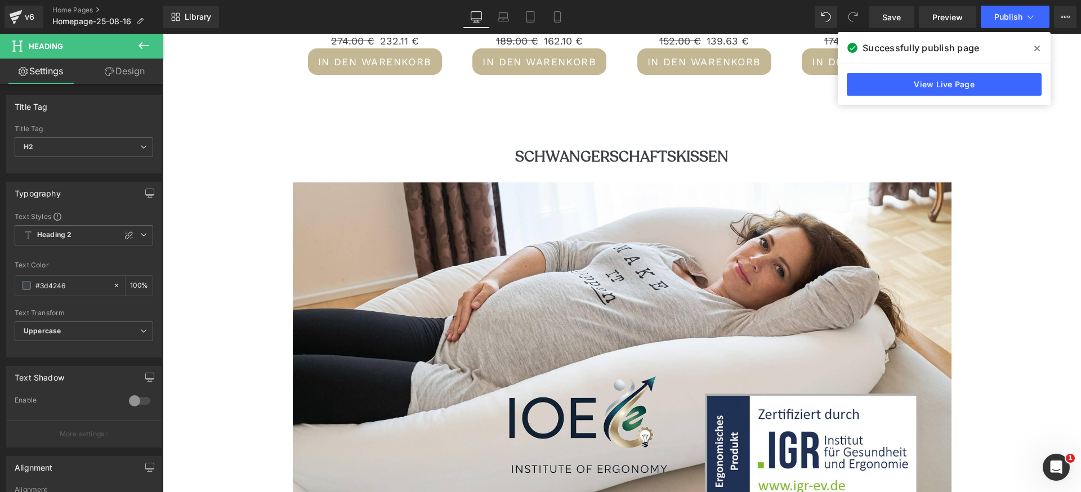
scroll to position [824, 0]
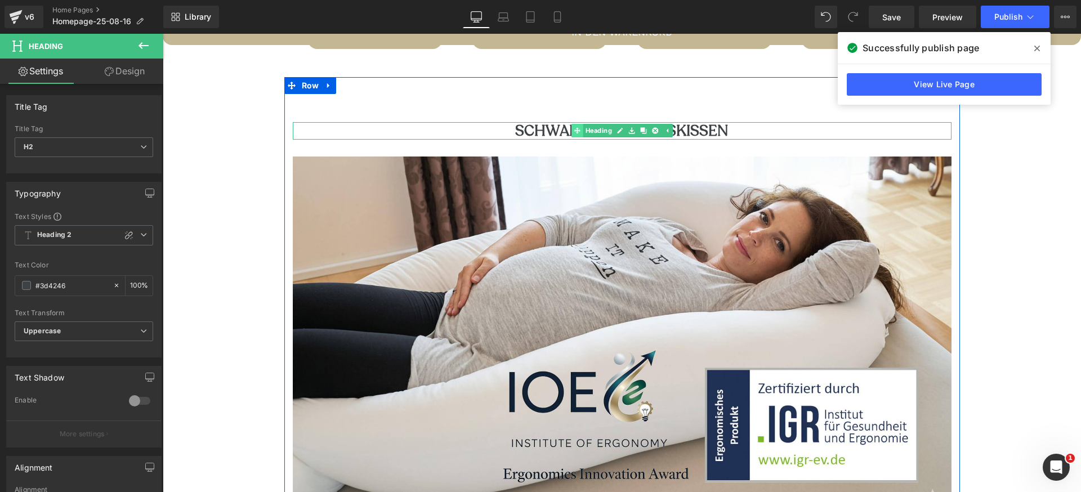
click at [571, 132] on div "Schwangerschaftskissen Heading" at bounding box center [622, 130] width 659 height 17
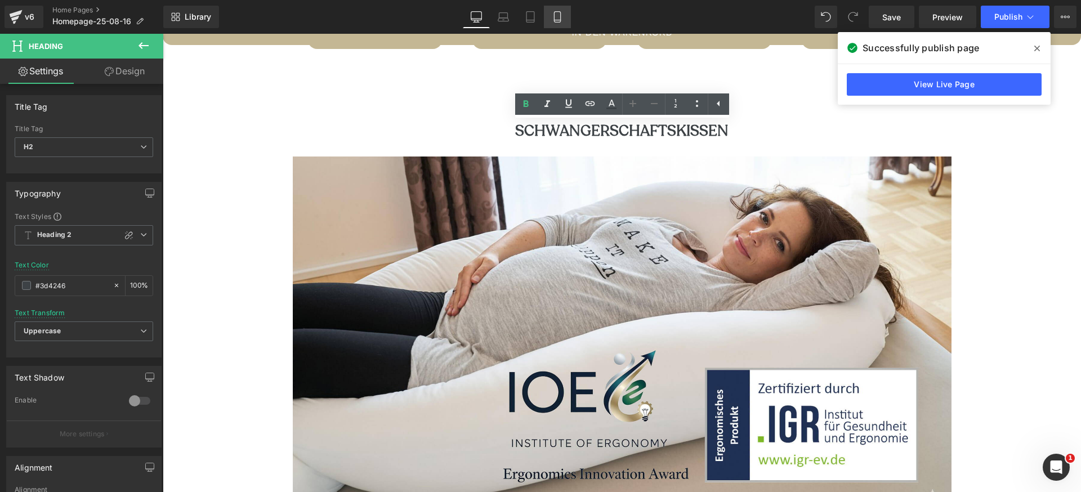
click at [557, 19] on icon at bounding box center [557, 16] width 11 height 11
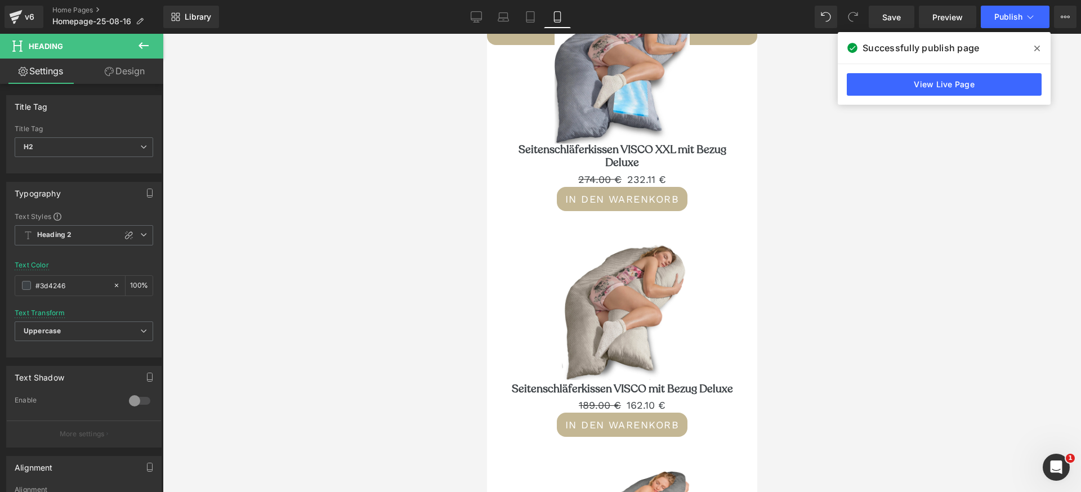
scroll to position [1675, 0]
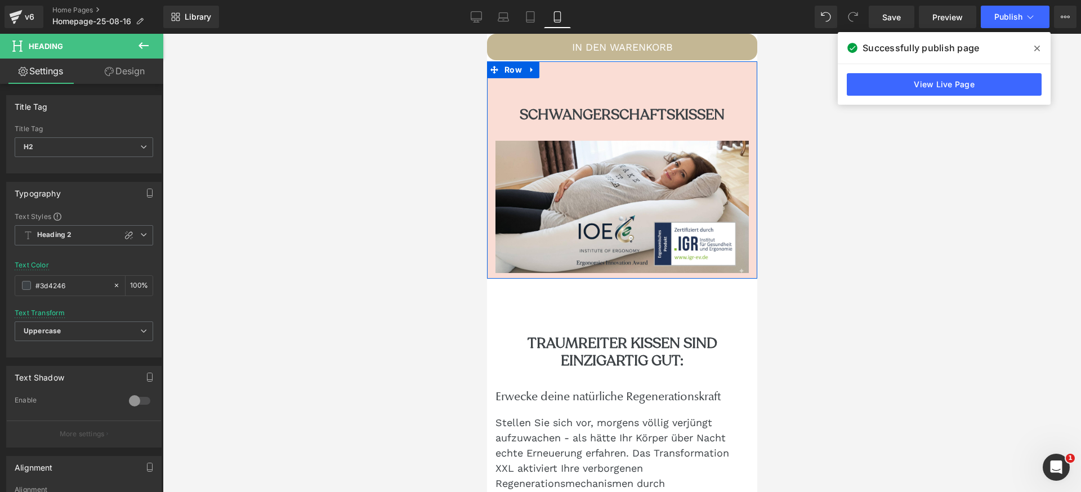
click at [791, 122] on span at bounding box center [797, 116] width 12 height 14
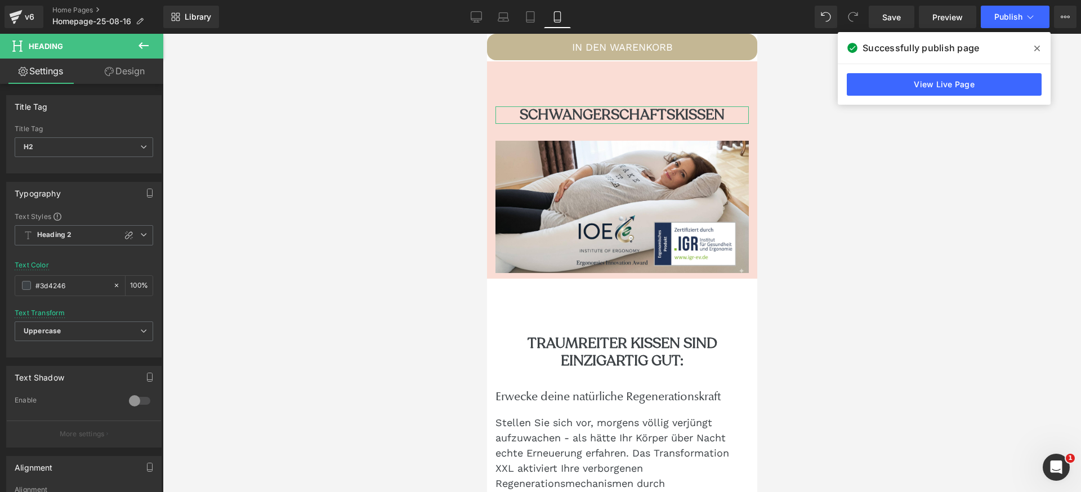
click at [135, 73] on link "Design" at bounding box center [125, 71] width 82 height 25
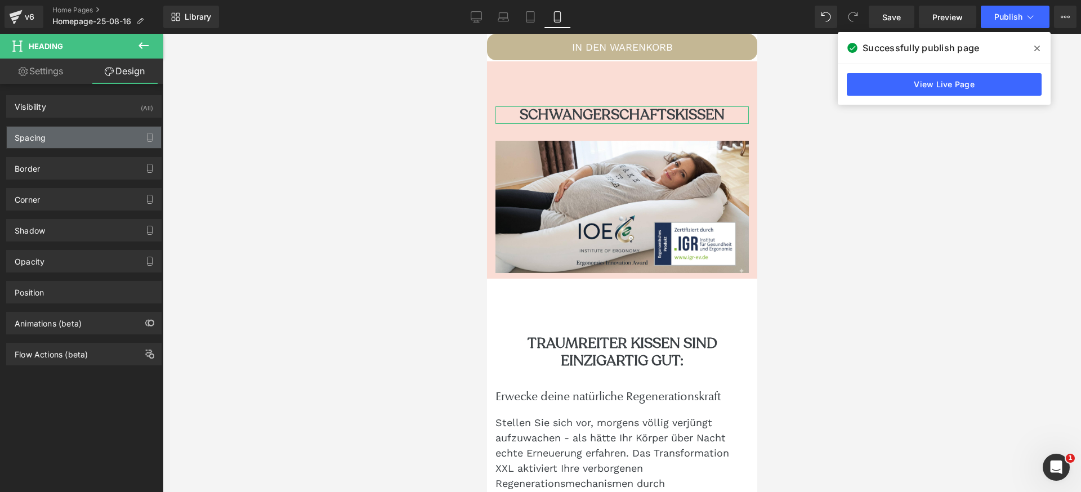
click at [95, 136] on div "Spacing" at bounding box center [84, 137] width 154 height 21
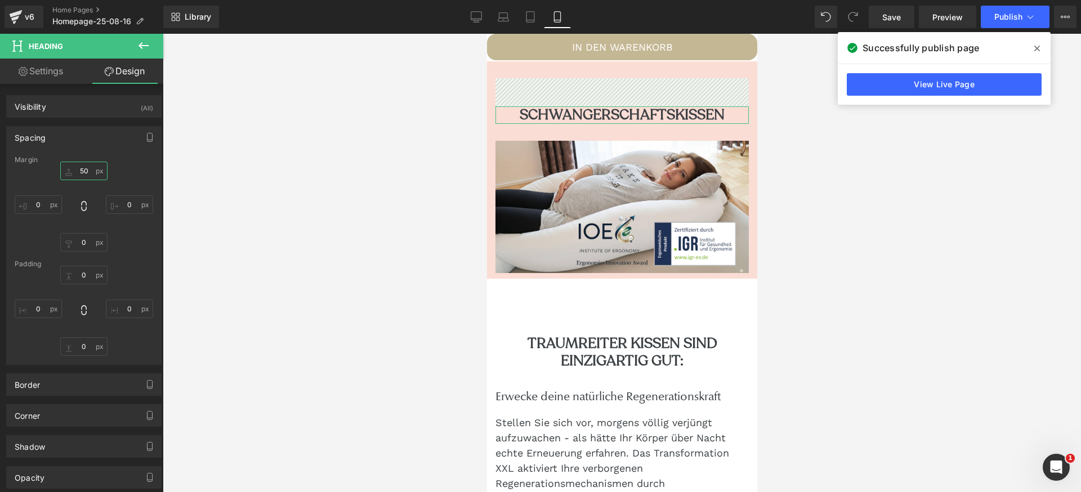
click at [79, 171] on input "50" at bounding box center [83, 171] width 47 height 19
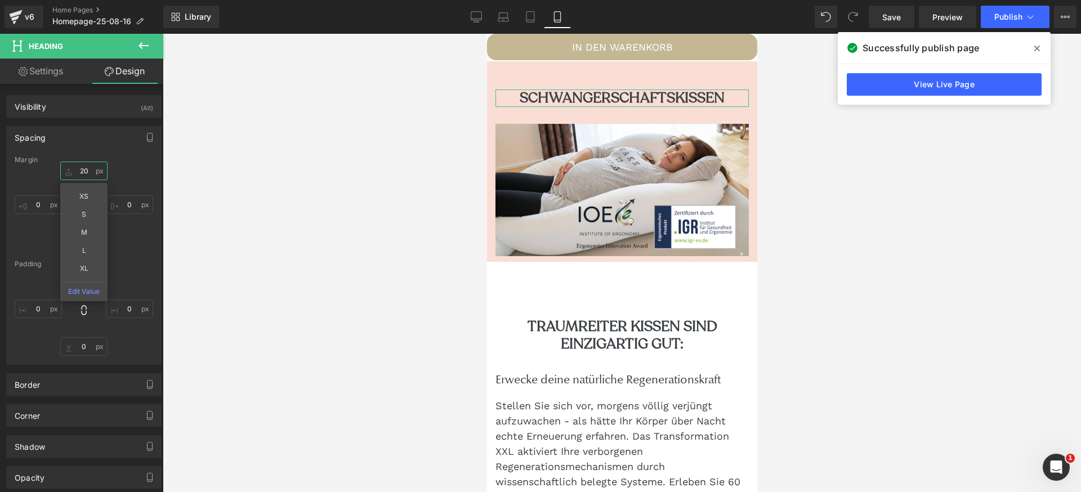
type input "2"
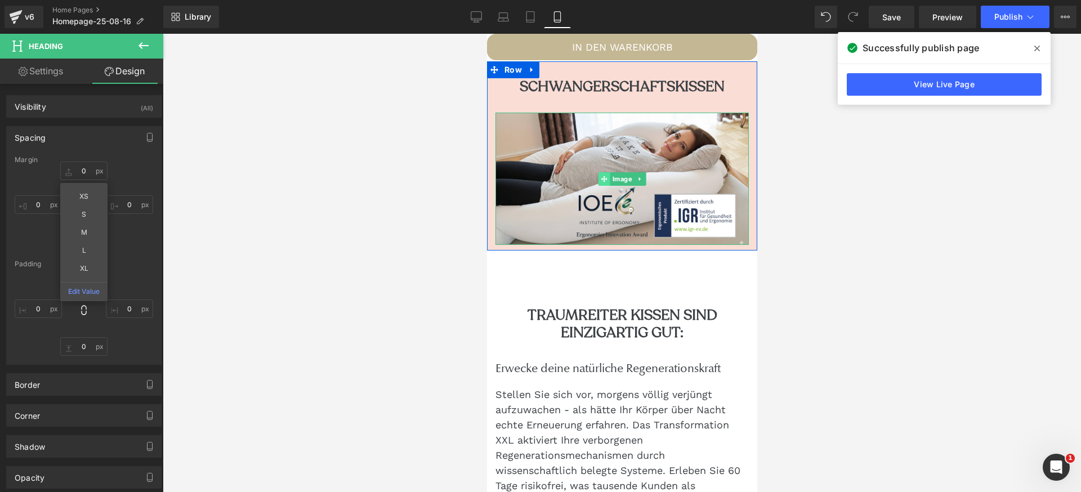
click at [603, 182] on icon at bounding box center [604, 179] width 6 height 6
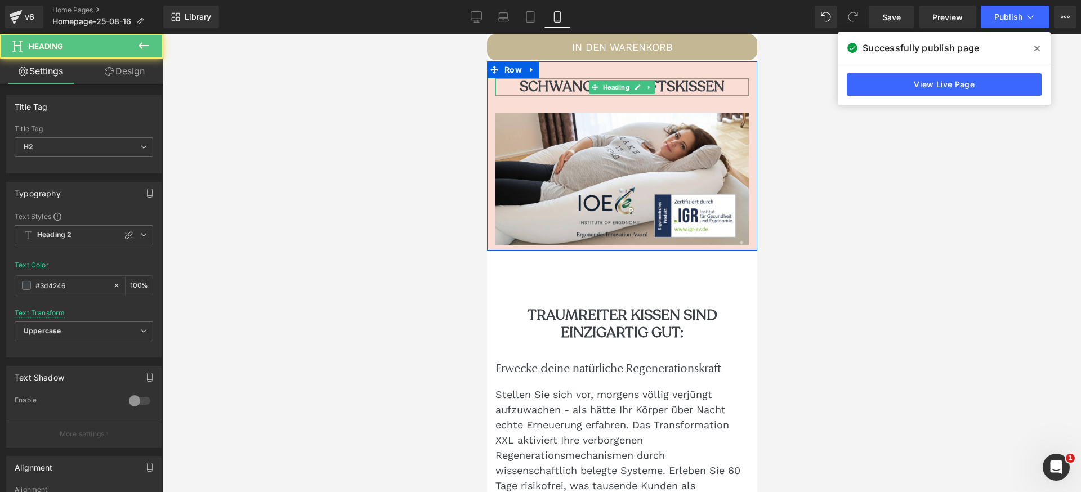
click at [570, 96] on h2 "Schwangerschaftskissen" at bounding box center [621, 86] width 253 height 17
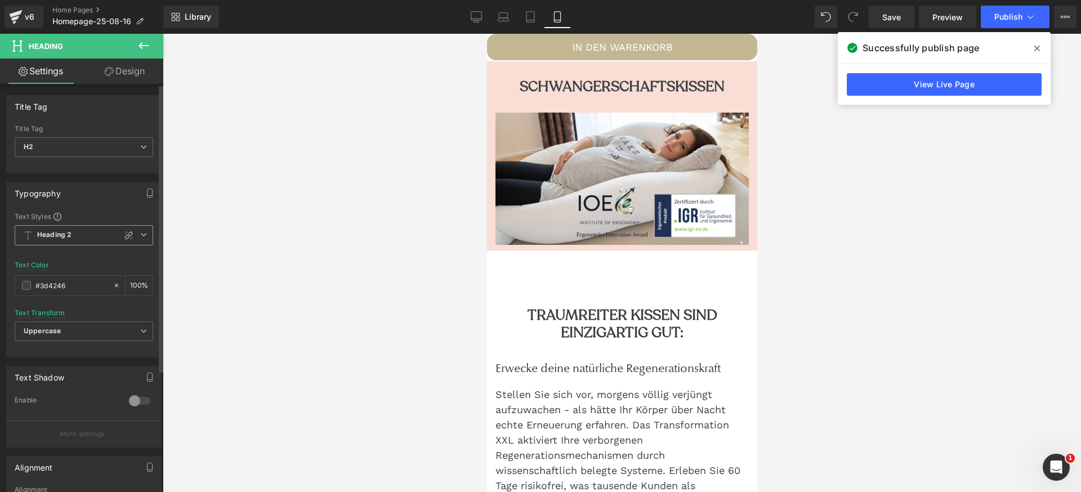
click at [140, 234] on icon at bounding box center [143, 235] width 7 height 7
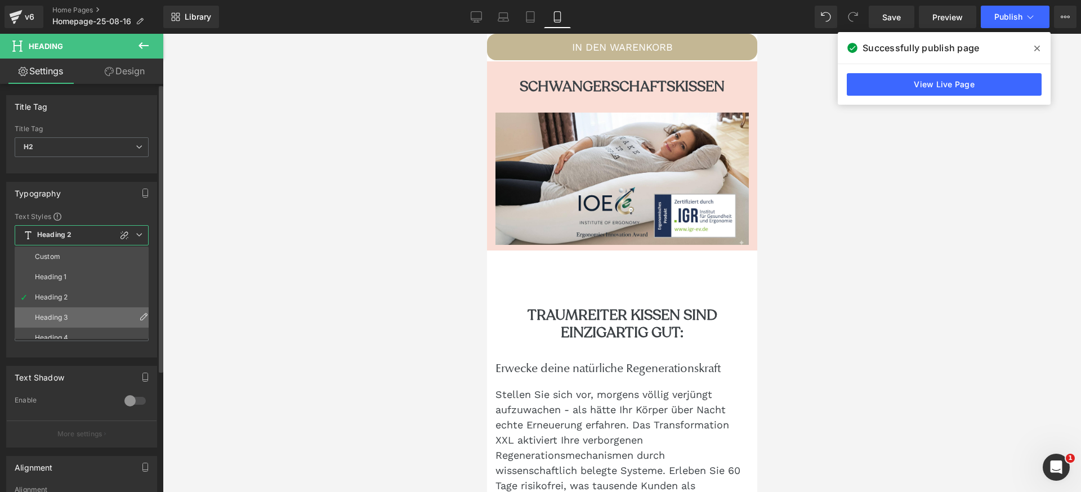
click at [69, 312] on li "Heading 3" at bounding box center [84, 318] width 139 height 20
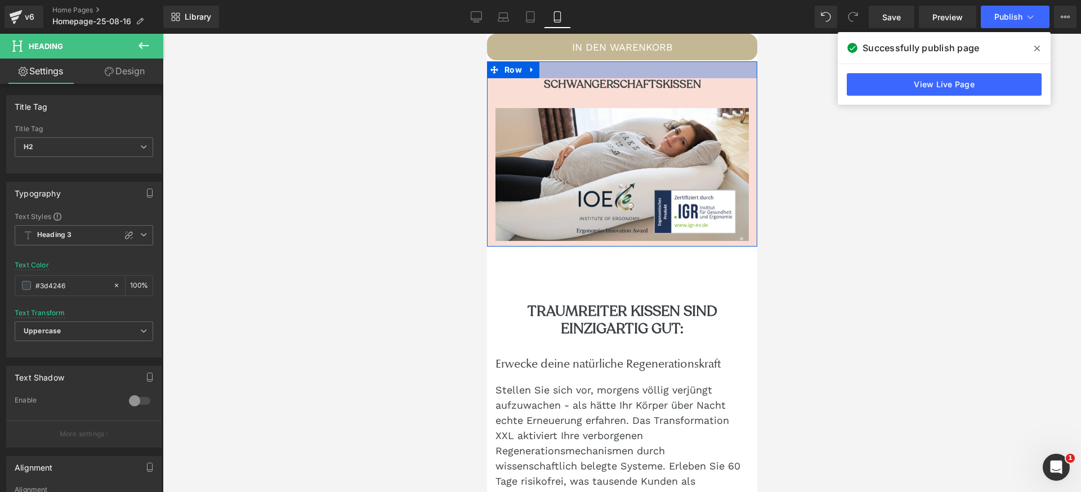
click at [591, 78] on div at bounding box center [622, 69] width 270 height 17
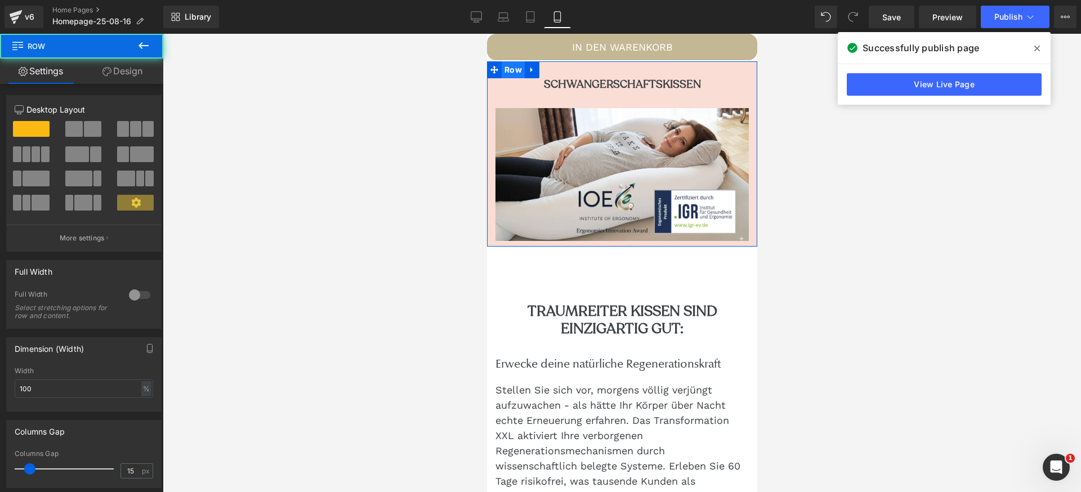
click at [515, 78] on span "Row" at bounding box center [512, 69] width 23 height 17
click at [132, 77] on link "Design" at bounding box center [123, 71] width 82 height 25
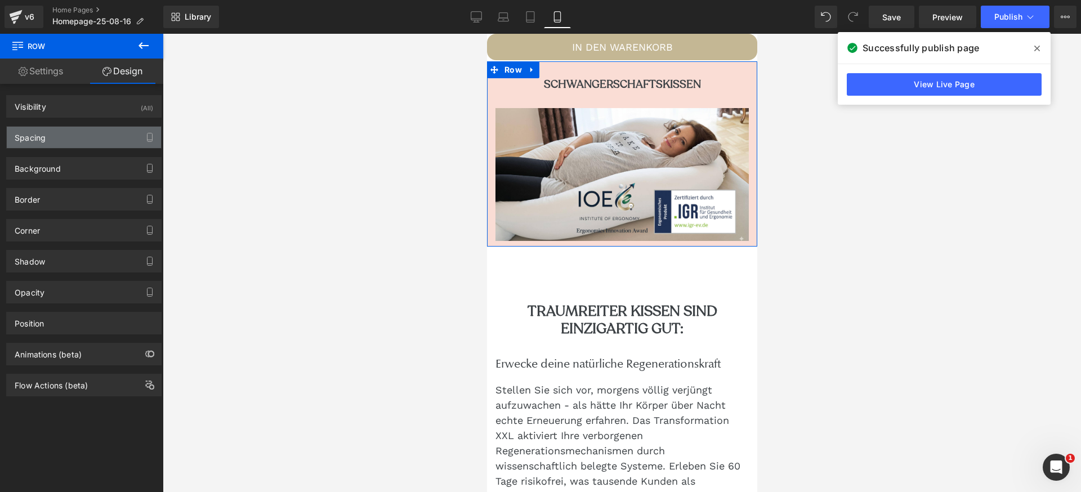
click at [83, 138] on div "Spacing" at bounding box center [84, 137] width 154 height 21
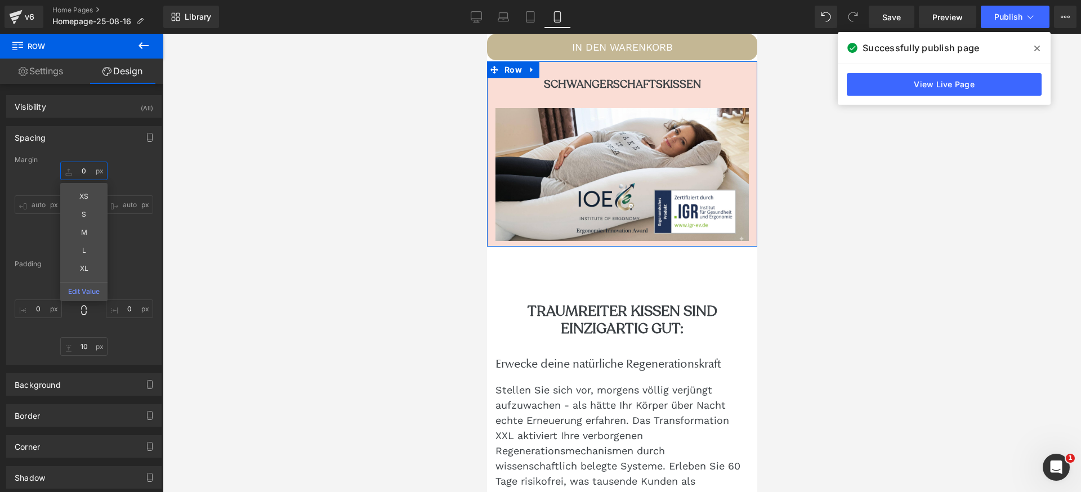
click at [75, 172] on input "0" at bounding box center [83, 171] width 47 height 19
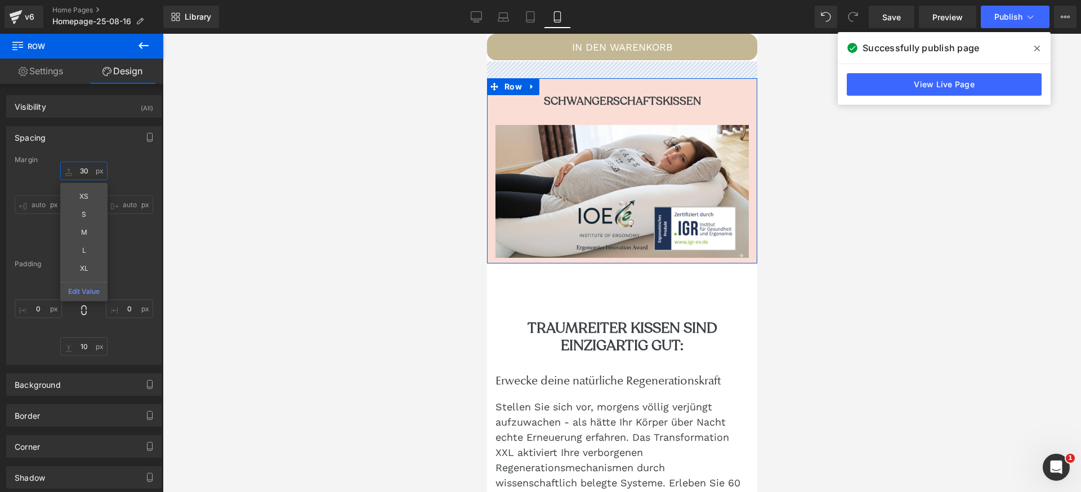
click at [79, 170] on input "30" at bounding box center [83, 171] width 47 height 19
type input "50"
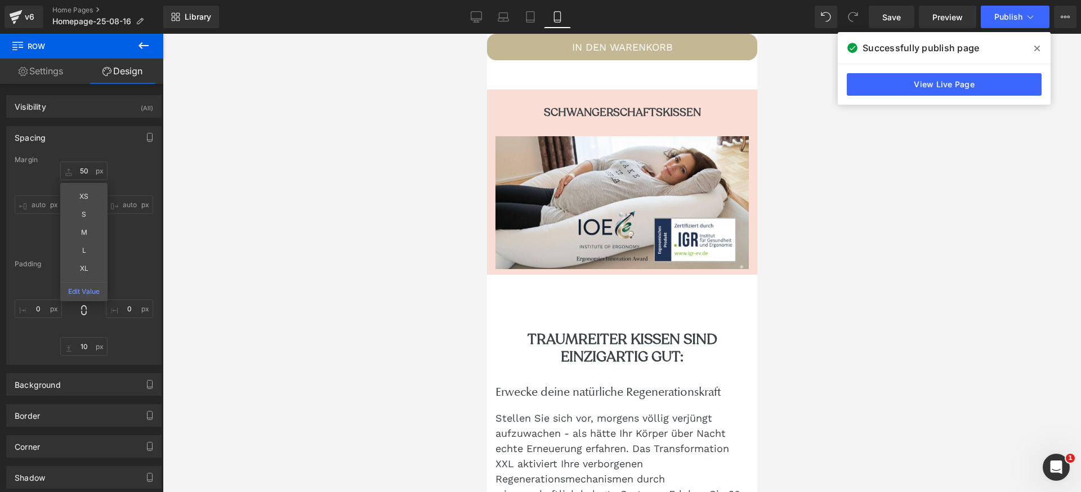
click at [371, 206] on div at bounding box center [622, 263] width 919 height 459
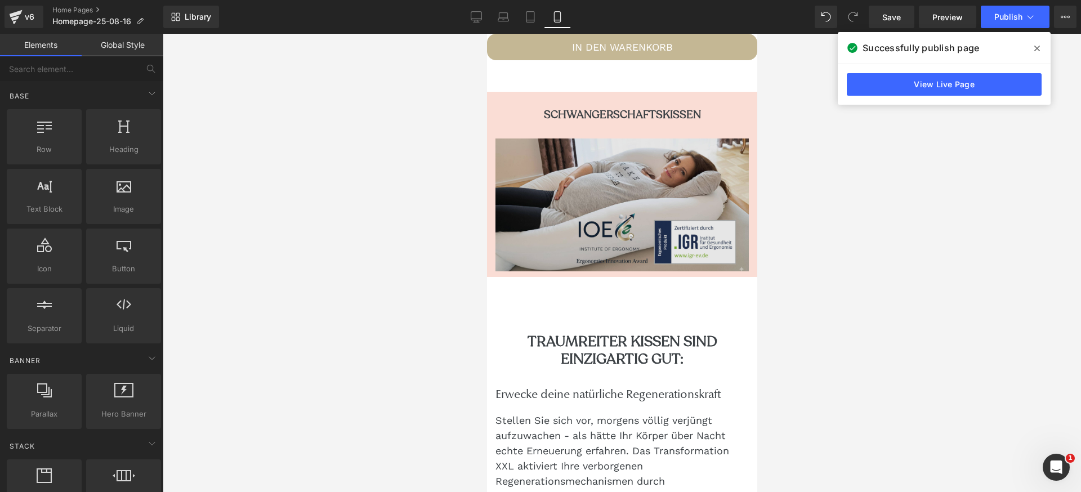
scroll to position [1666, 0]
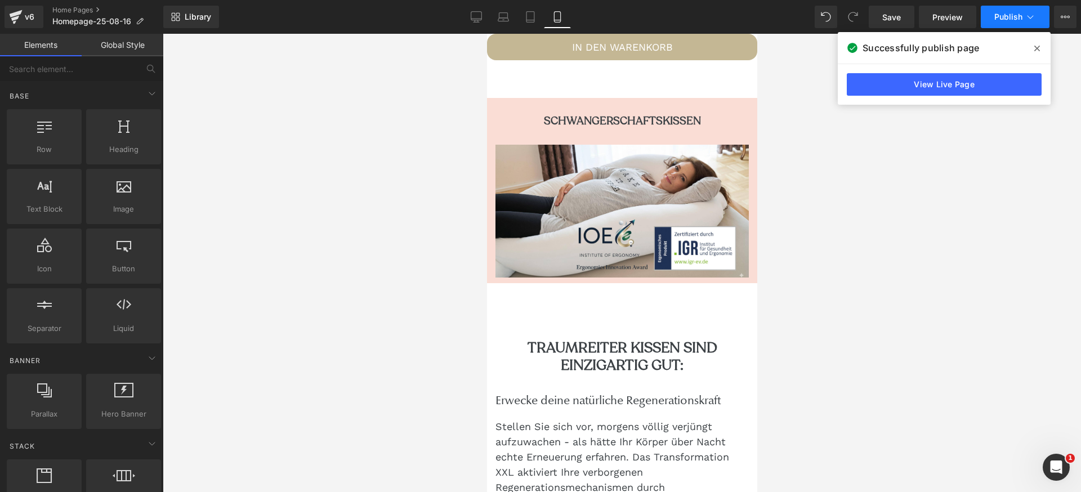
click at [1014, 21] on button "Publish" at bounding box center [1015, 17] width 69 height 23
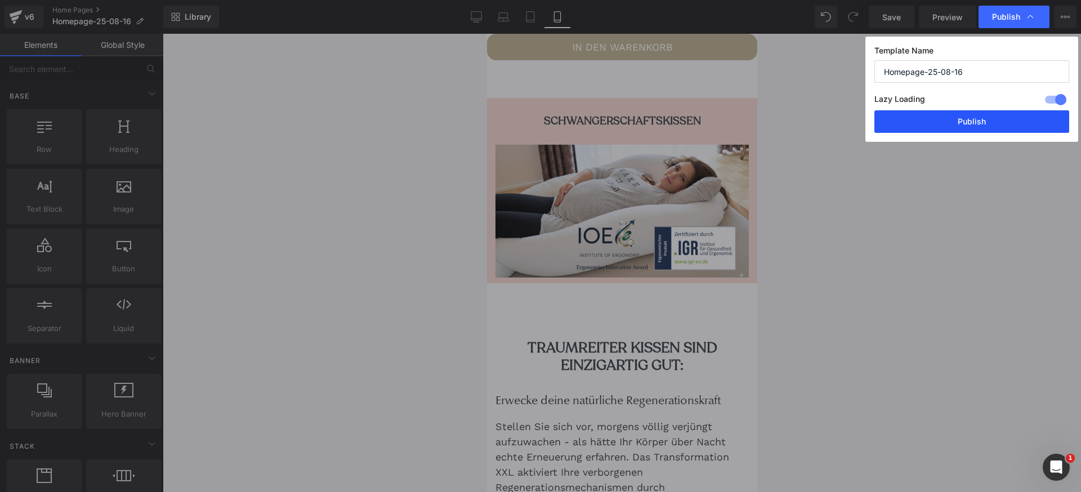
click at [987, 122] on button "Publish" at bounding box center [972, 121] width 195 height 23
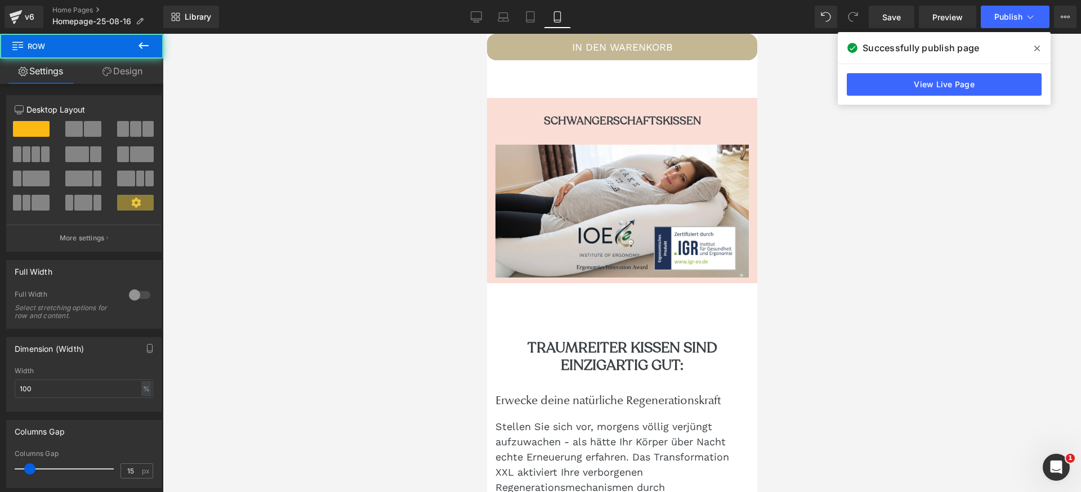
click at [736, 121] on div "Schwangerschaftskissen Heading Image Row" at bounding box center [622, 190] width 270 height 185
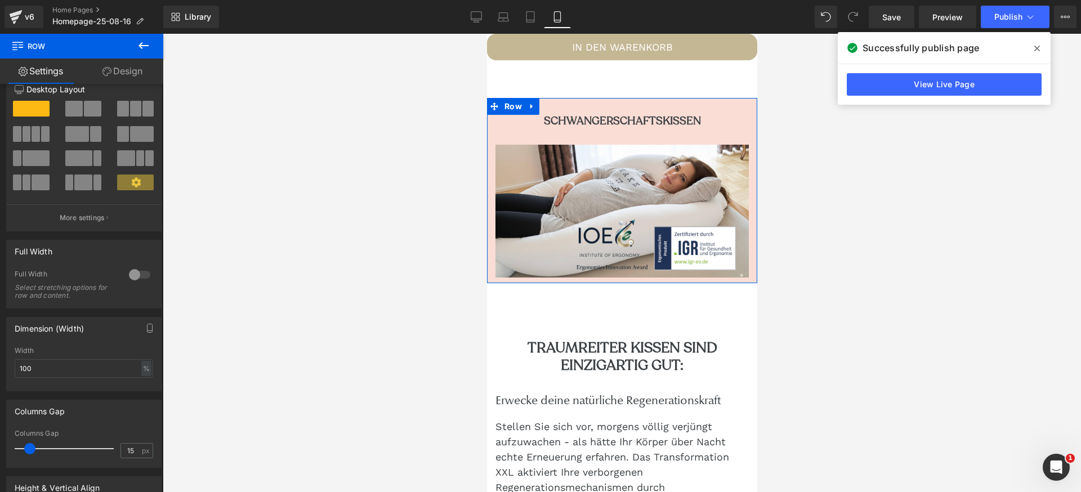
scroll to position [224, 0]
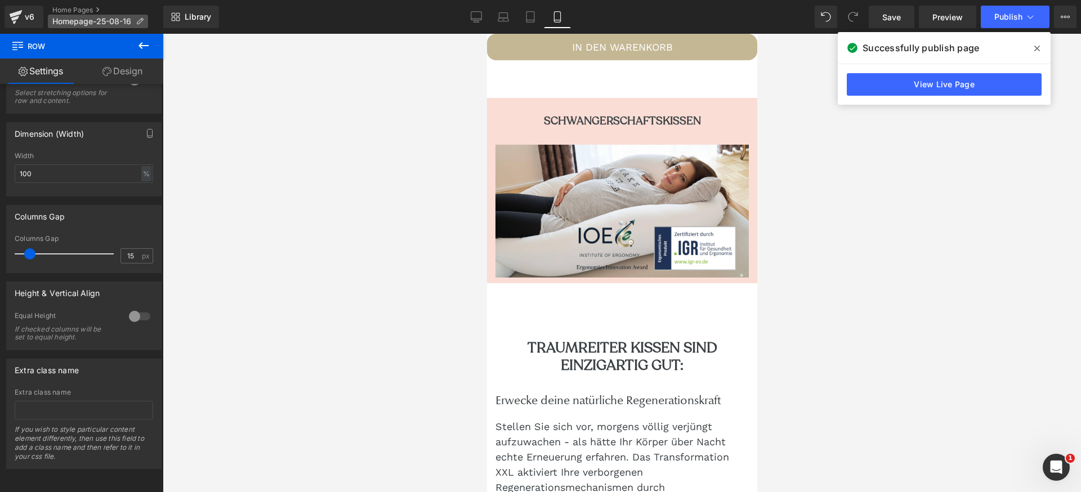
click at [69, 17] on span "Homepage-25-08-16" at bounding box center [91, 21] width 79 height 9
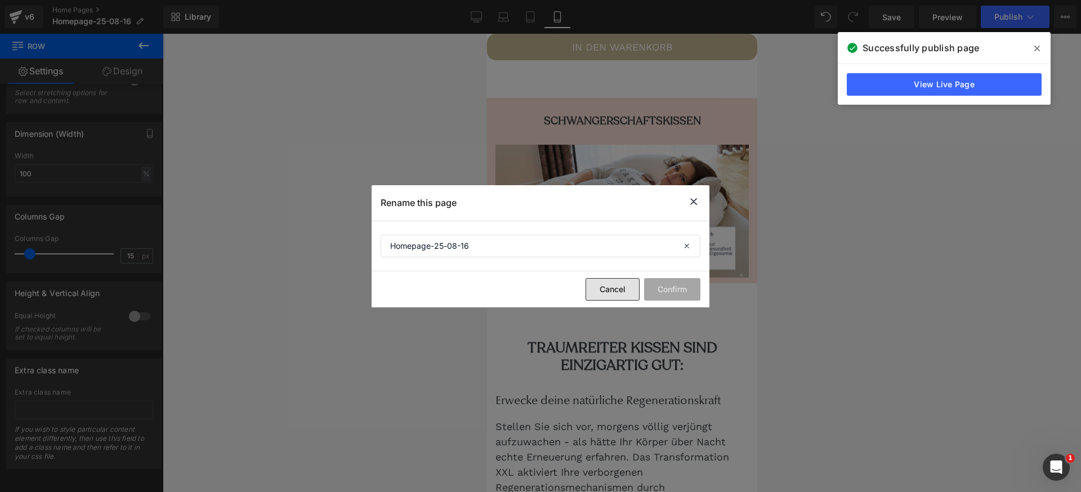
click at [603, 290] on button "Cancel" at bounding box center [613, 289] width 54 height 23
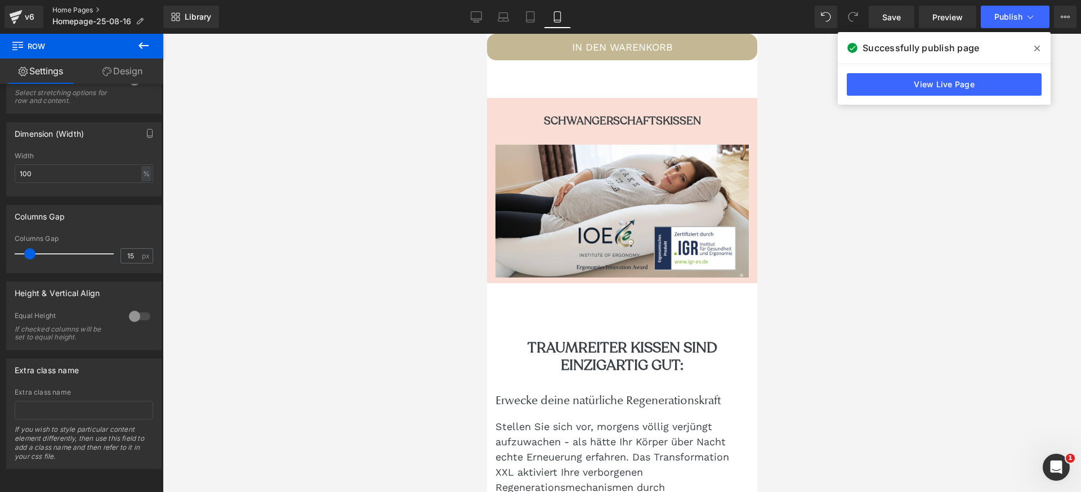
click at [70, 8] on link "Home Pages" at bounding box center [107, 10] width 111 height 9
